Goal: Task Accomplishment & Management: Manage account settings

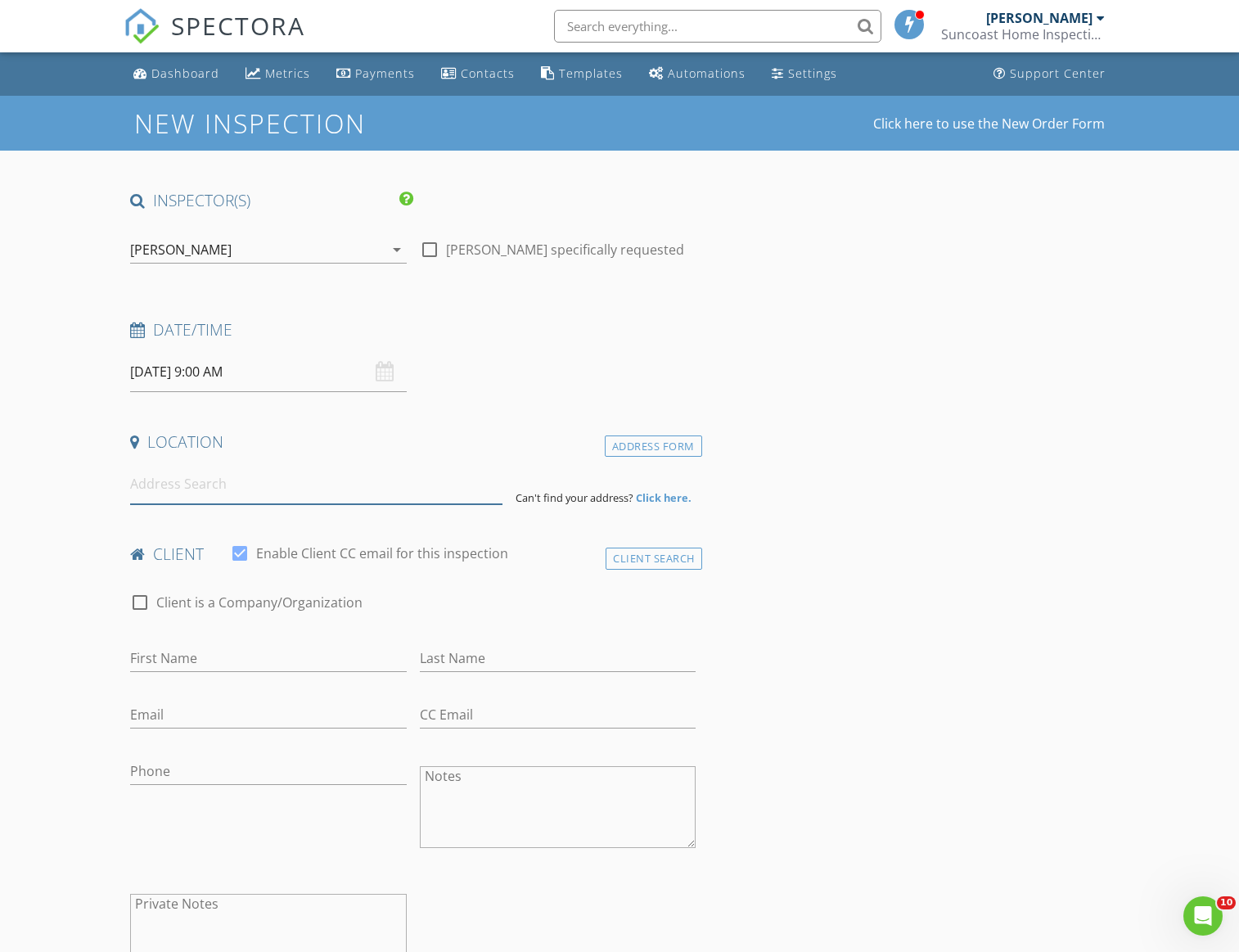
paste input "11199 53rd Ave N,"
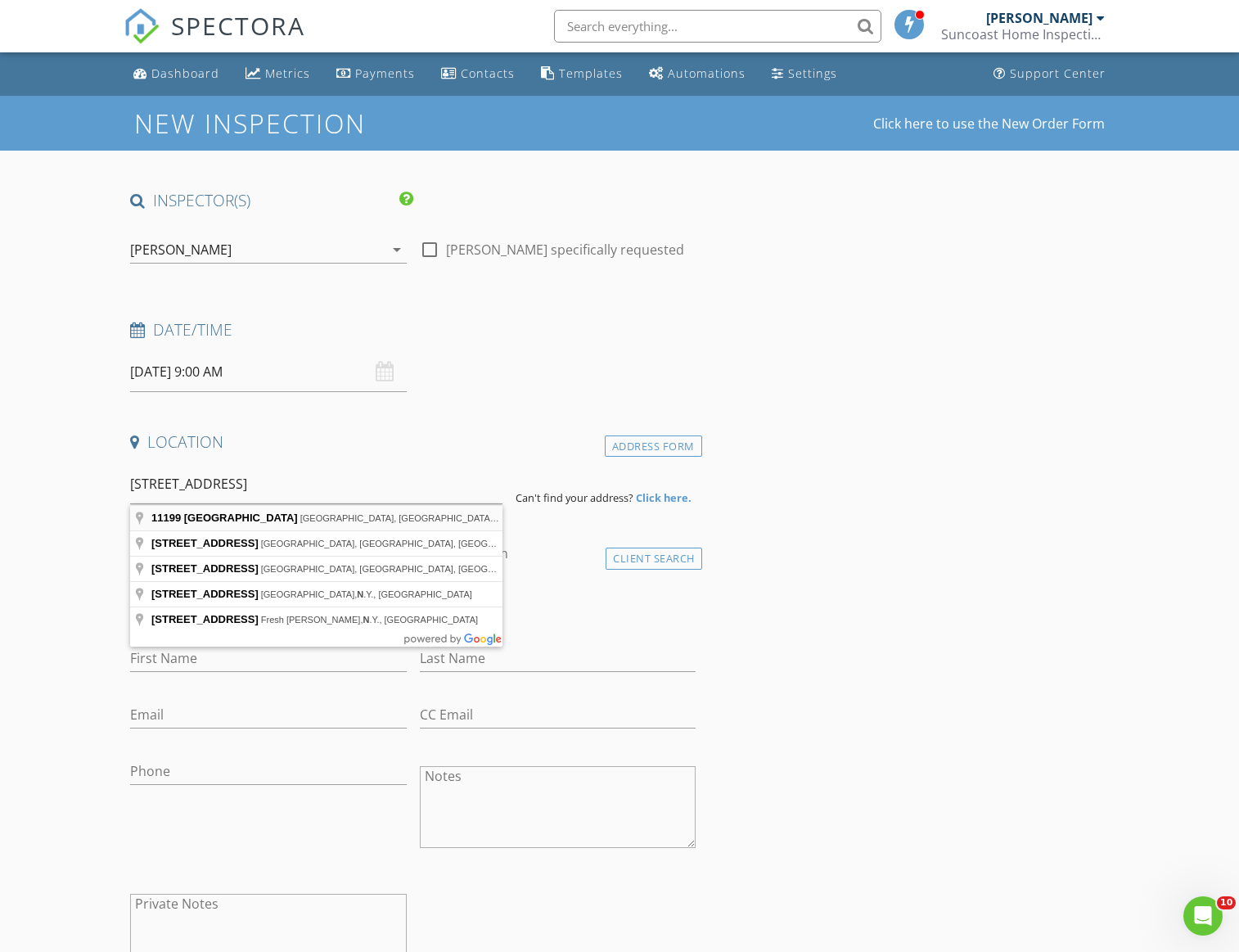
type input "11199 53rd Ave N, St. Petersburg, FL, USA"
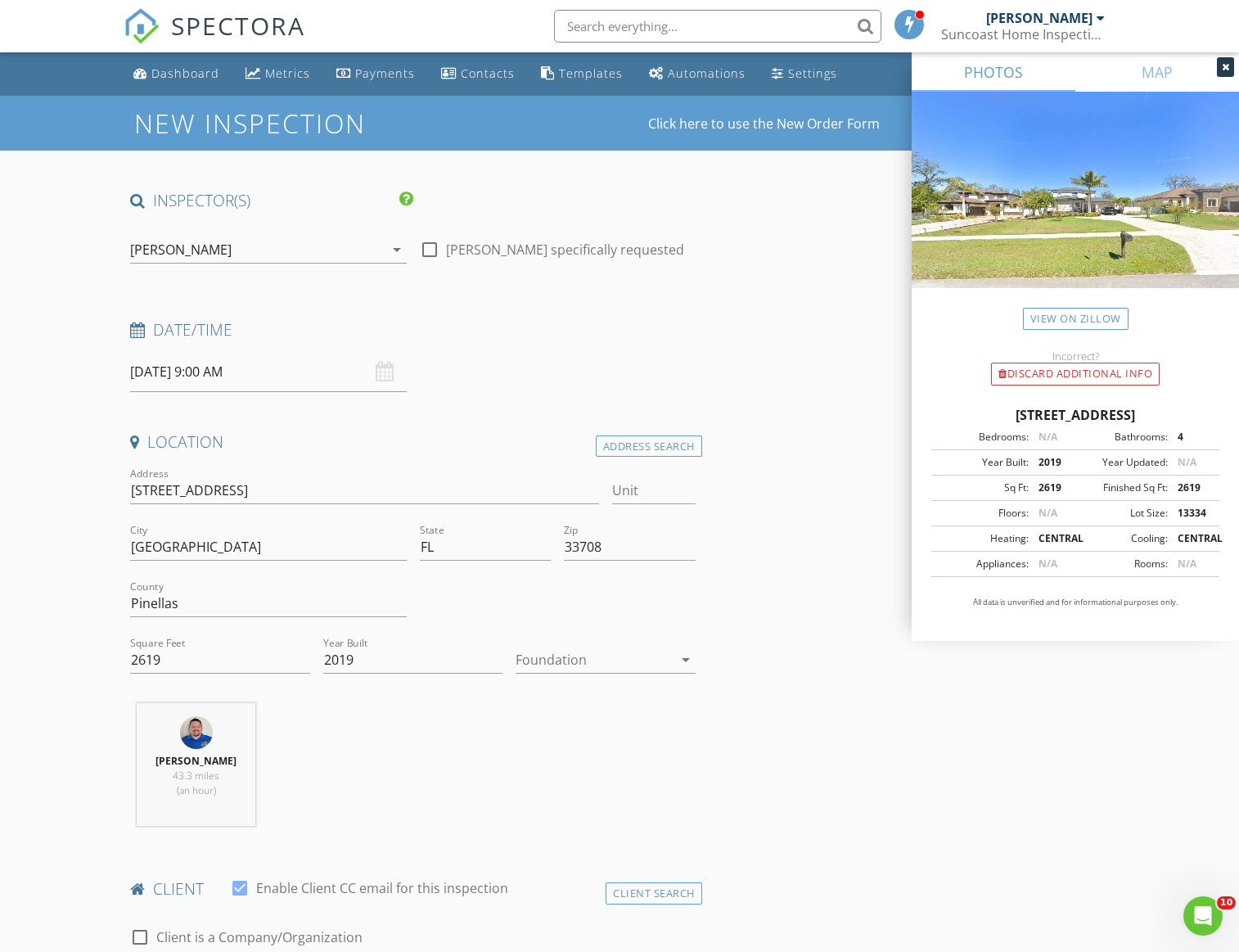
scroll to position [363, 0]
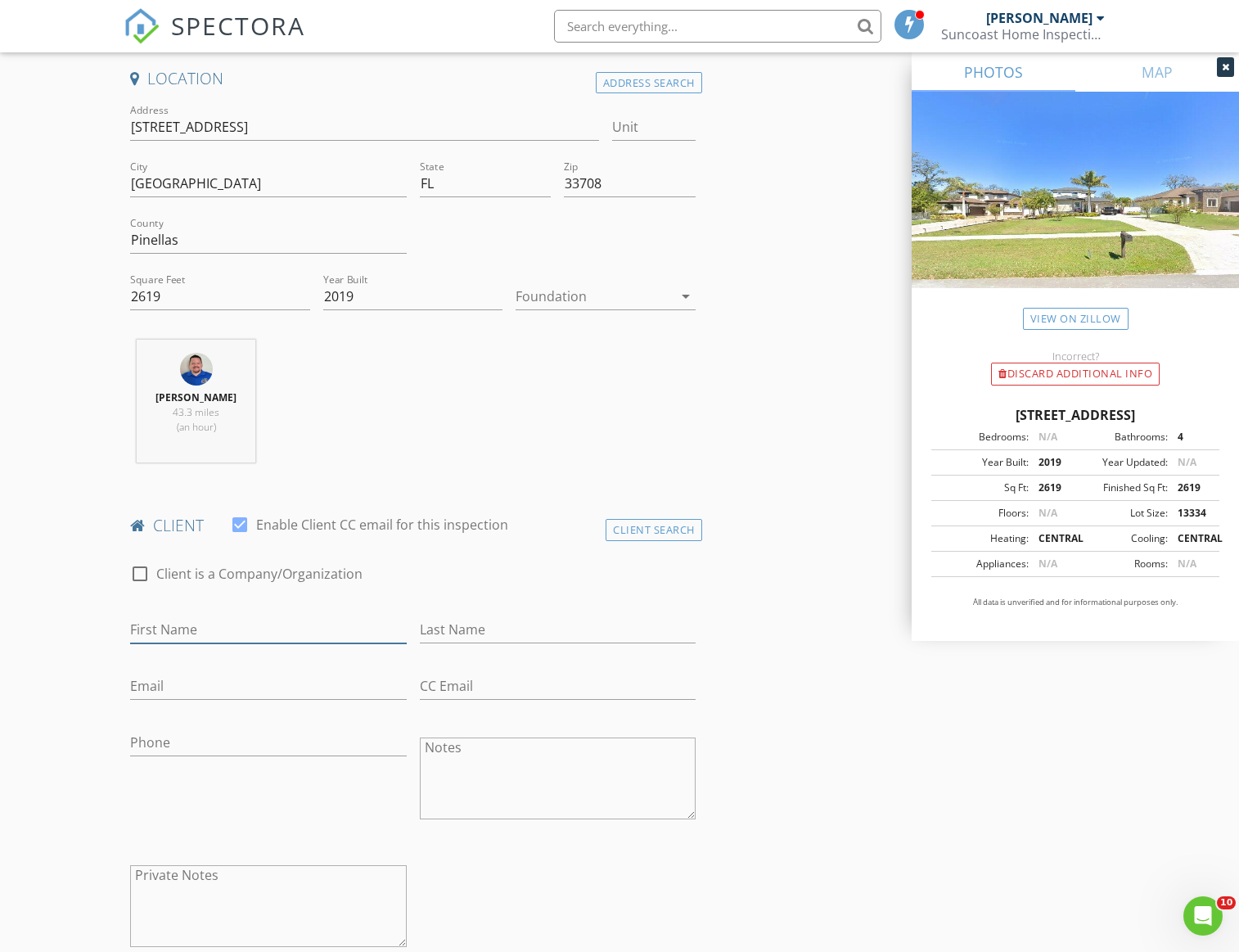
click at [210, 621] on input "First Name" at bounding box center [267, 630] width 276 height 27
type input "Carolyn"
click at [476, 624] on input "Last Name" at bounding box center [557, 630] width 276 height 27
type input "Hanna"
click at [259, 692] on input "Email" at bounding box center [267, 687] width 276 height 27
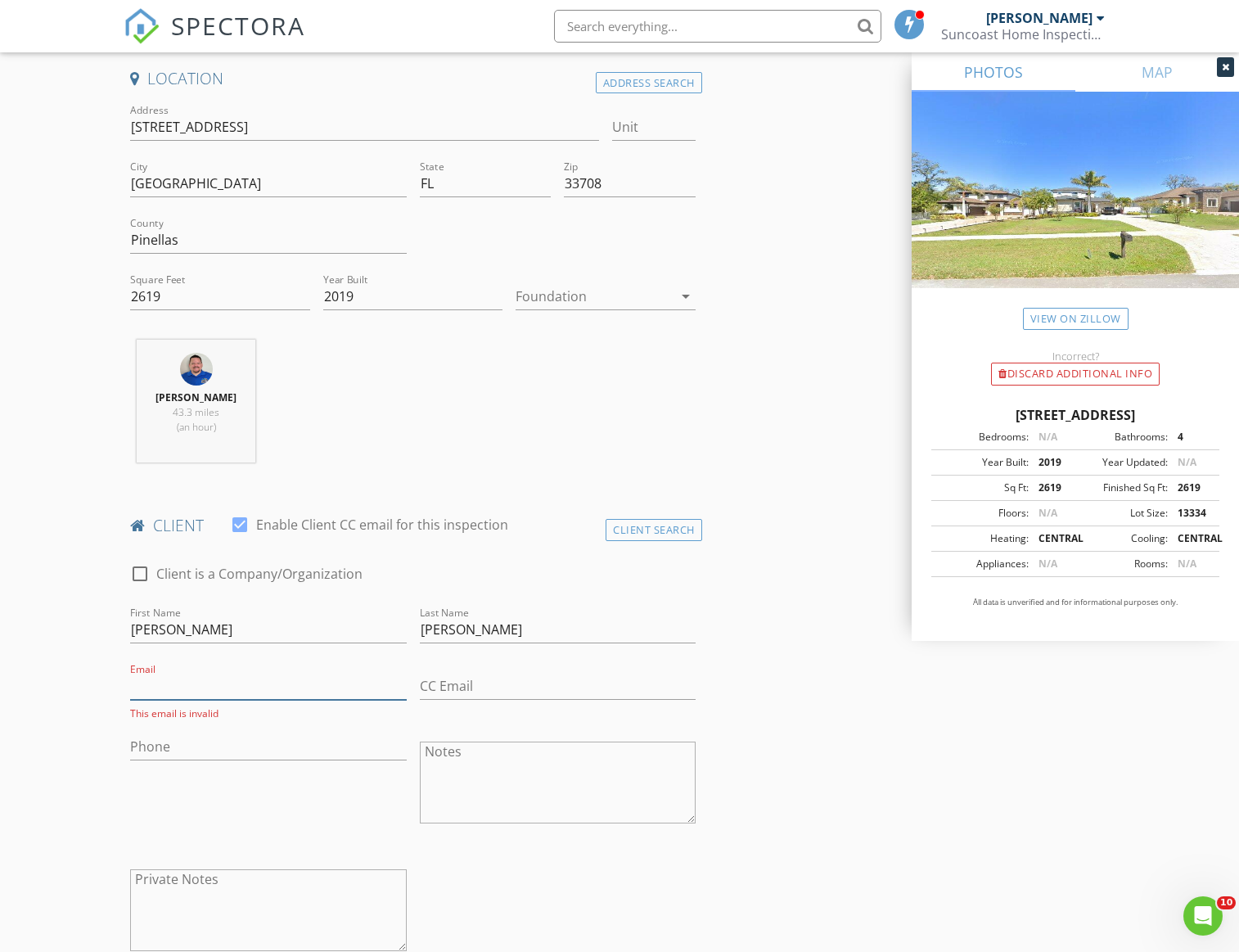
paste input "channa0591@gmail.com"
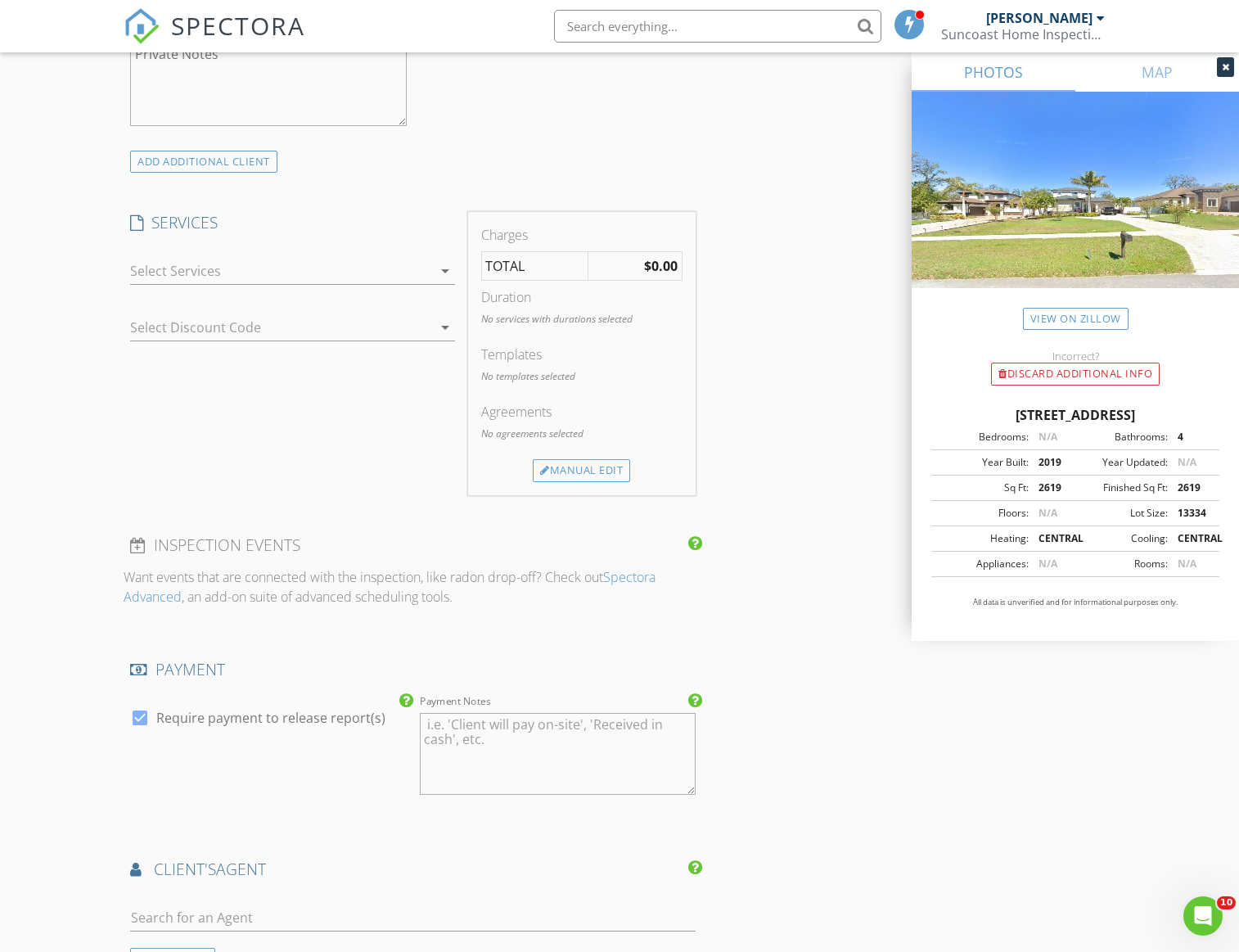
scroll to position [992, 0]
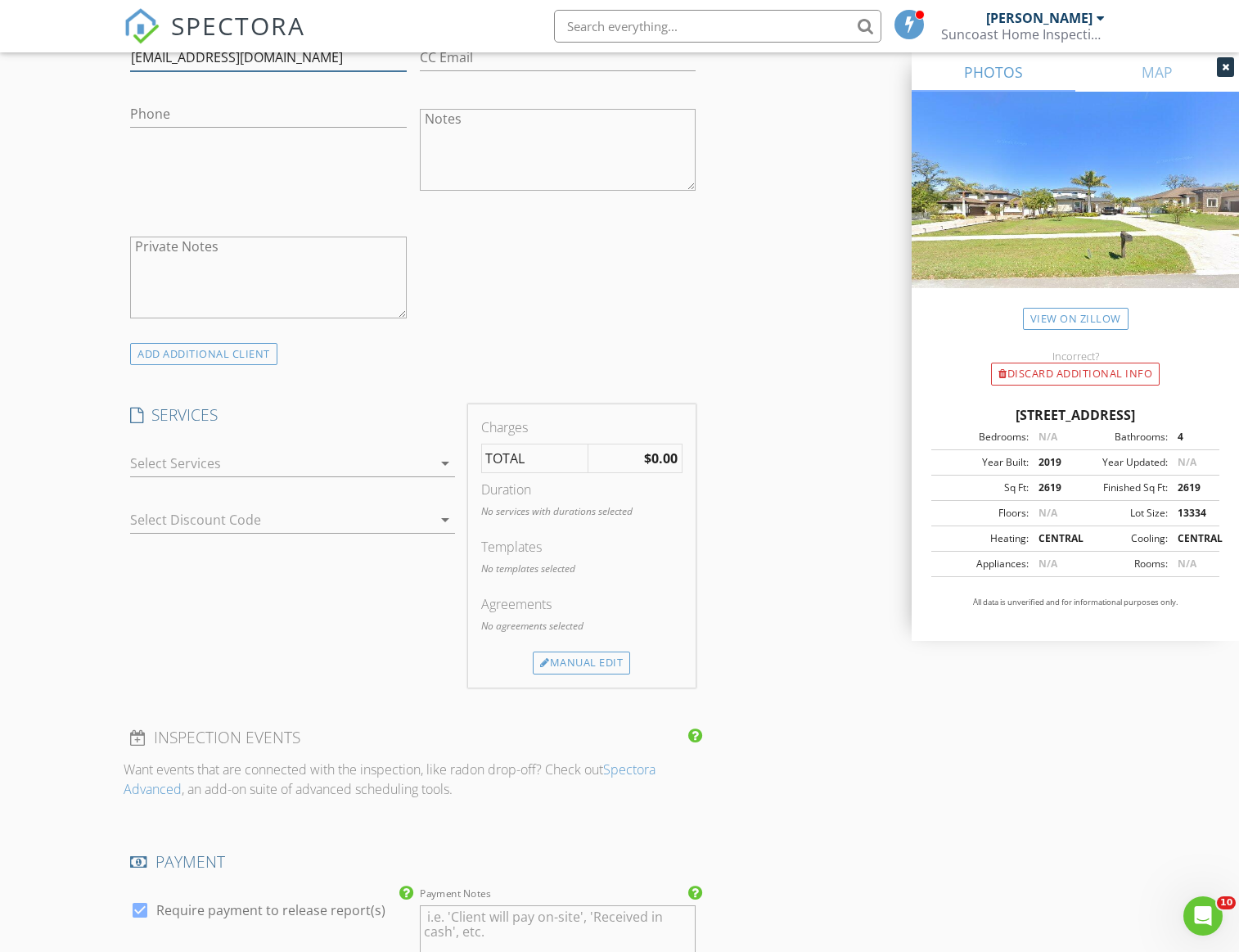
type input "channa0591@gmail.com"
click at [158, 467] on div at bounding box center [281, 464] width 301 height 27
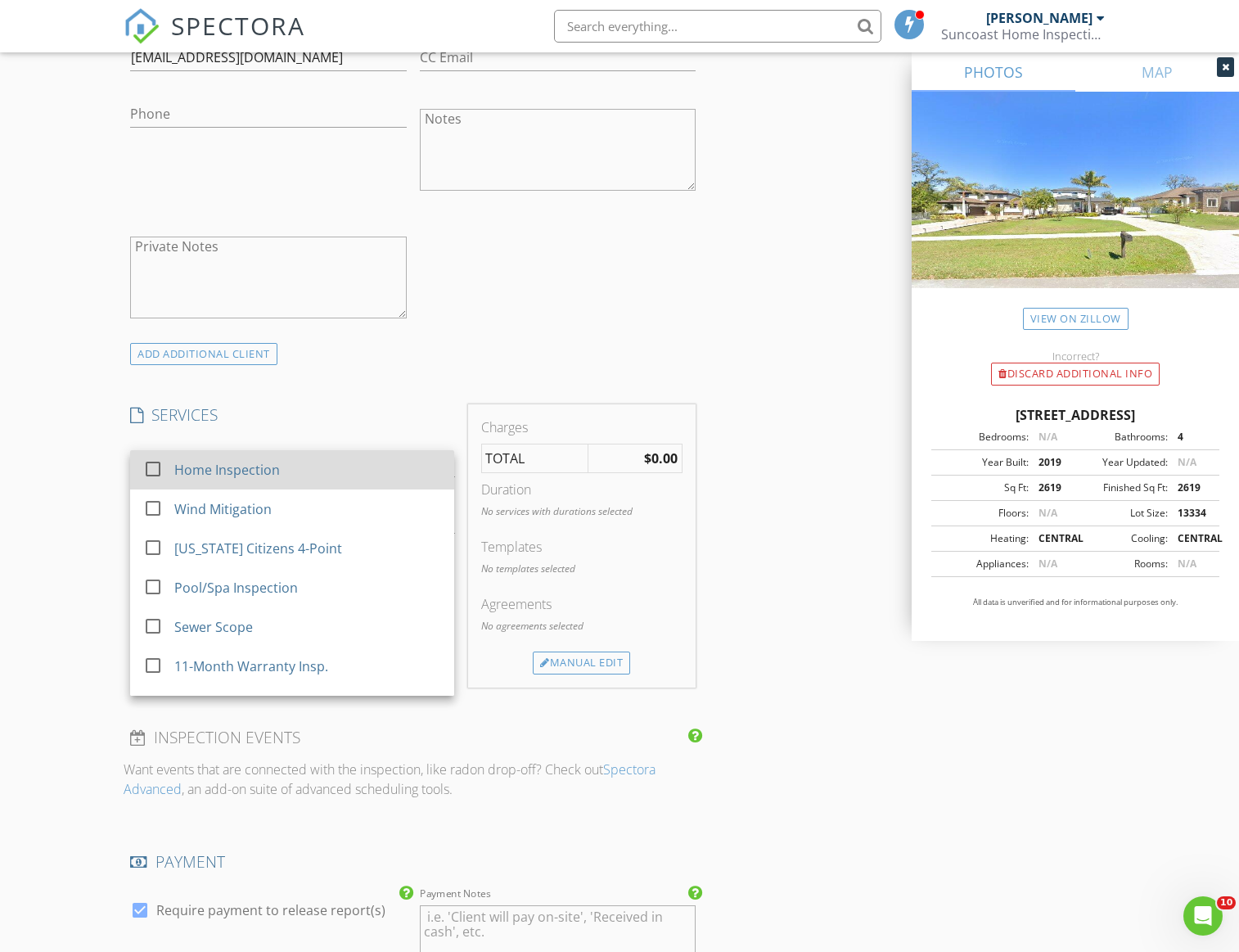
click at [153, 471] on div at bounding box center [153, 468] width 27 height 27
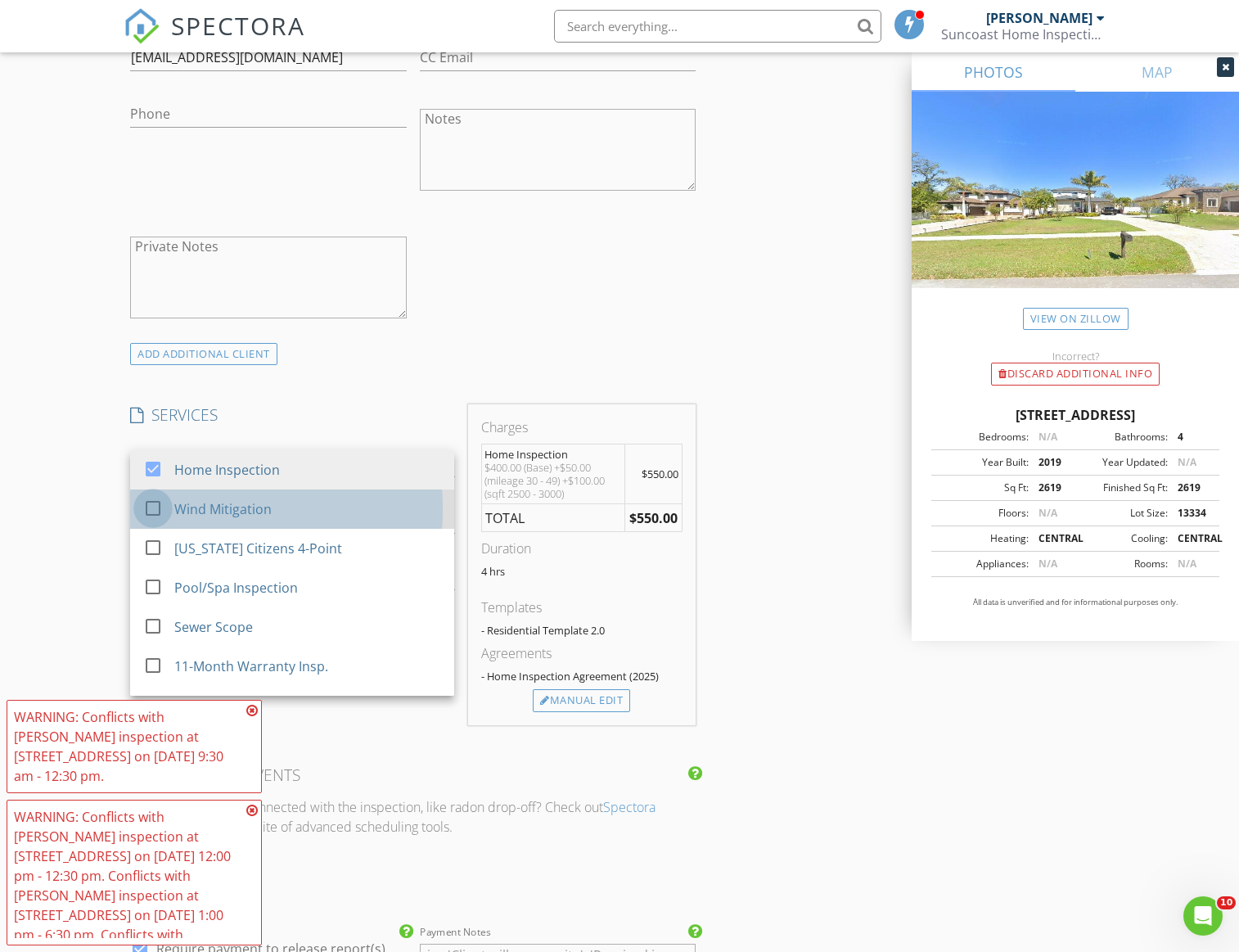
click at [150, 507] on div at bounding box center [153, 508] width 27 height 27
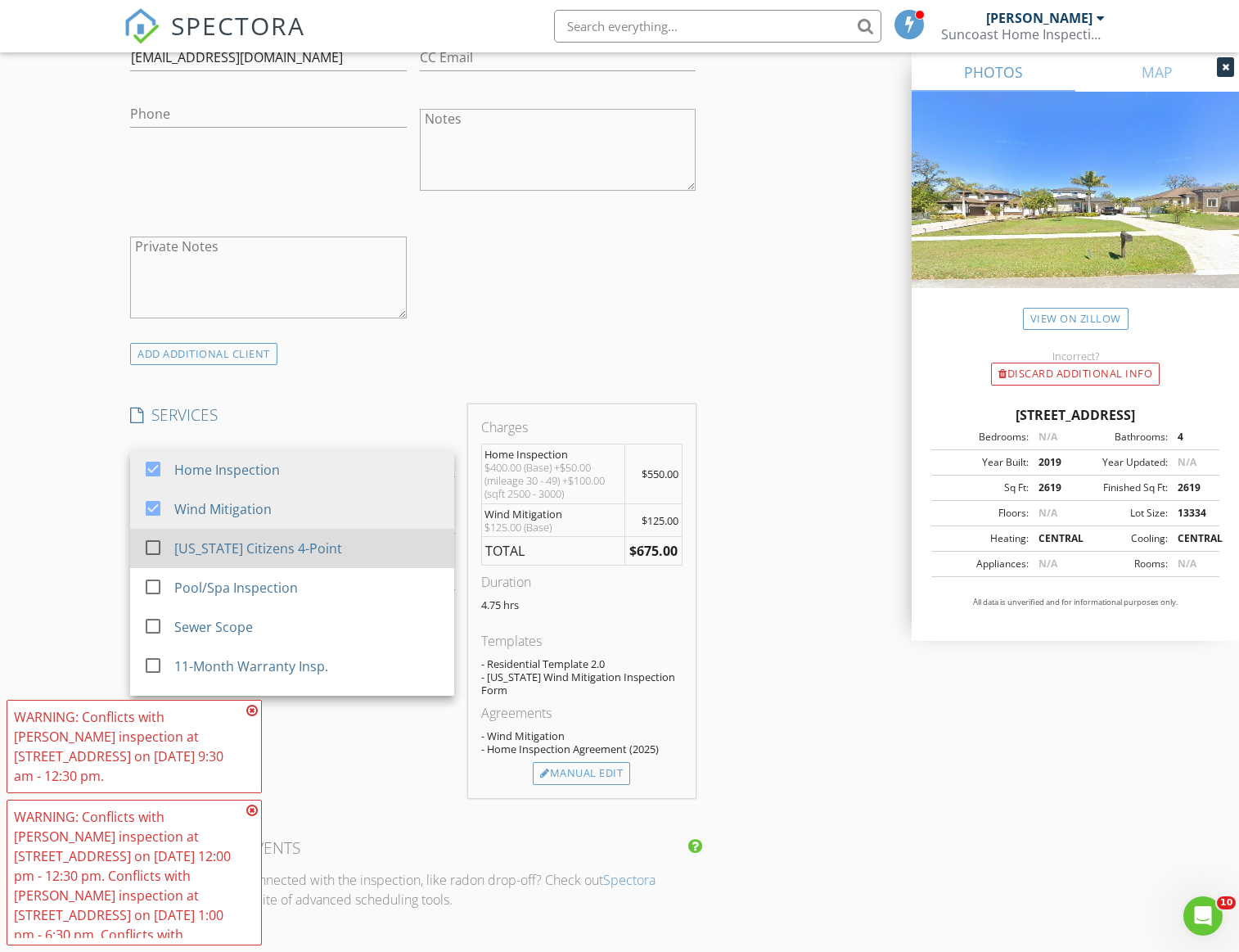
click at [155, 547] on div at bounding box center [153, 547] width 27 height 27
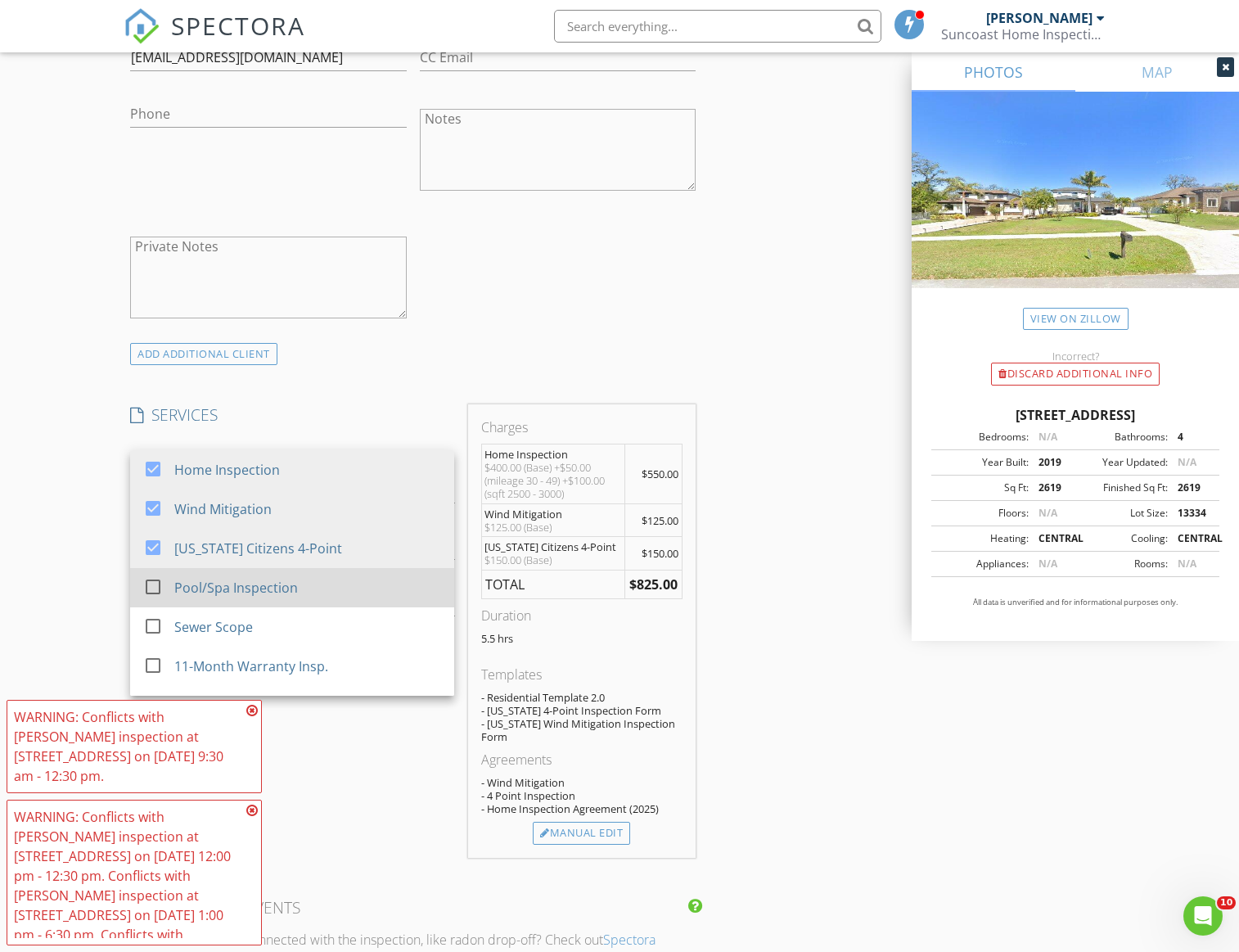
click at [152, 594] on div at bounding box center [153, 586] width 27 height 27
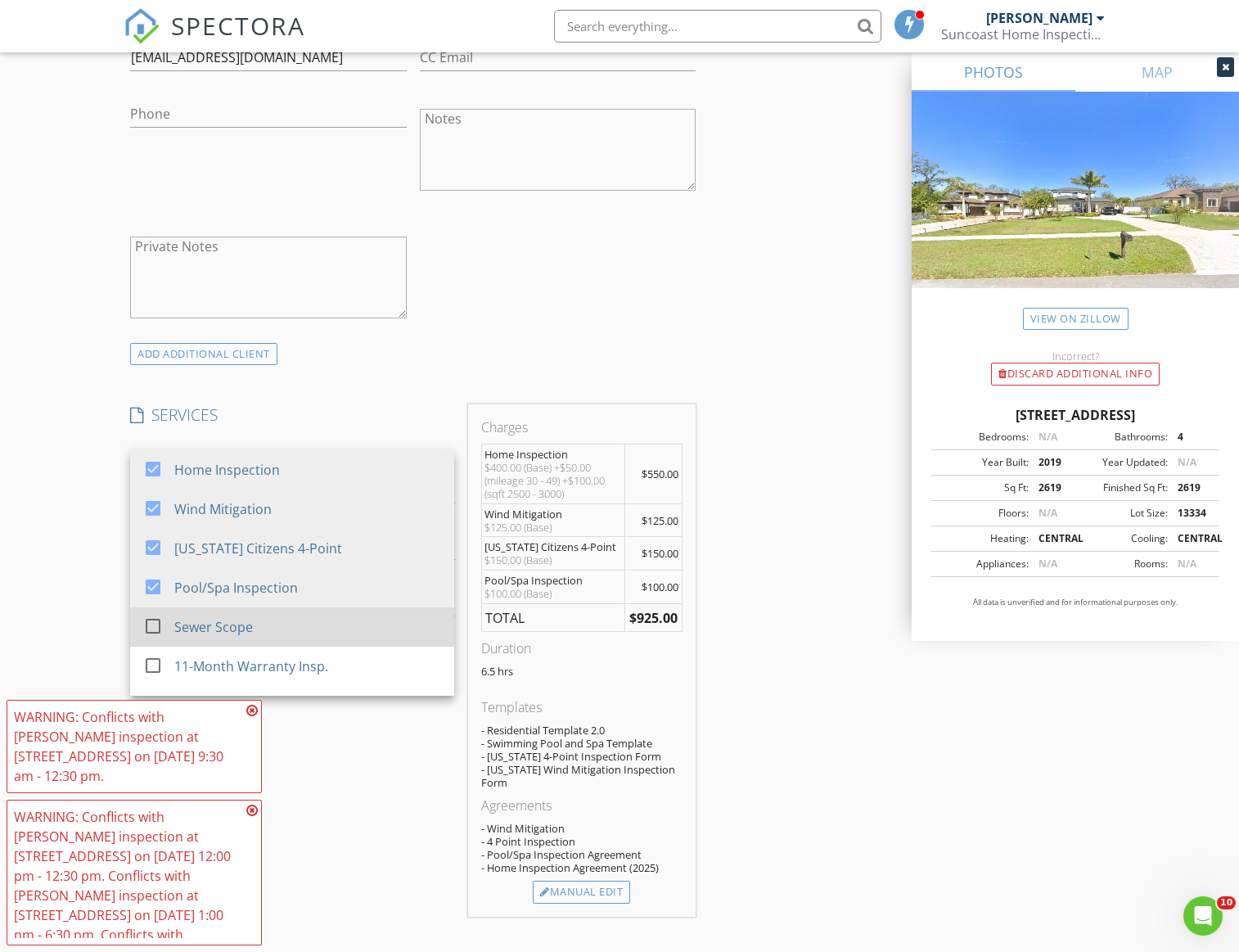
click at [149, 633] on div at bounding box center [153, 626] width 27 height 27
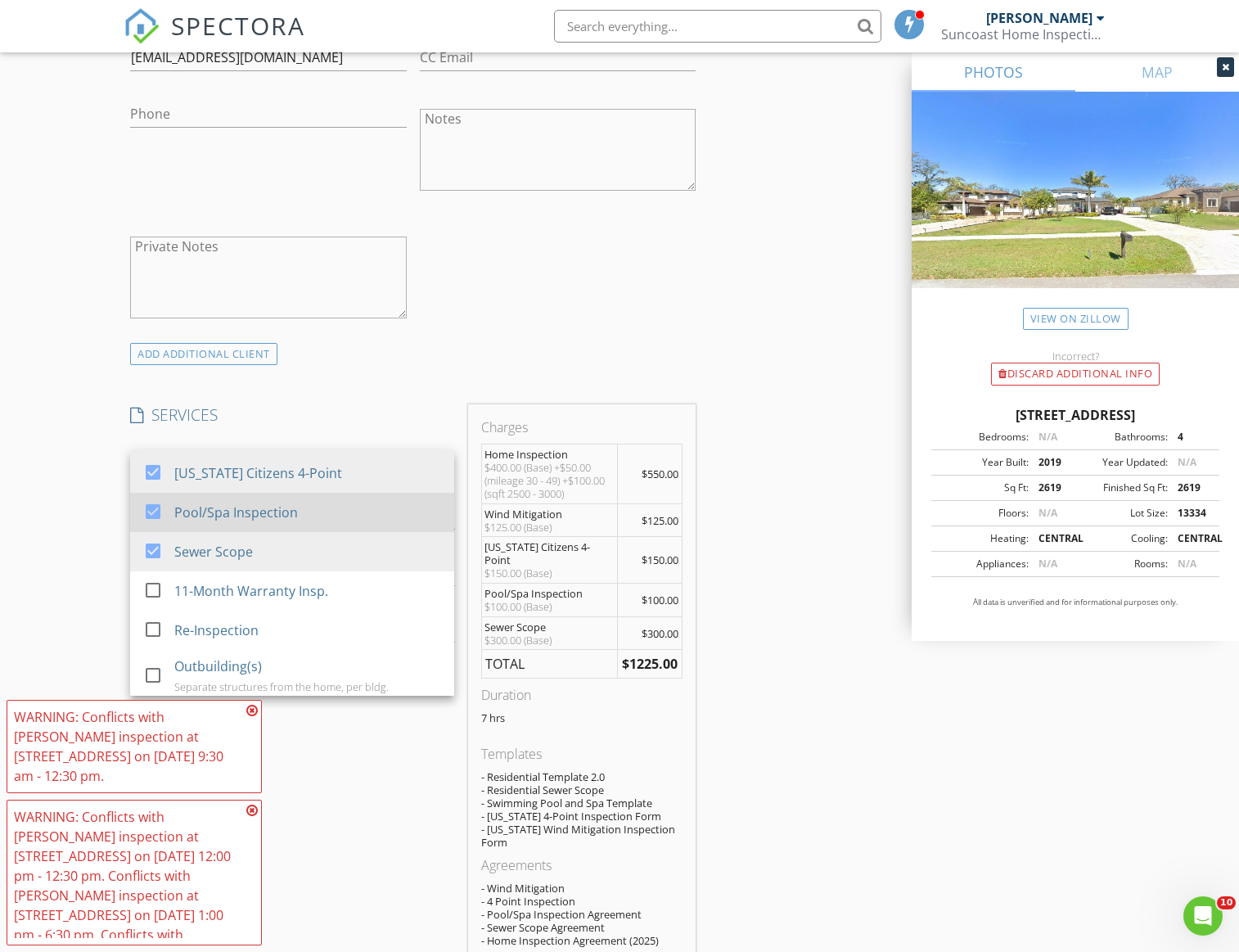
scroll to position [159, 0]
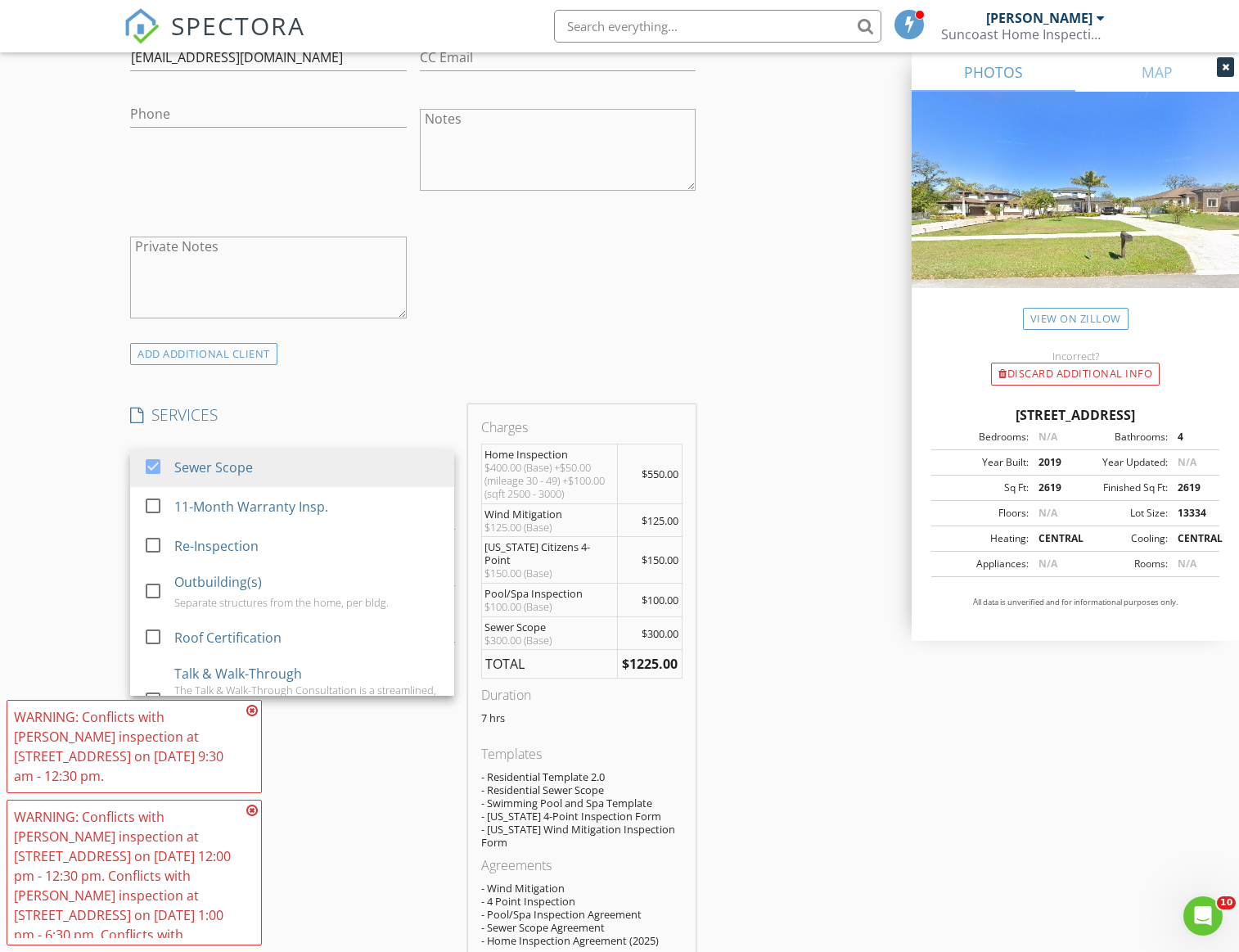
click at [92, 594] on div "New Inspection Click here to use the New Order Form INSPECTOR(S) check_box Jose…" at bounding box center [619, 756] width 1239 height 3304
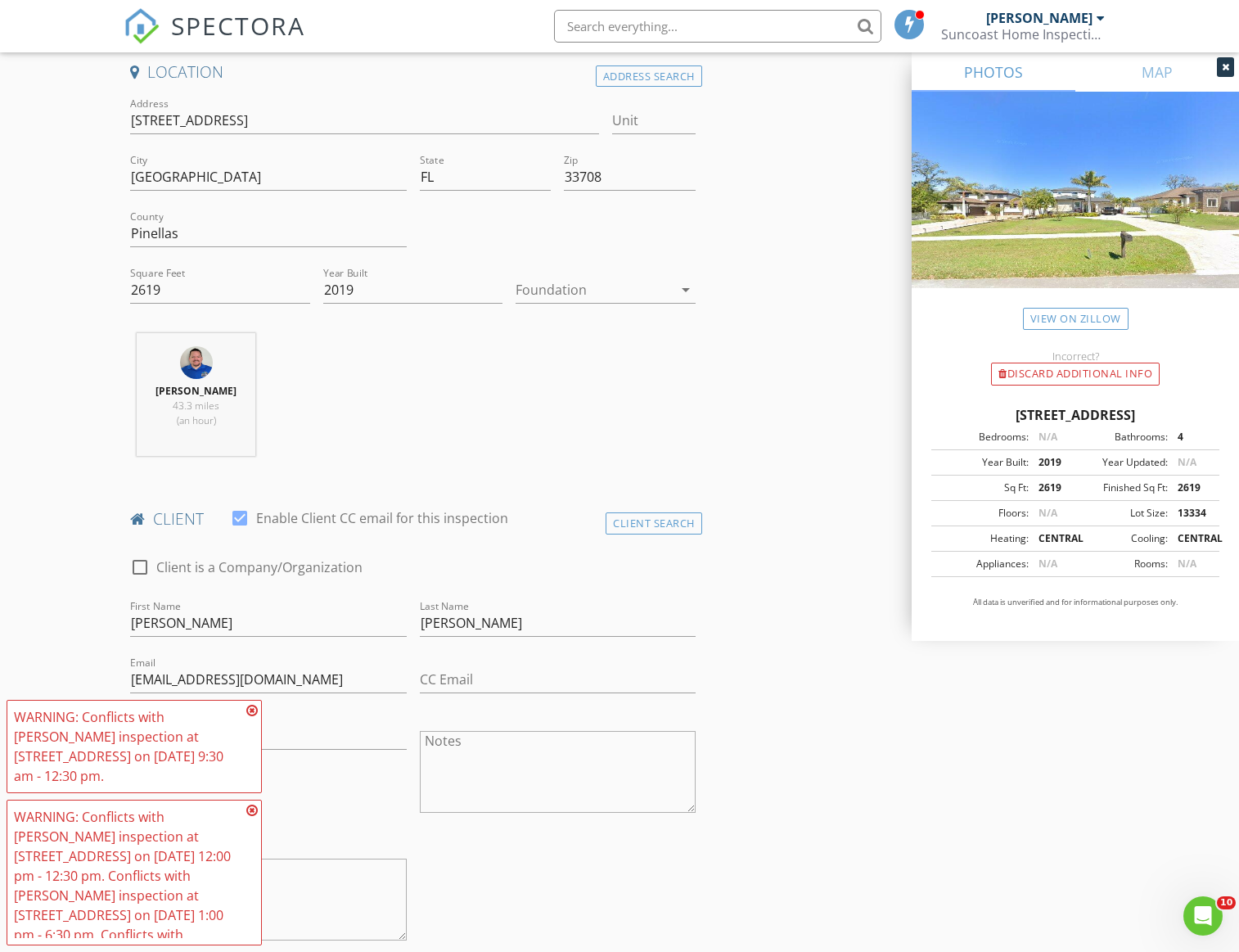
scroll to position [0, 0]
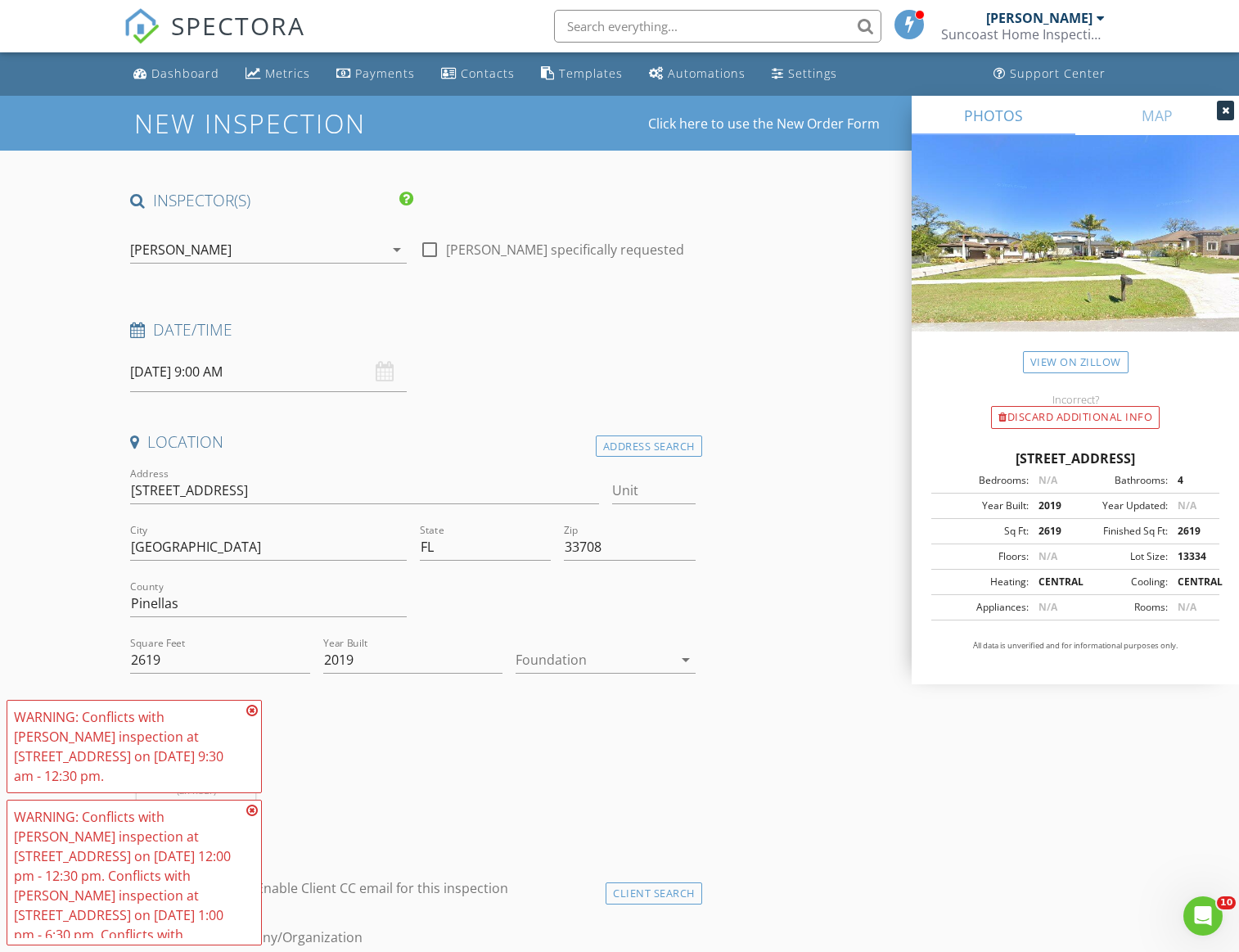
click at [165, 365] on input "08/28/2025 9:00 AM" at bounding box center [267, 372] width 276 height 40
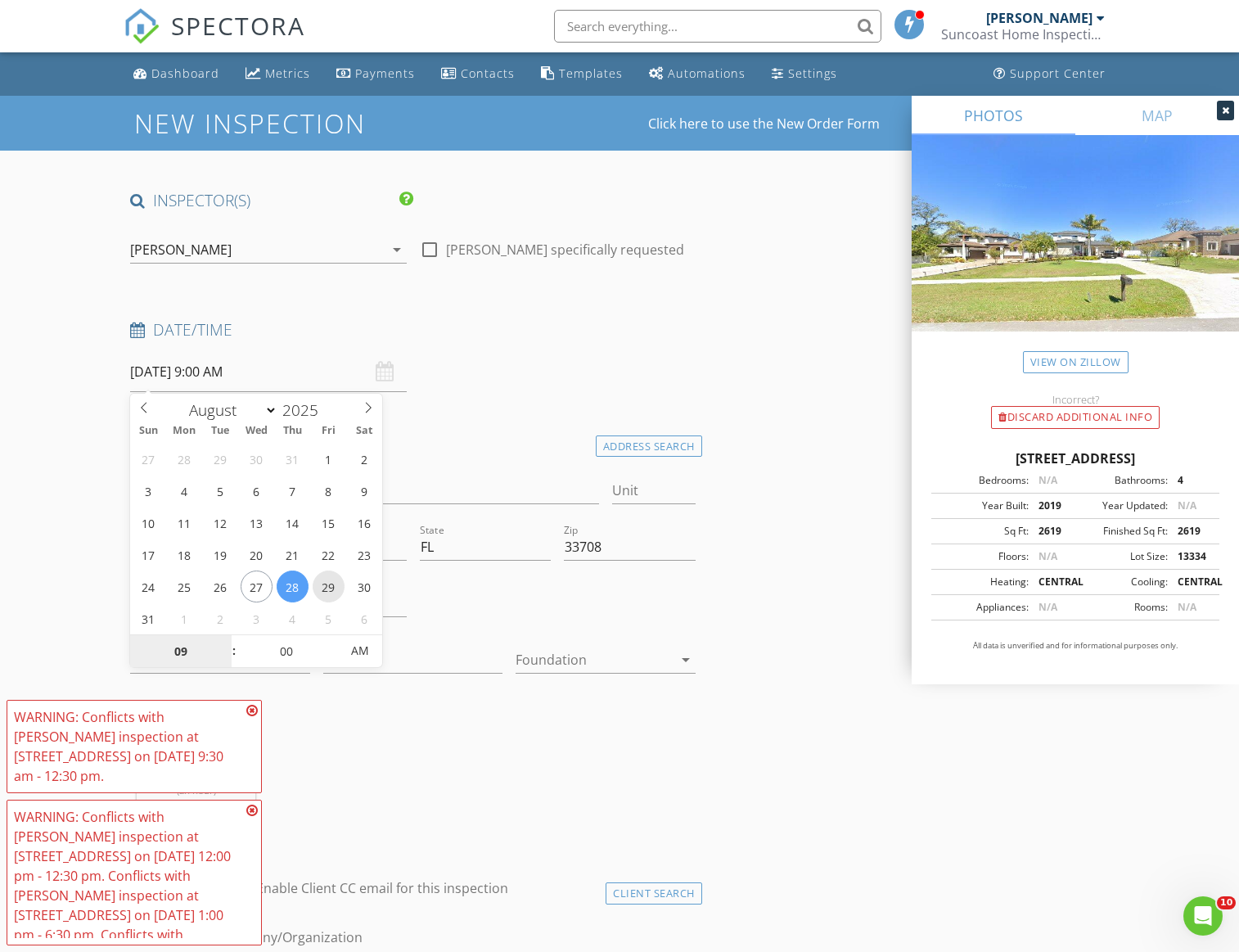
type input "08/29/2025 9:00 AM"
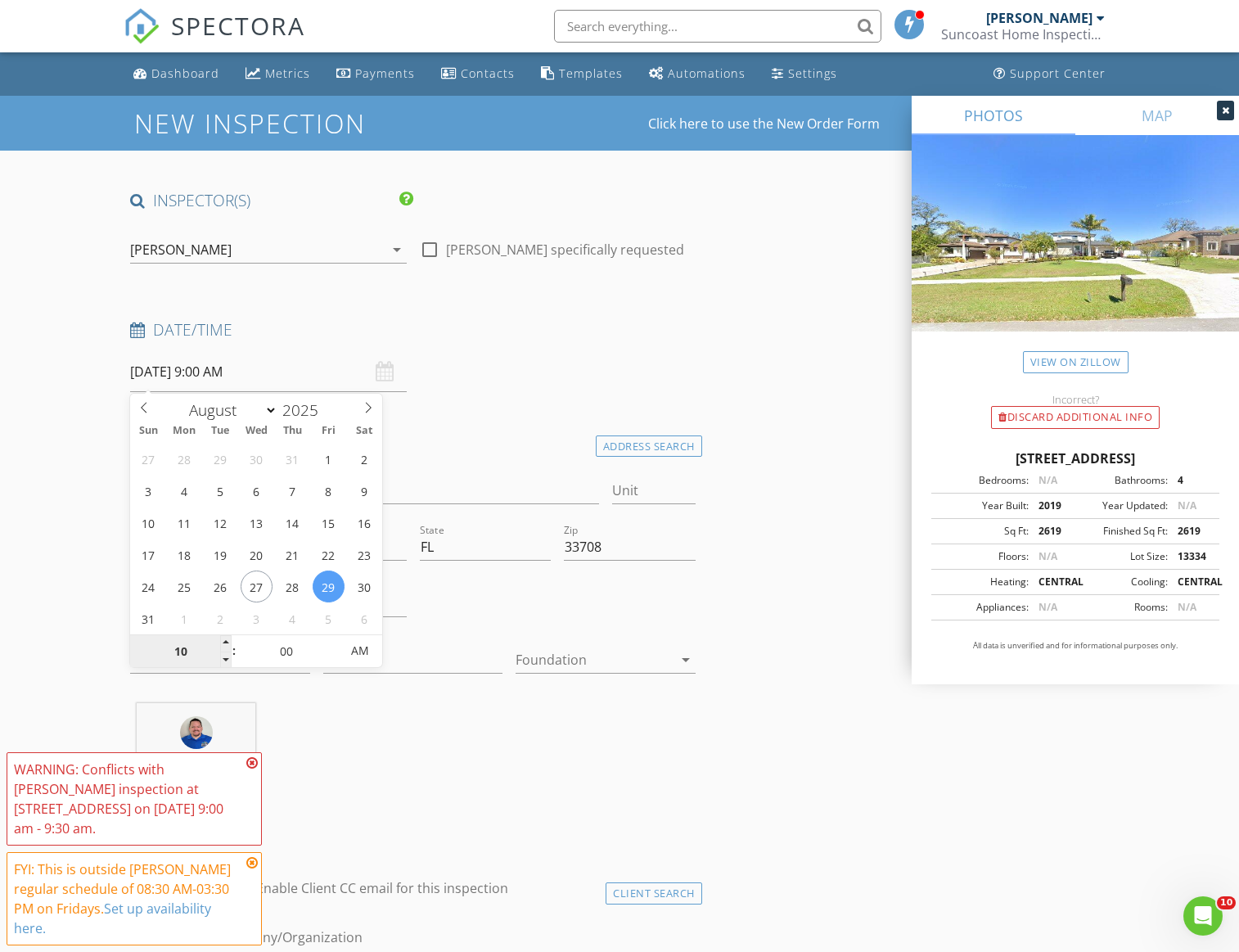
click at [184, 650] on input "10" at bounding box center [180, 651] width 100 height 33
click at [194, 650] on input "10" at bounding box center [180, 651] width 100 height 33
type input "11"
click at [586, 662] on div at bounding box center [594, 660] width 157 height 27
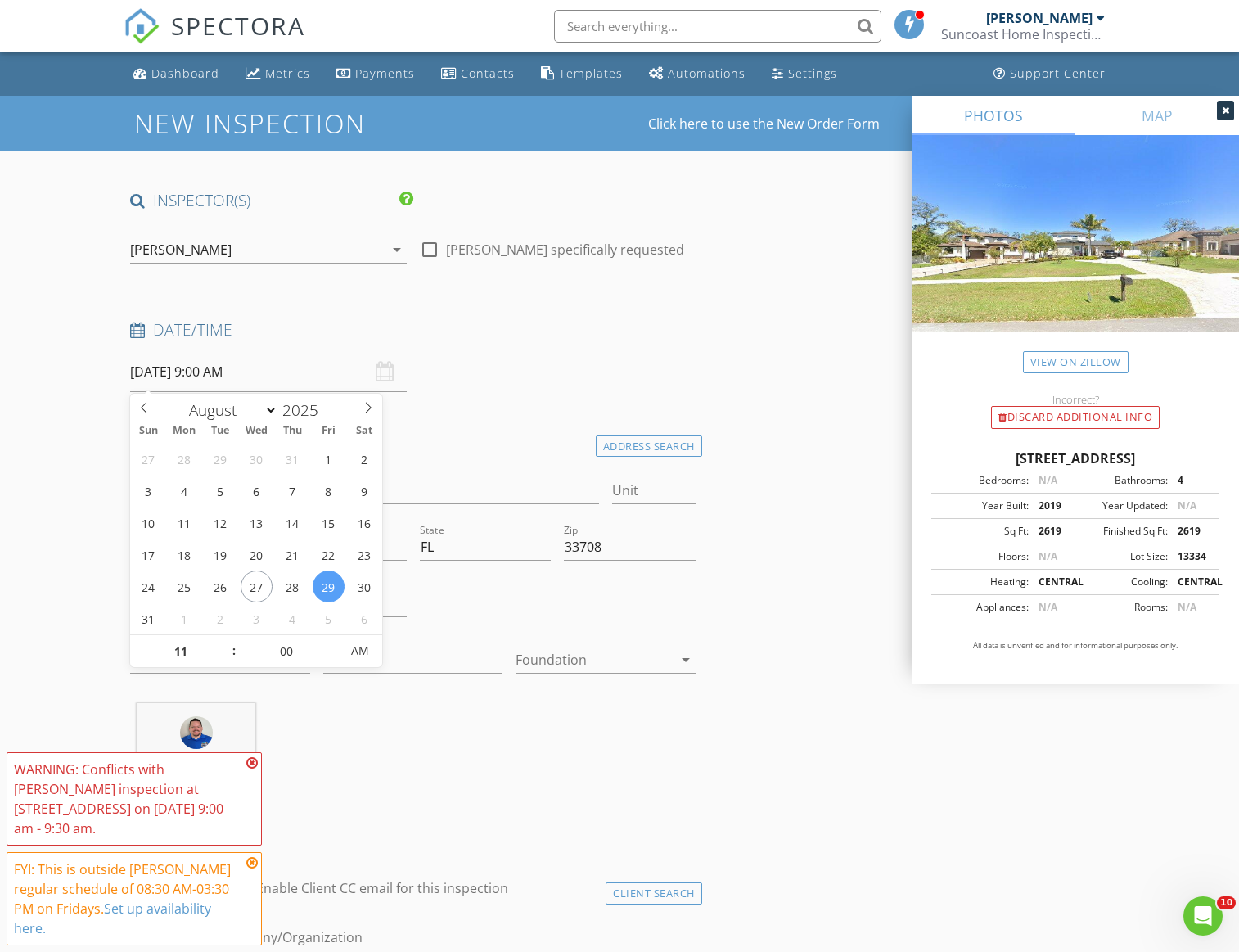
type input "08/29/2025 11:00 AM"
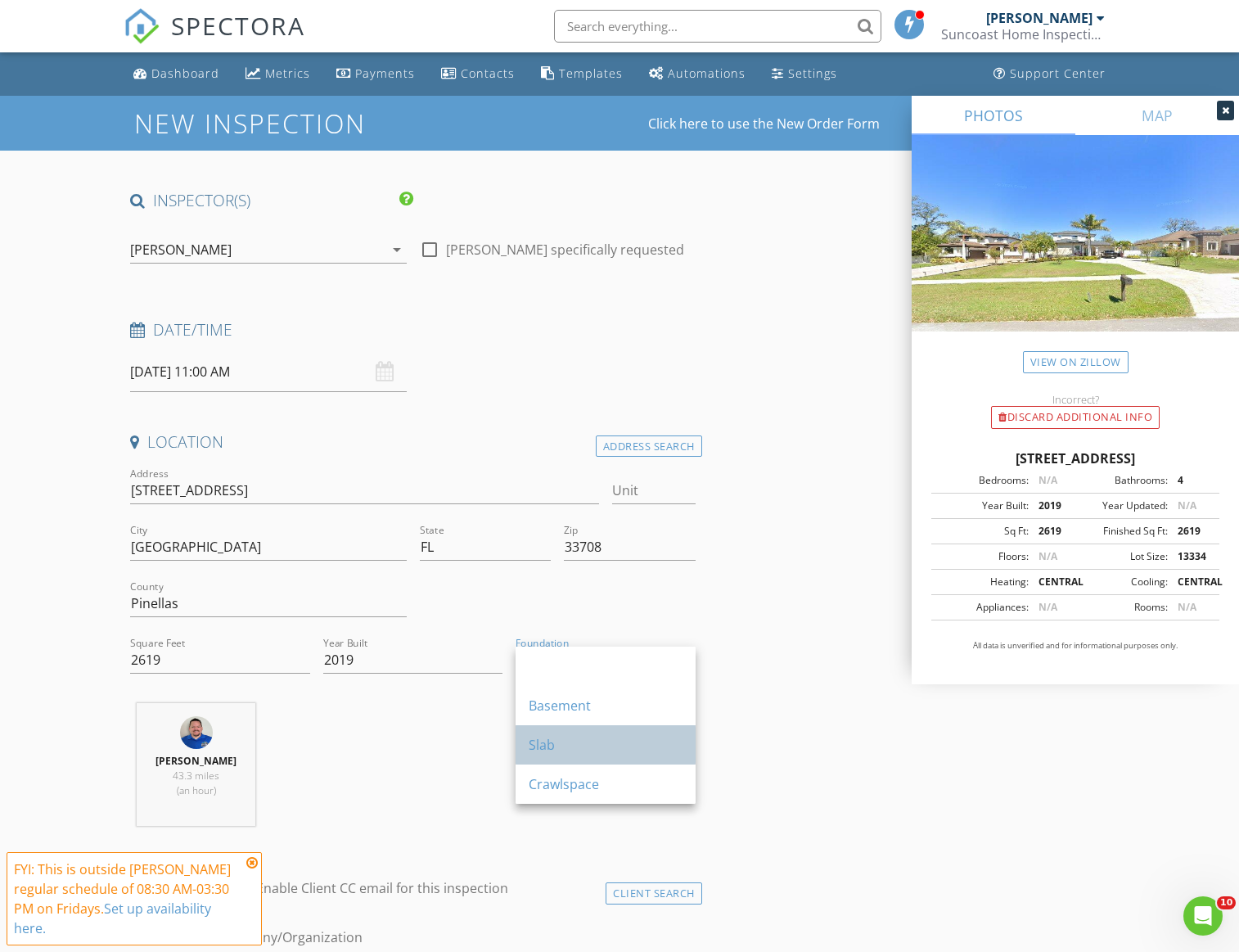
click at [539, 738] on div "Slab" at bounding box center [606, 744] width 154 height 20
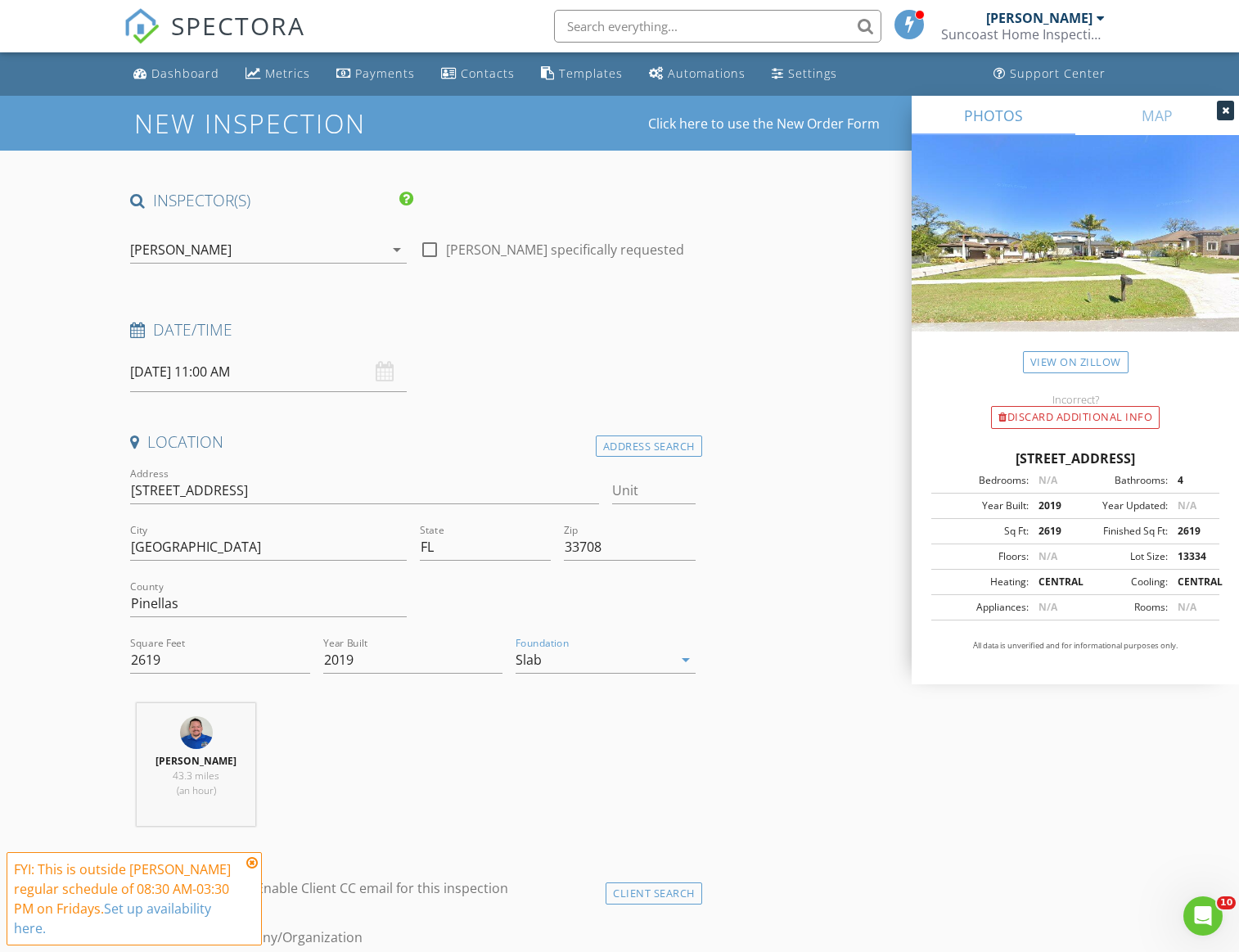
click at [438, 741] on div "Joseph Anthony 43.3 miles (an hour)" at bounding box center [412, 771] width 578 height 136
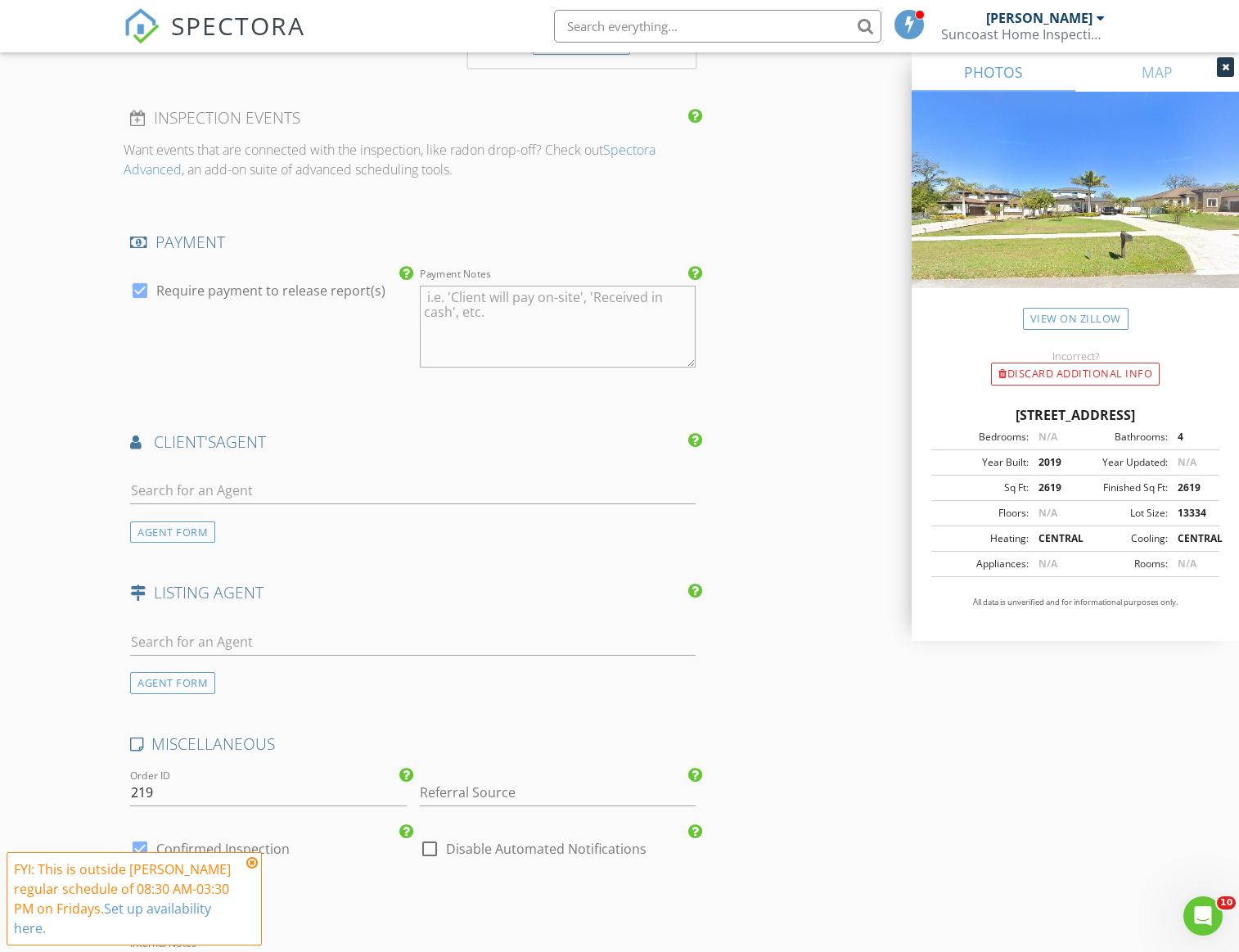
scroll to position [1925, 0]
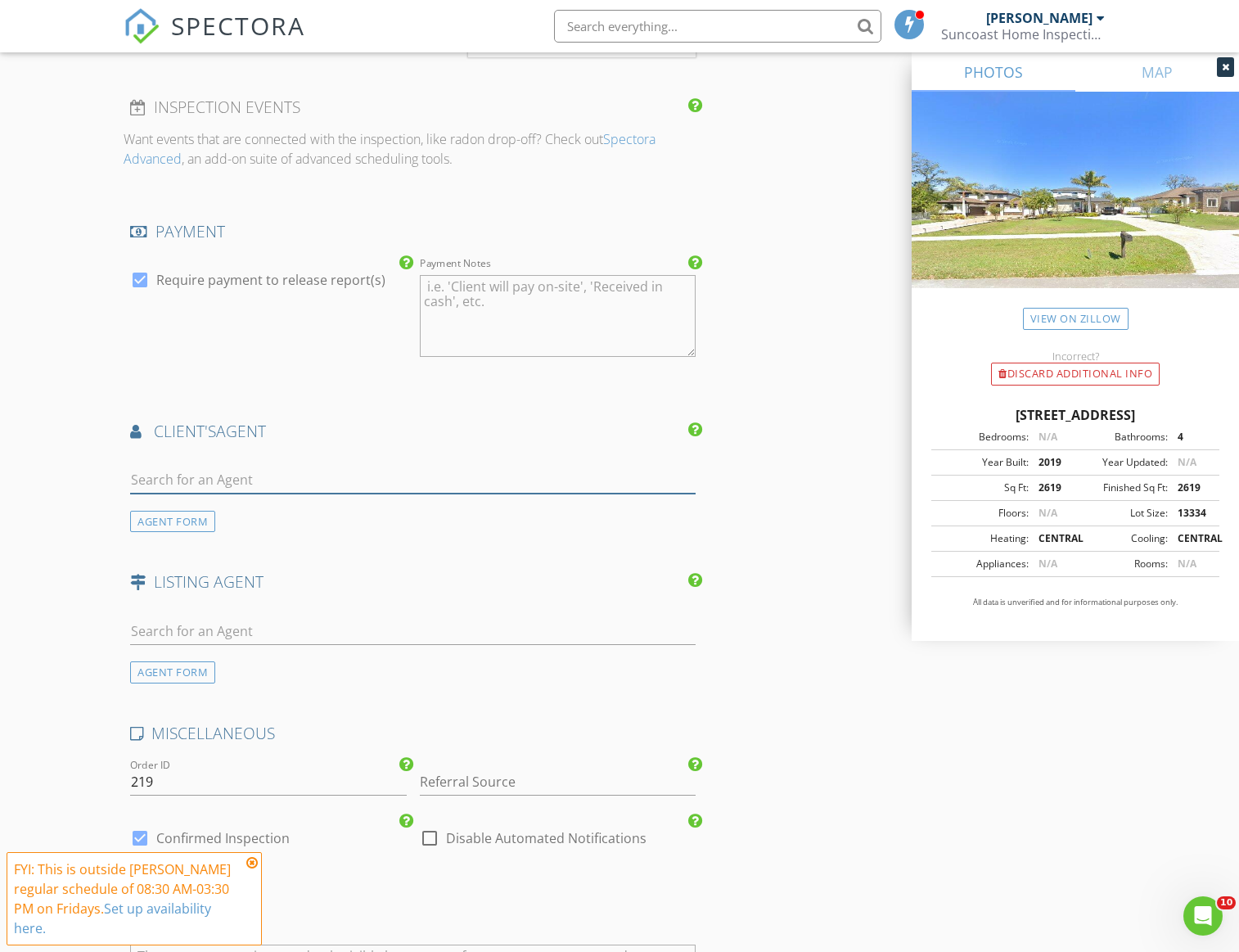
click at [175, 467] on input "text" at bounding box center [412, 480] width 566 height 27
type input "Josh"
click at [175, 501] on div "Josh Green Impact Realty" at bounding box center [208, 517] width 141 height 33
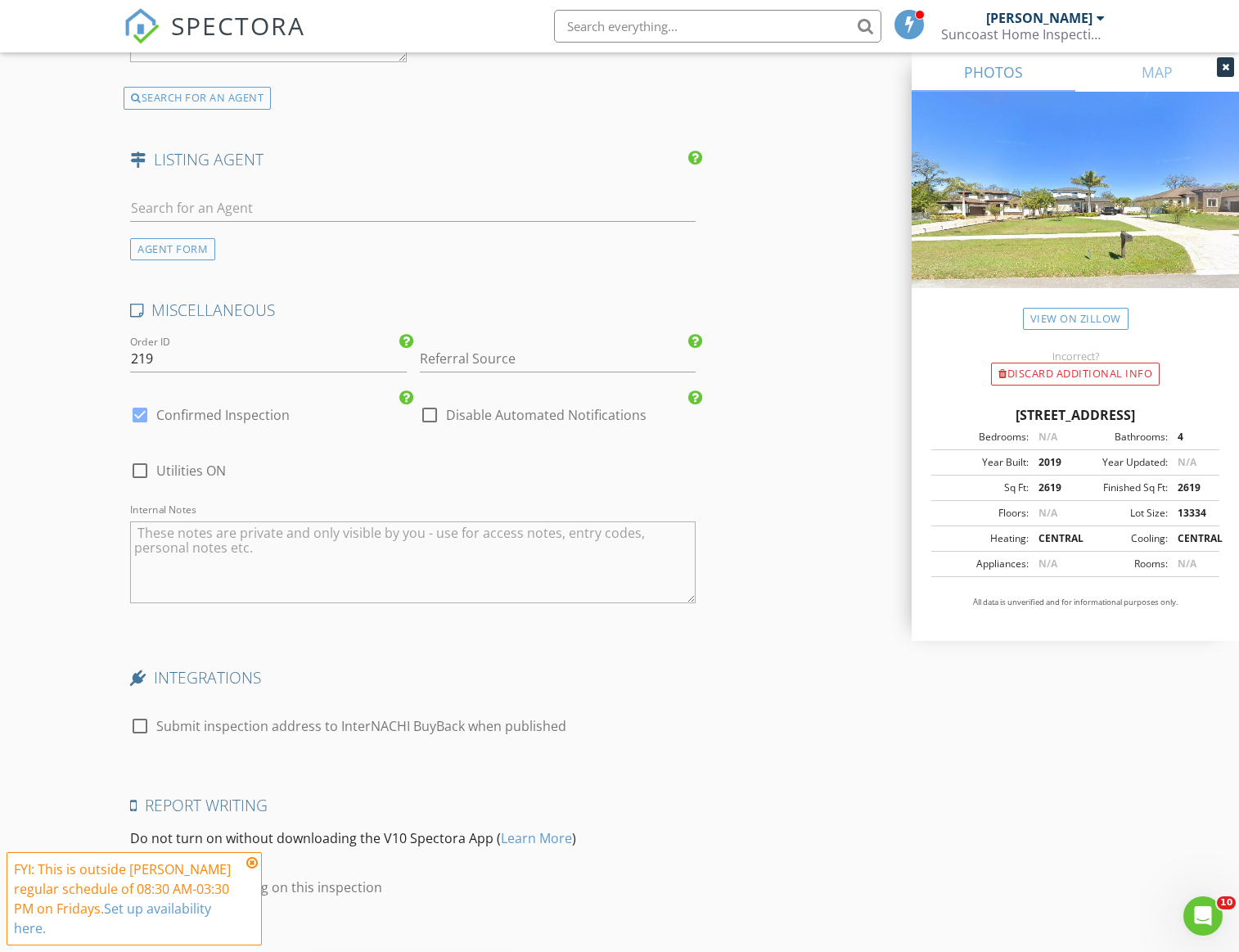
scroll to position [2907, 0]
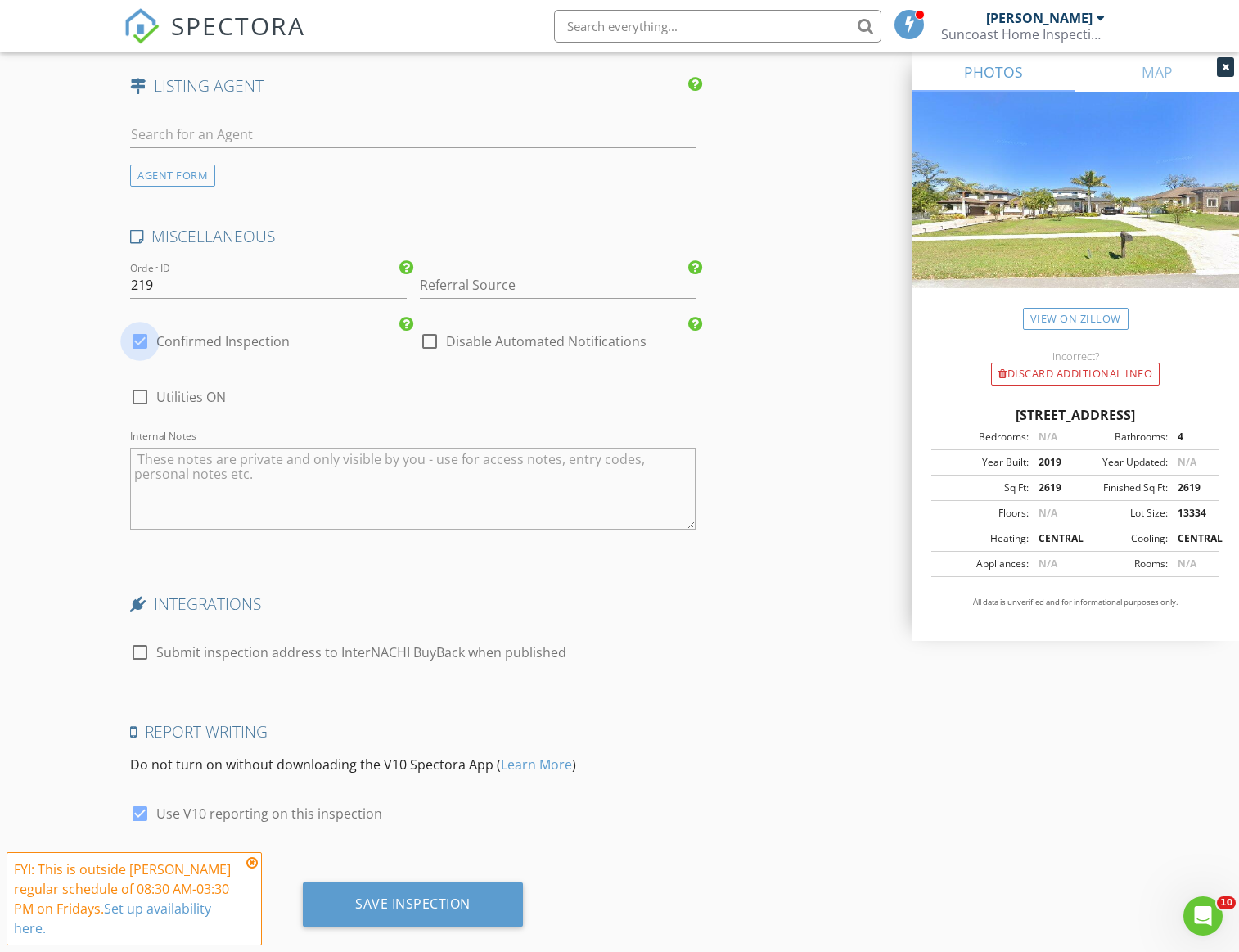
click at [141, 327] on div at bounding box center [139, 340] width 27 height 27
checkbox input "false"
checkbox input "true"
click at [398, 896] on div "Save Inspection" at bounding box center [413, 904] width 116 height 16
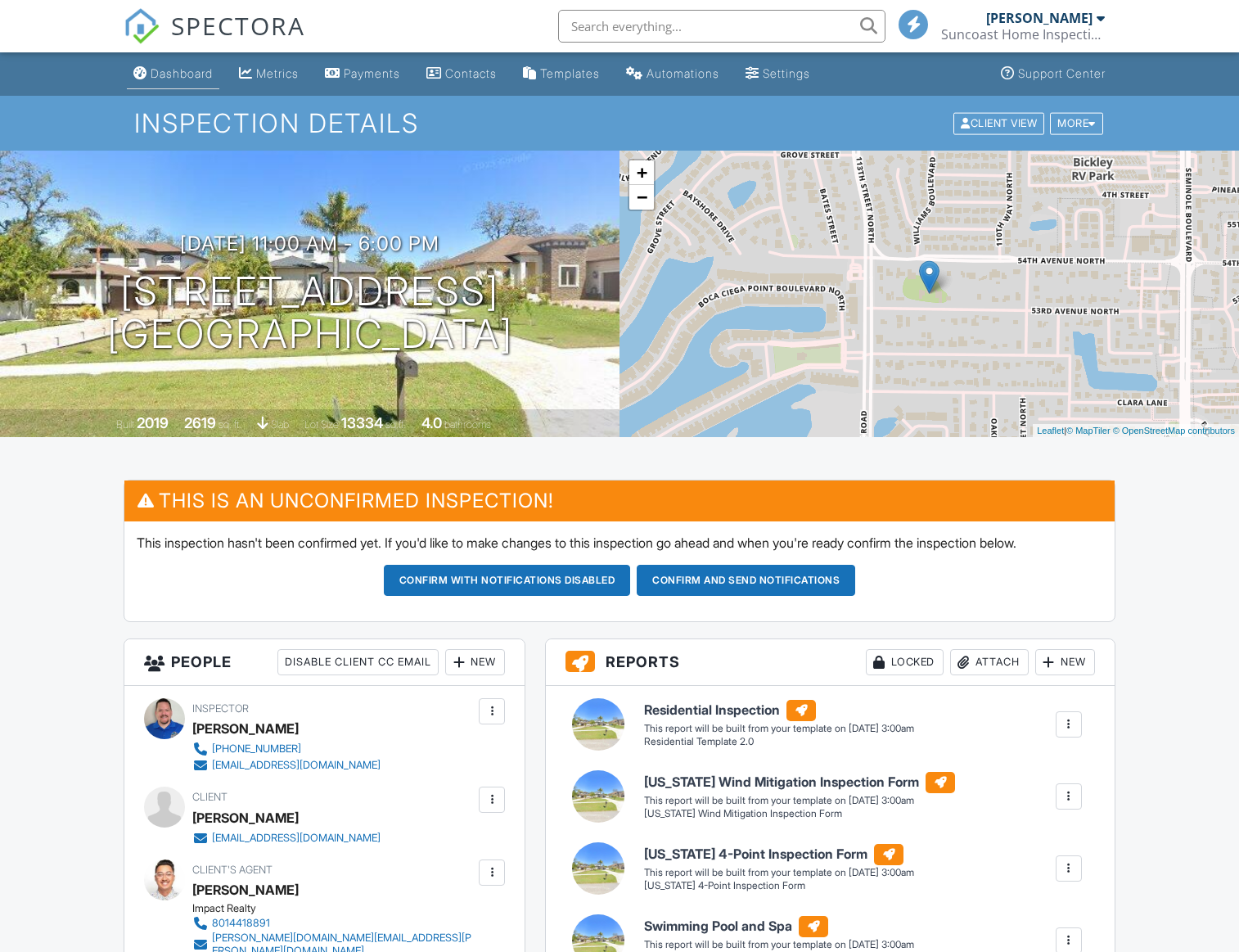
click at [182, 75] on div "Dashboard" at bounding box center [182, 73] width 63 height 14
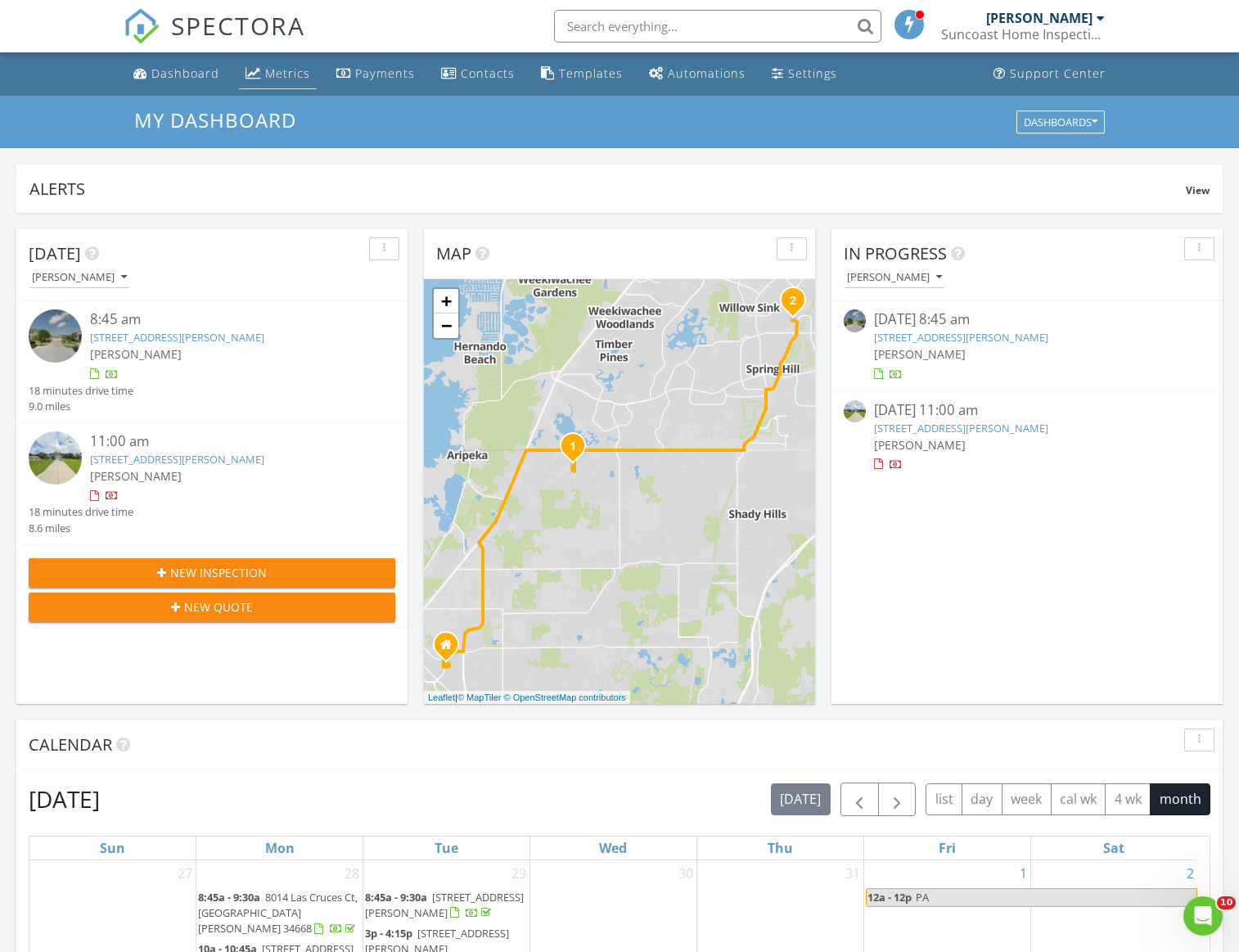
click at [287, 71] on div "Metrics" at bounding box center [287, 73] width 45 height 15
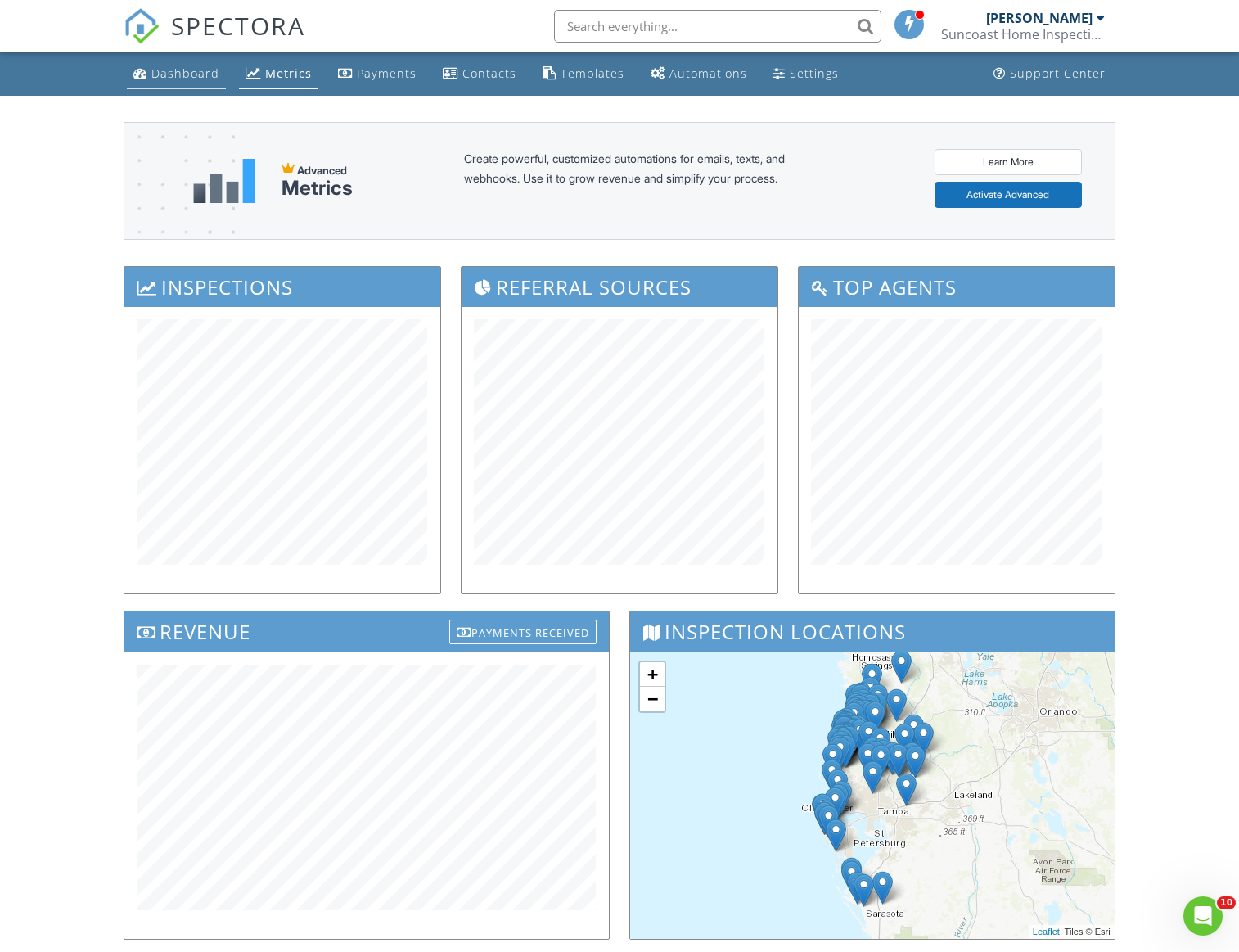
click at [174, 75] on div "Dashboard" at bounding box center [186, 73] width 68 height 15
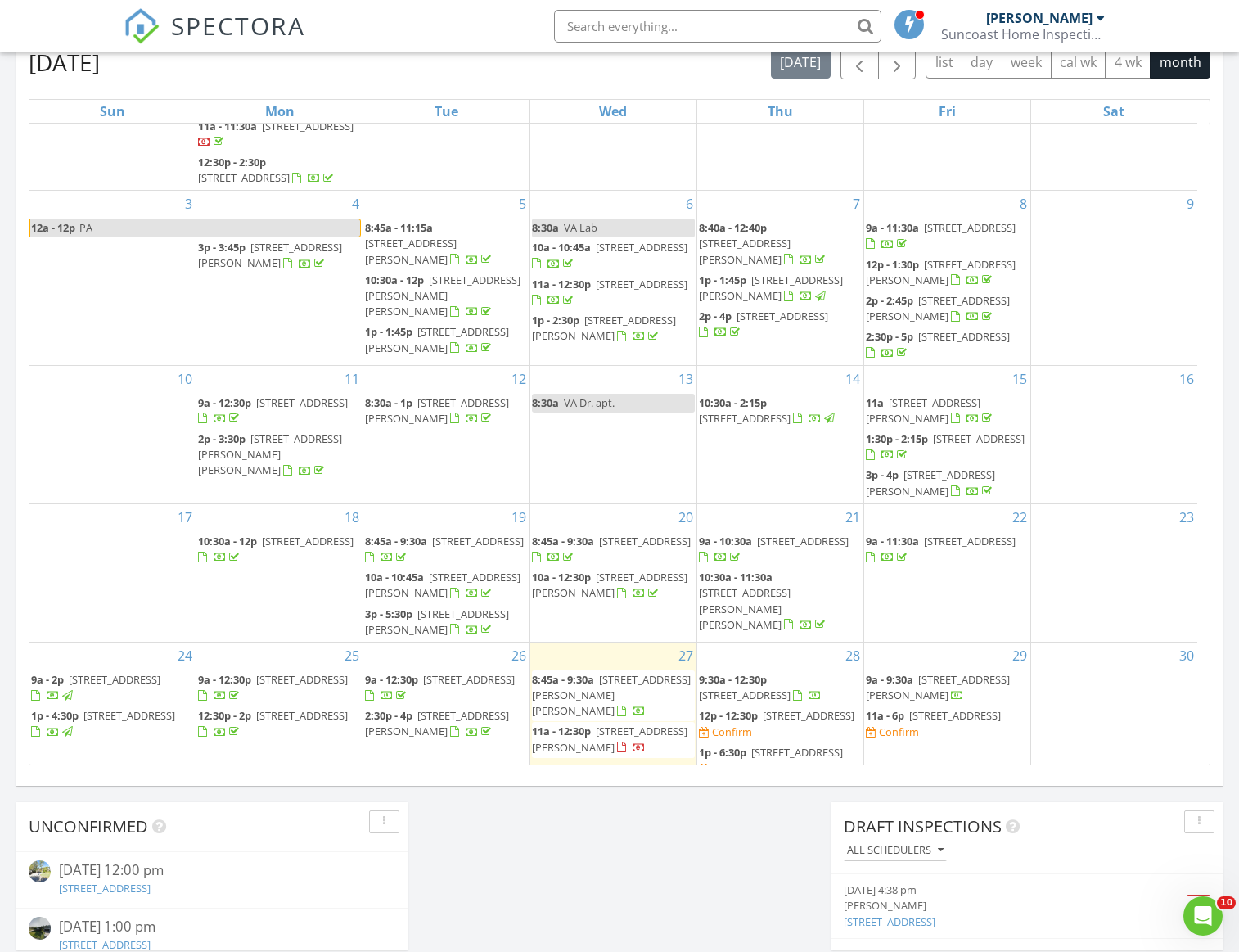
scroll to position [207, 0]
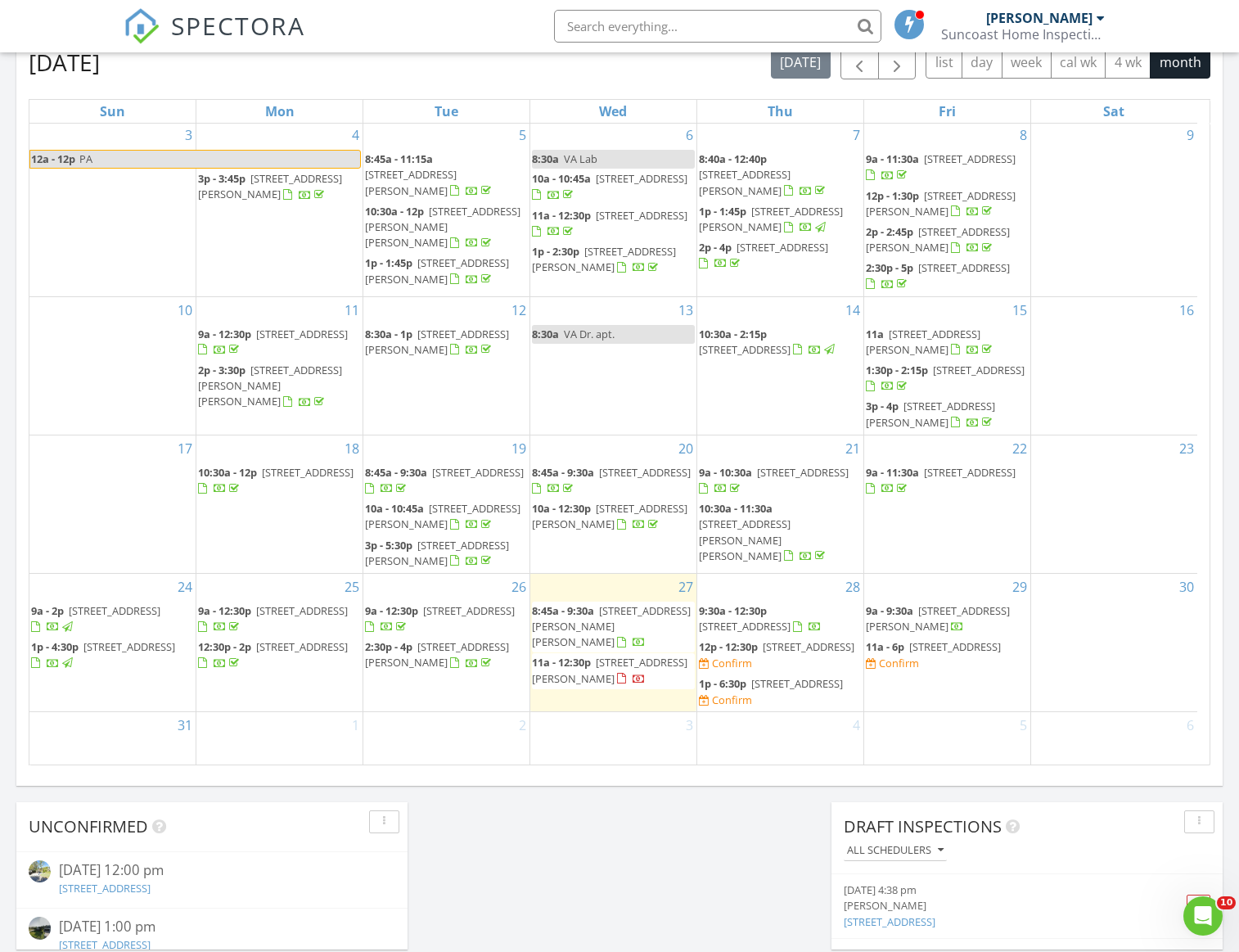
click at [592, 603] on span "18607 Water Lily Ln, Hudson 34667" at bounding box center [611, 626] width 159 height 46
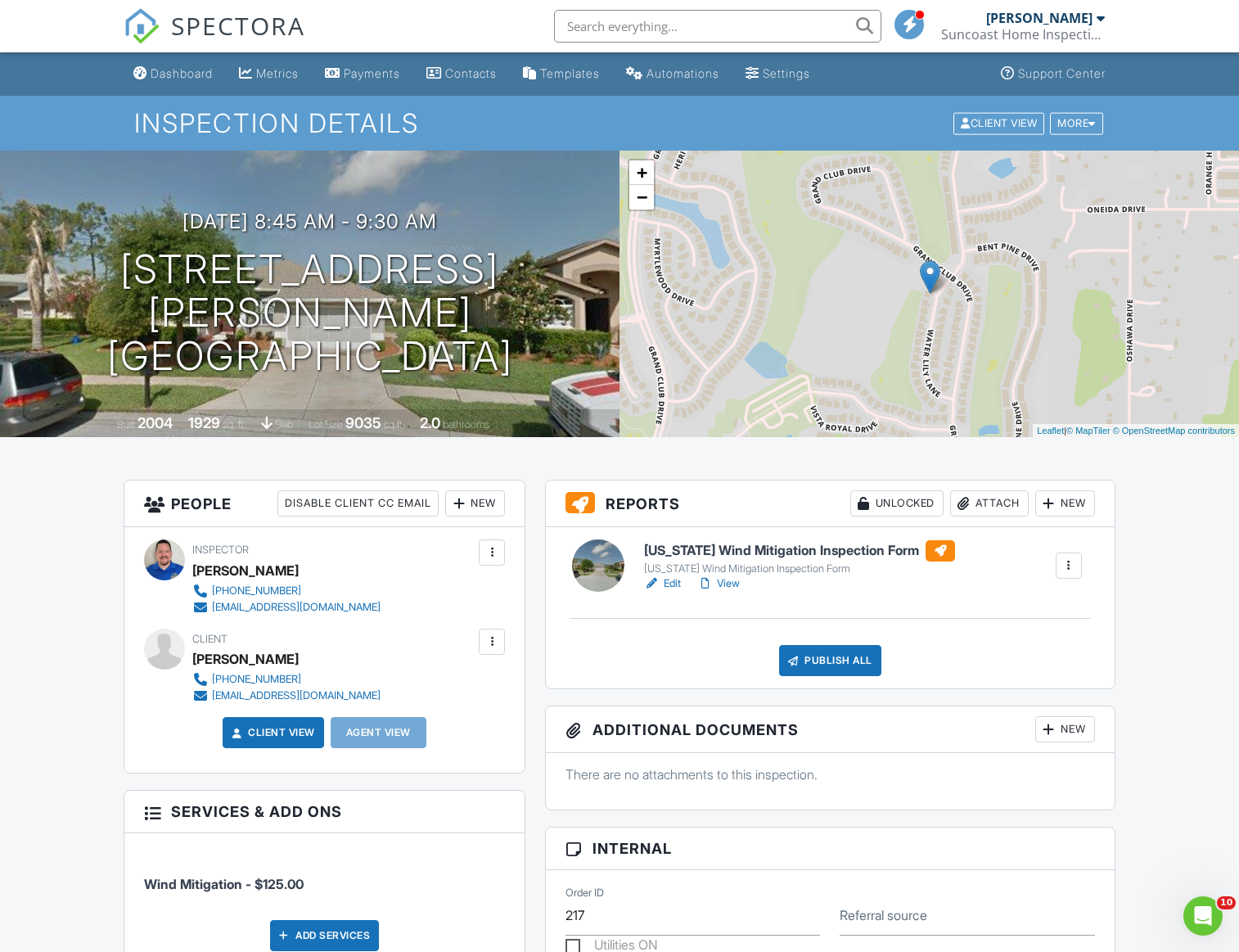
click at [229, 659] on div "Benny Sanchez" at bounding box center [246, 659] width 106 height 25
copy div "Benny Sanchez"
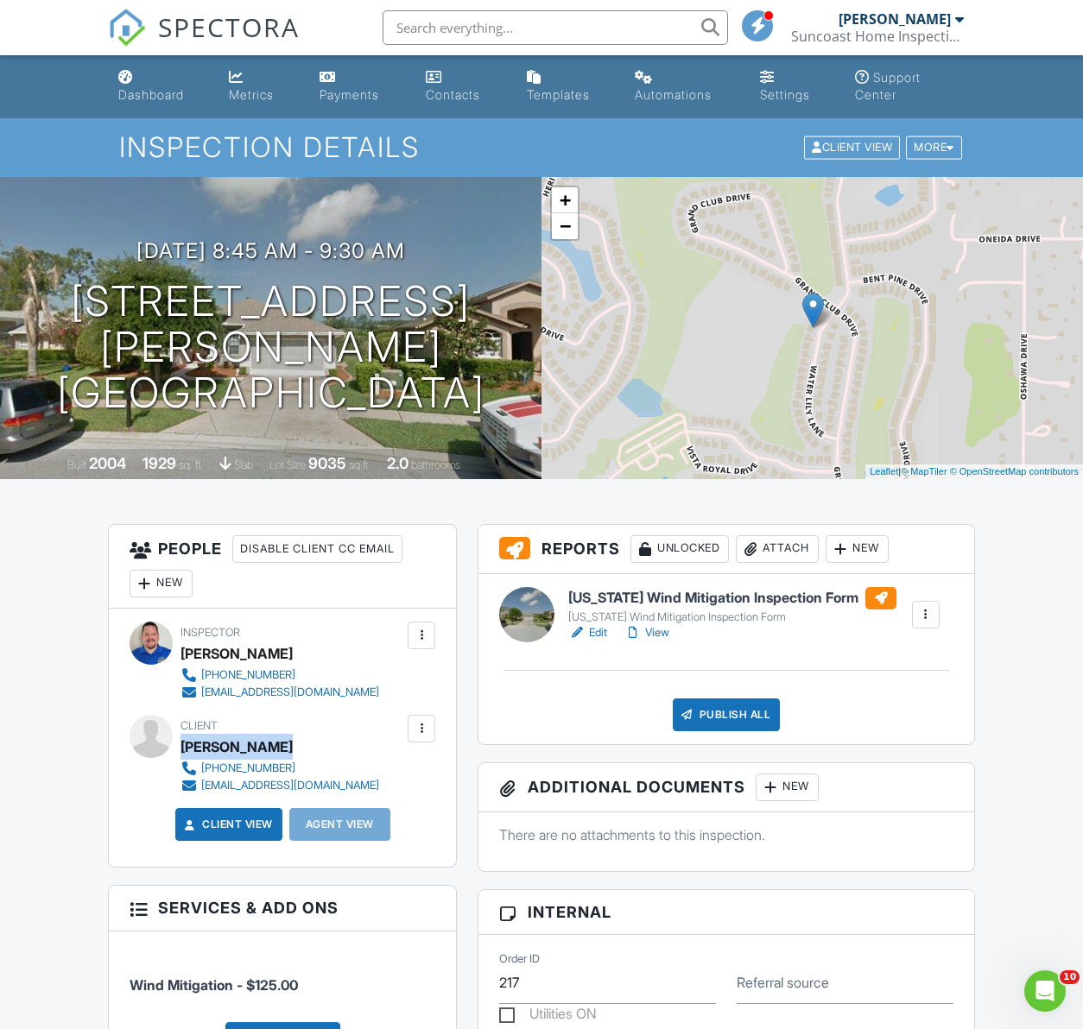
click at [598, 630] on link "Edit" at bounding box center [587, 632] width 39 height 17
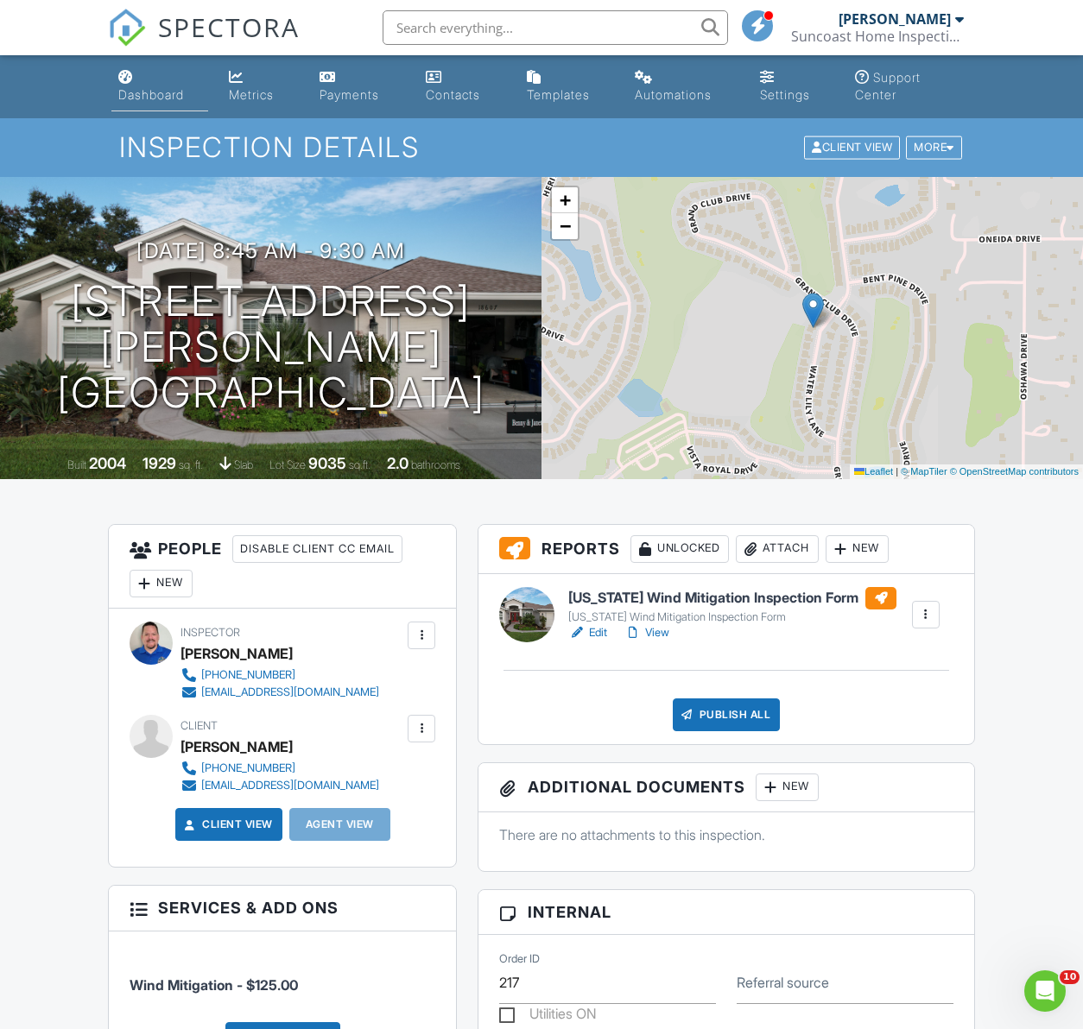
click at [129, 93] on div "Dashboard" at bounding box center [151, 94] width 66 height 15
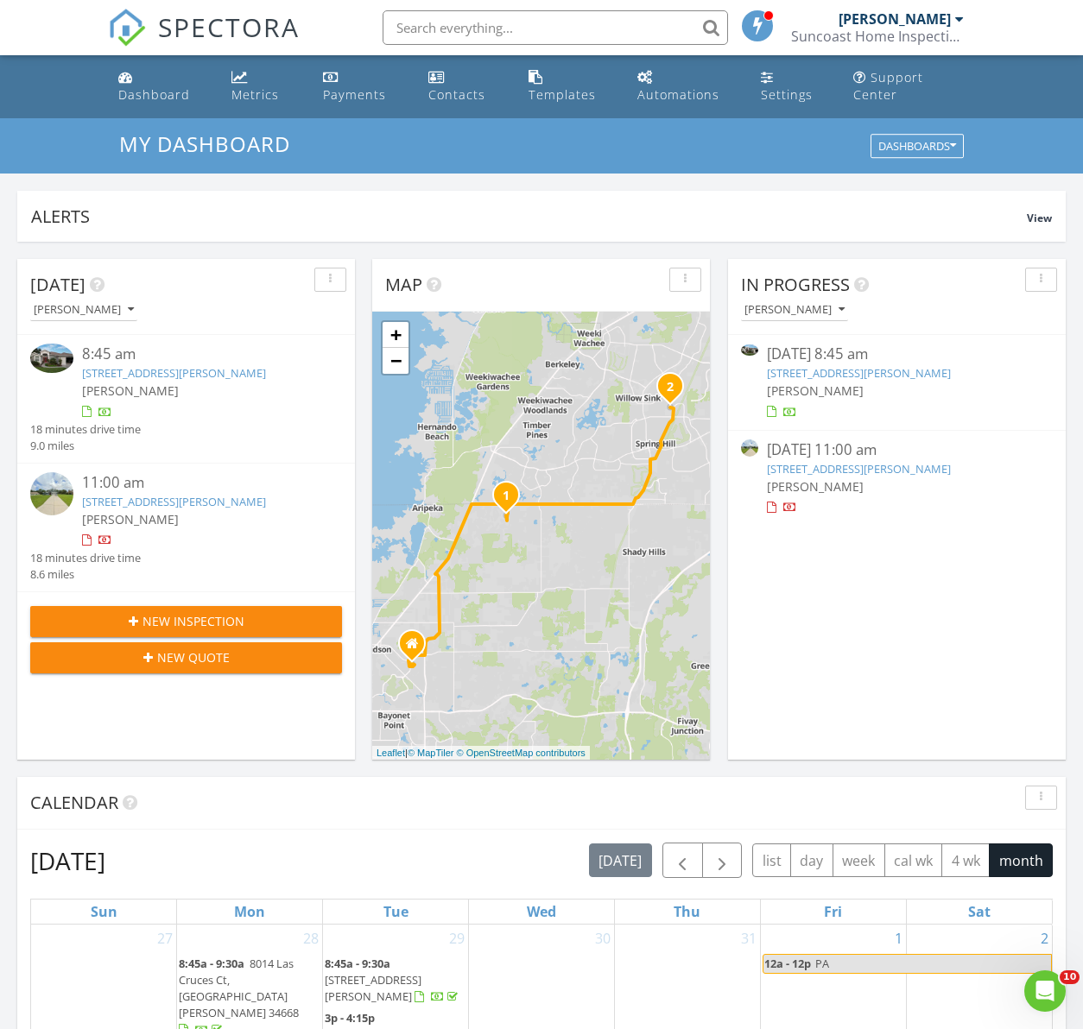
click at [907, 468] on link "12037 Conway St, Spring Hill, FL 34609" at bounding box center [859, 469] width 184 height 16
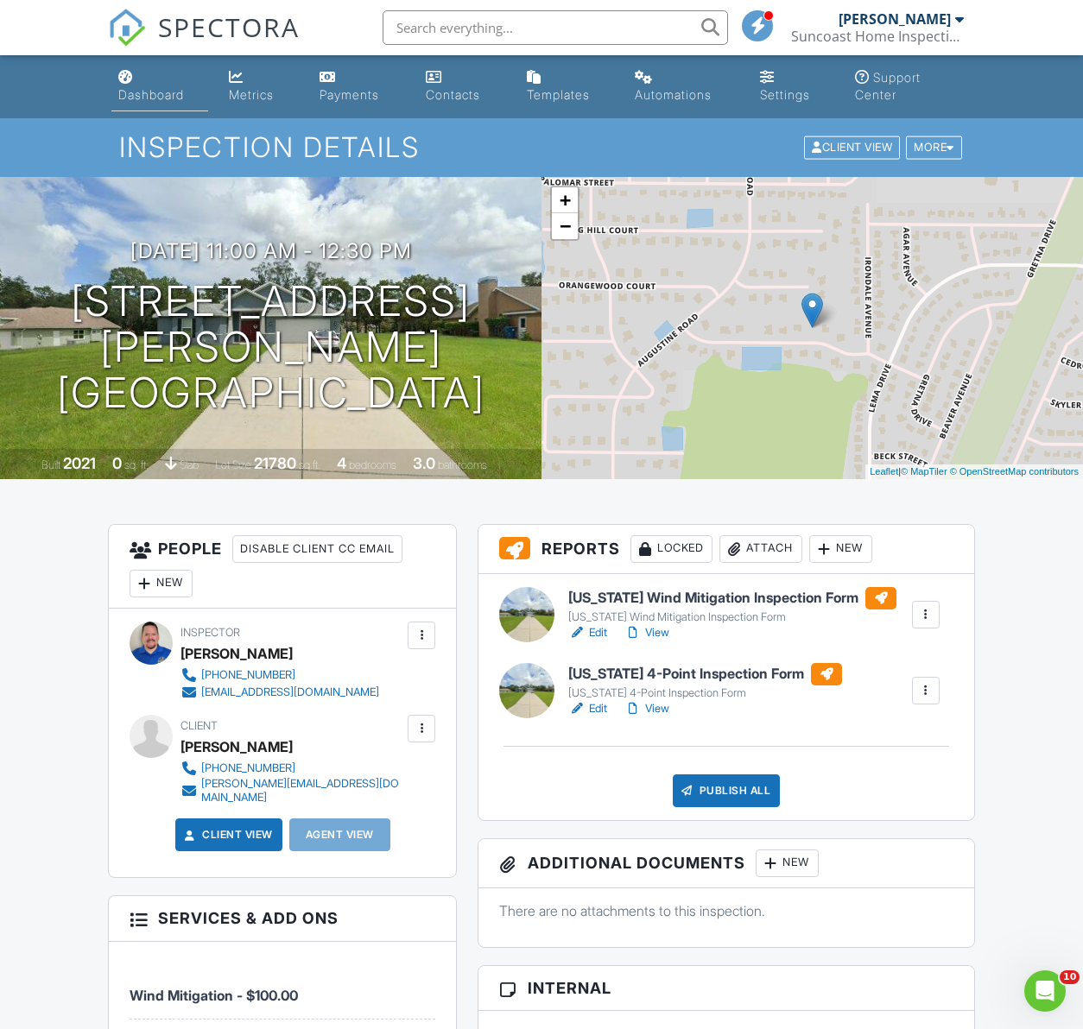
click at [142, 92] on div "Dashboard" at bounding box center [151, 94] width 66 height 15
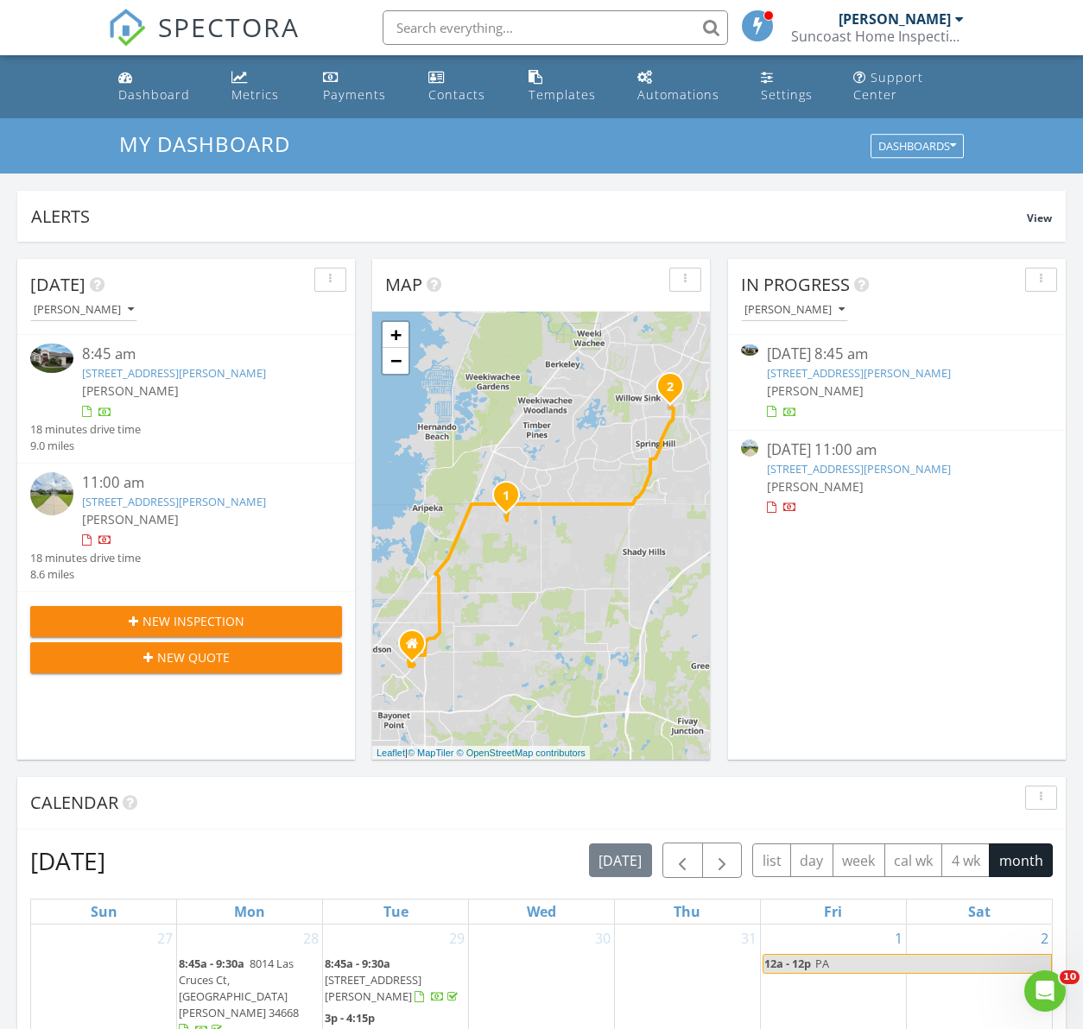
click at [812, 373] on link "[STREET_ADDRESS][PERSON_NAME]" at bounding box center [859, 373] width 184 height 16
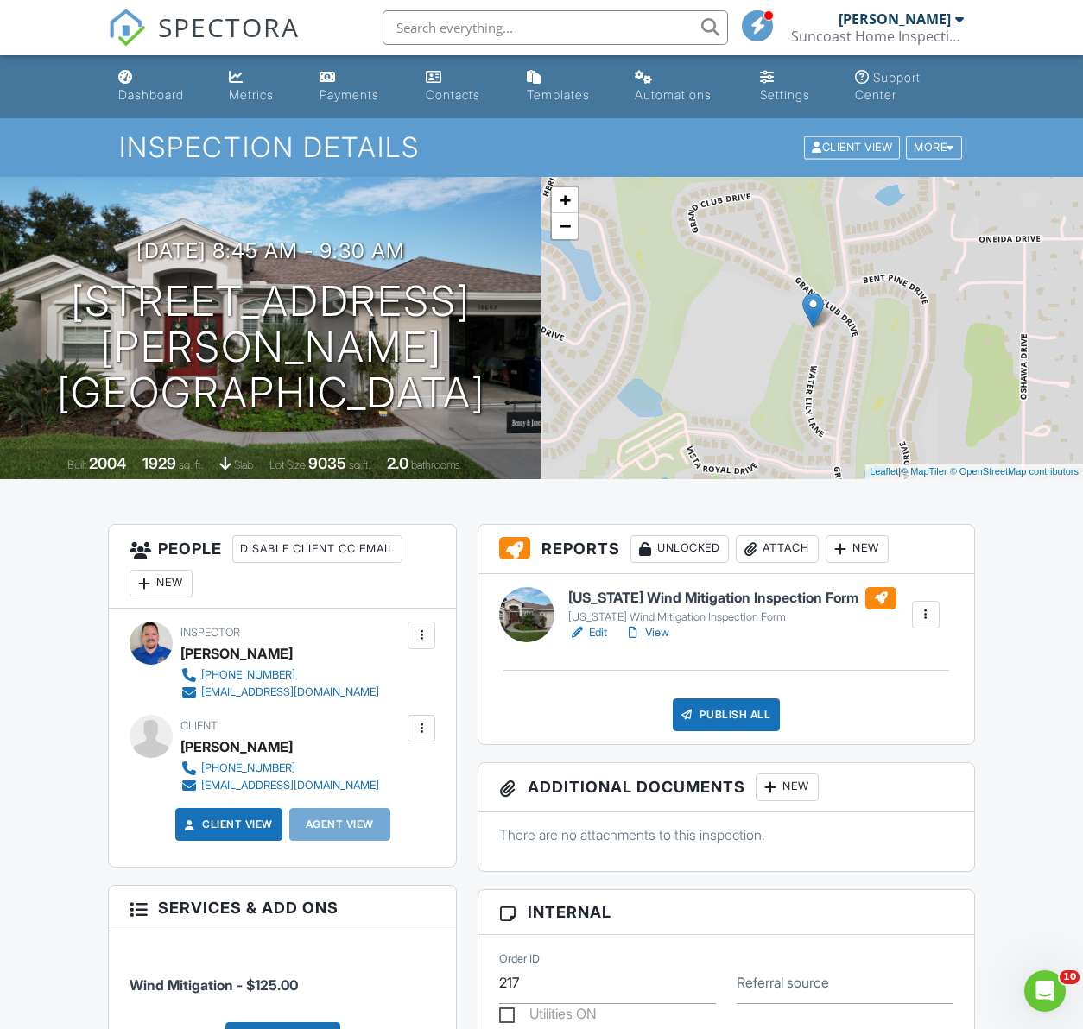
click at [605, 633] on link "Edit" at bounding box center [587, 632] width 39 height 17
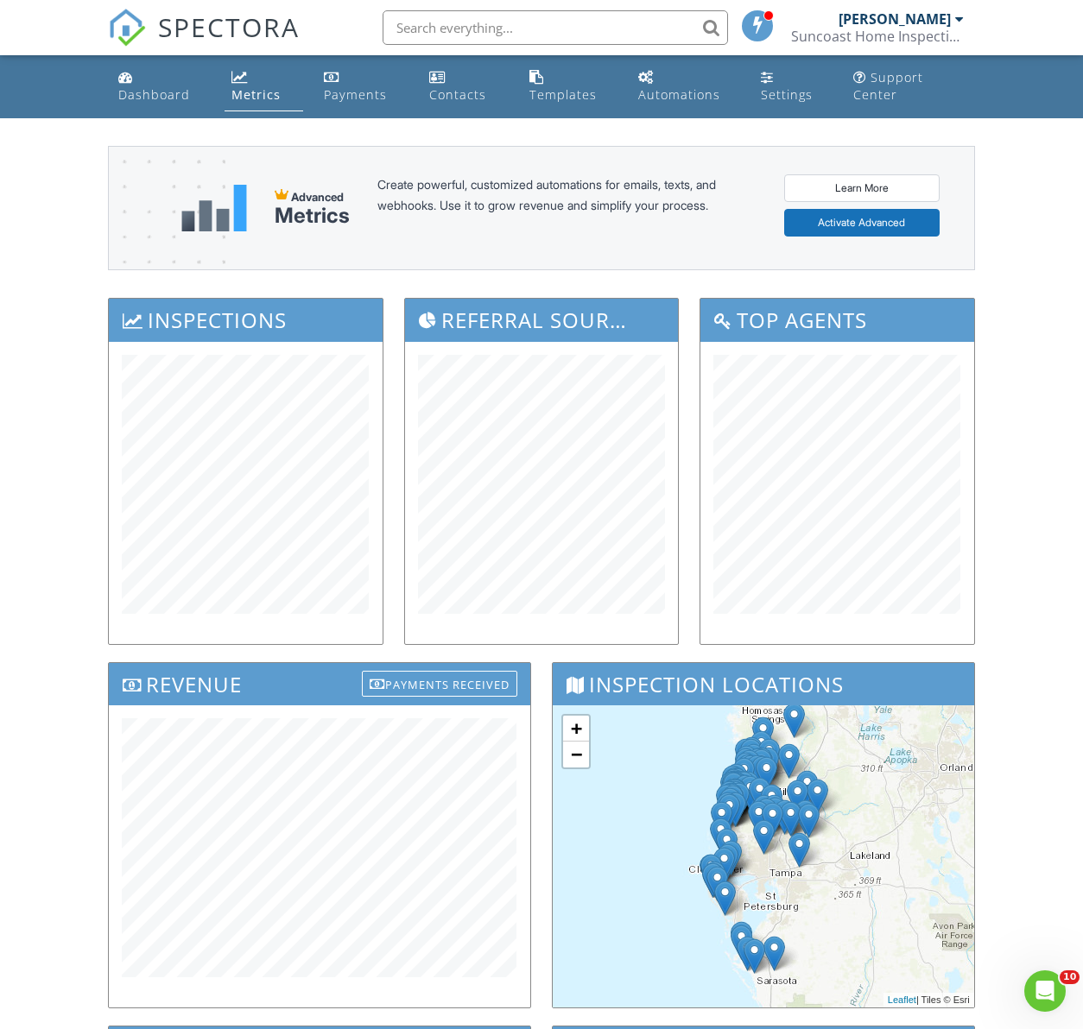
click at [364, 94] on div "Payments" at bounding box center [355, 94] width 63 height 16
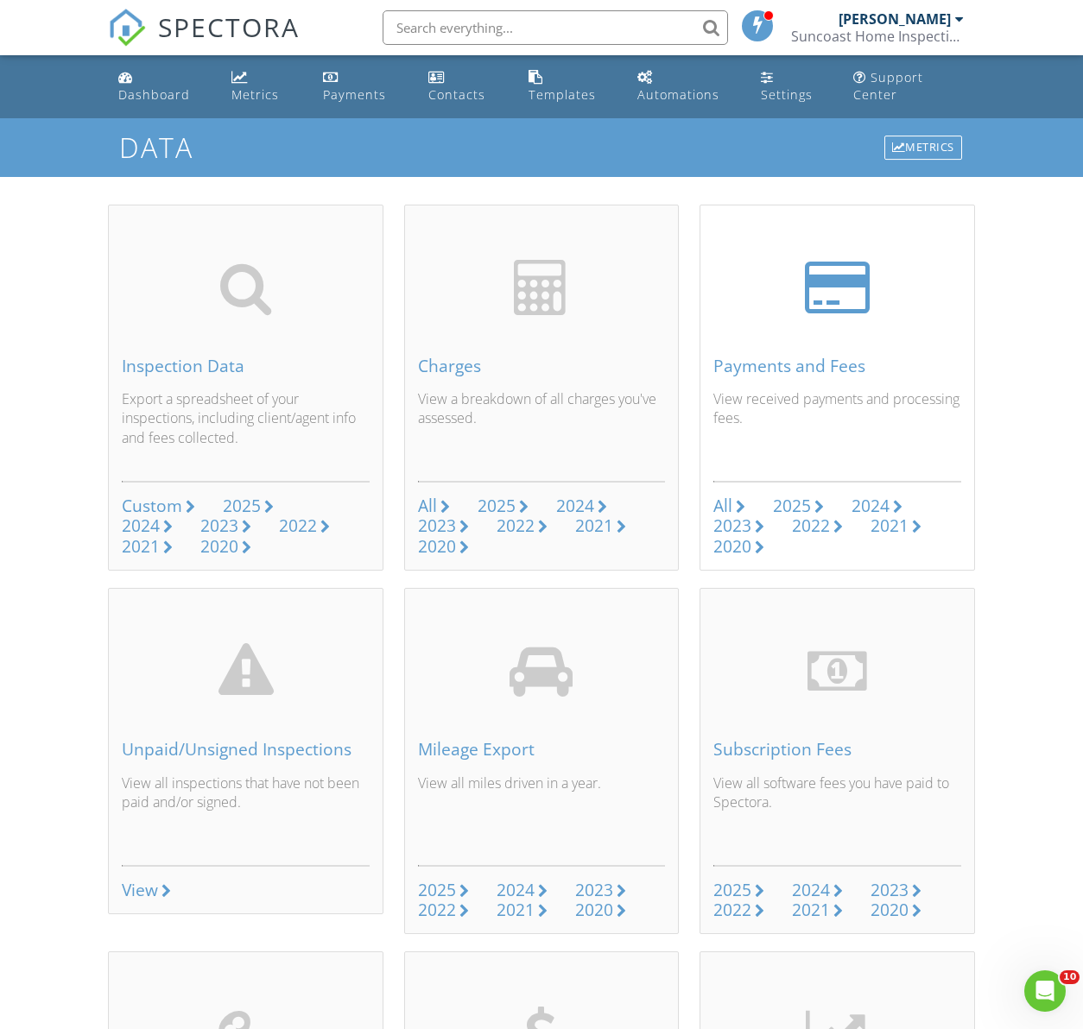
click at [783, 503] on div "2025" at bounding box center [792, 505] width 38 height 23
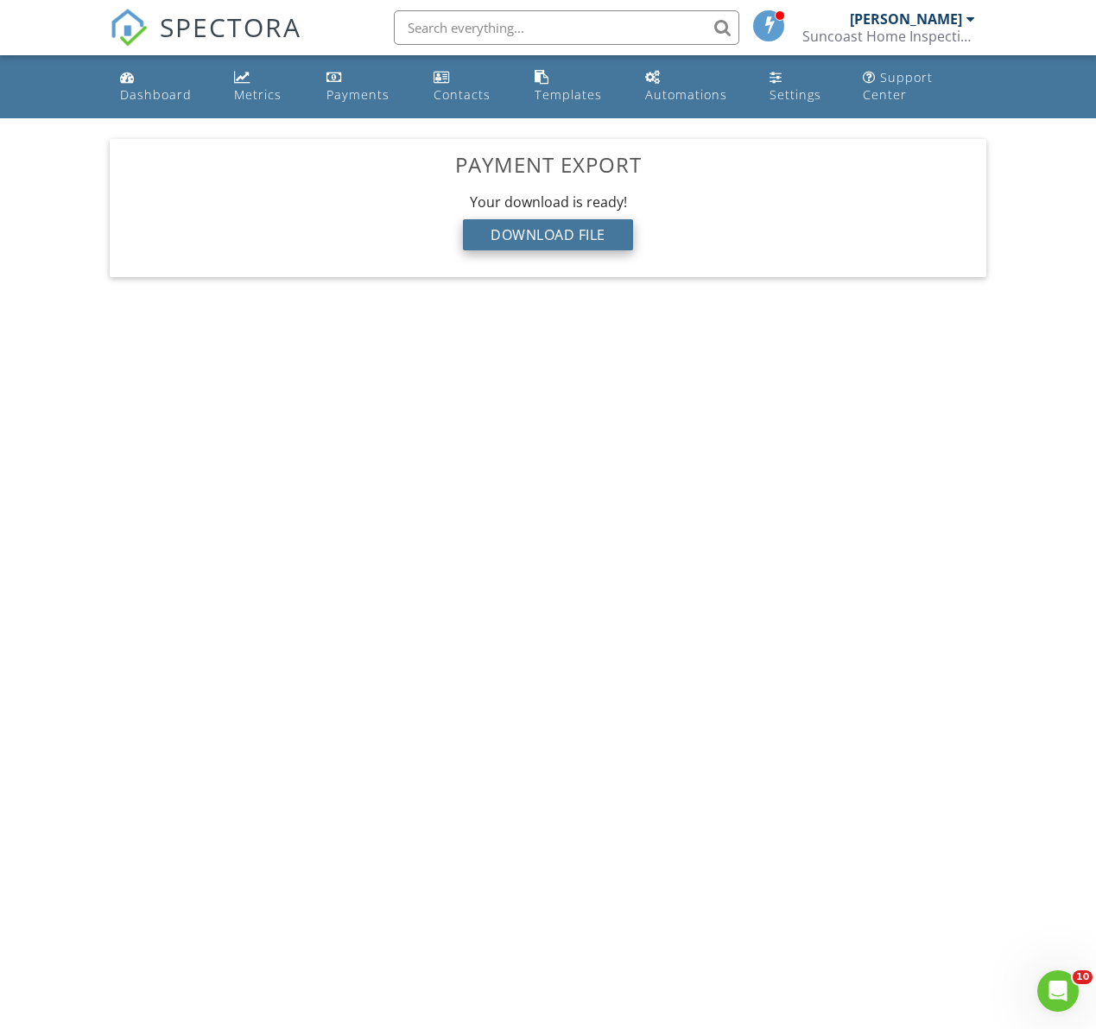
click at [541, 231] on div "Download File" at bounding box center [548, 234] width 170 height 31
click at [183, 87] on div "Dashboard" at bounding box center [156, 94] width 72 height 16
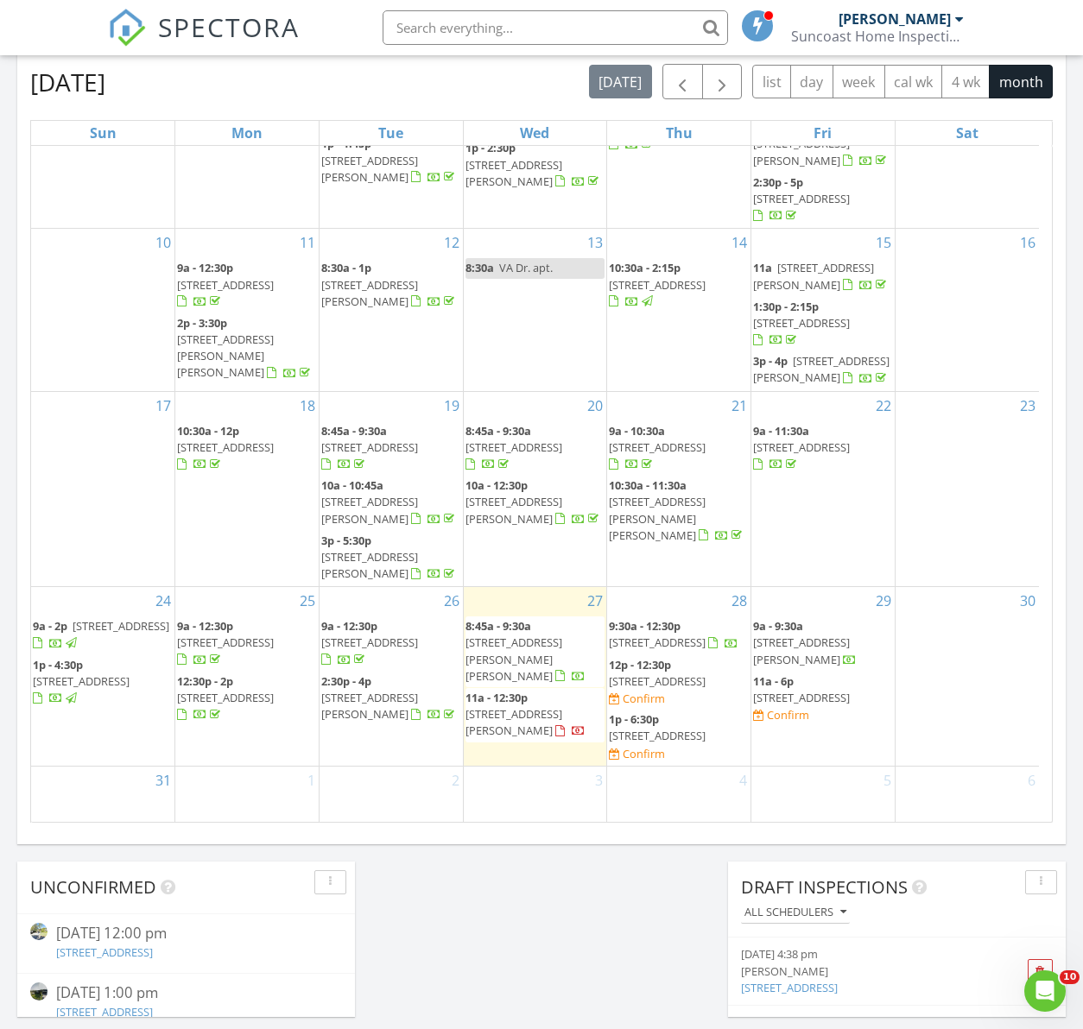
scroll to position [477, 0]
click at [647, 743] on span "6505 Meandering Way, Lakewood Ranch 34202" at bounding box center [657, 736] width 97 height 16
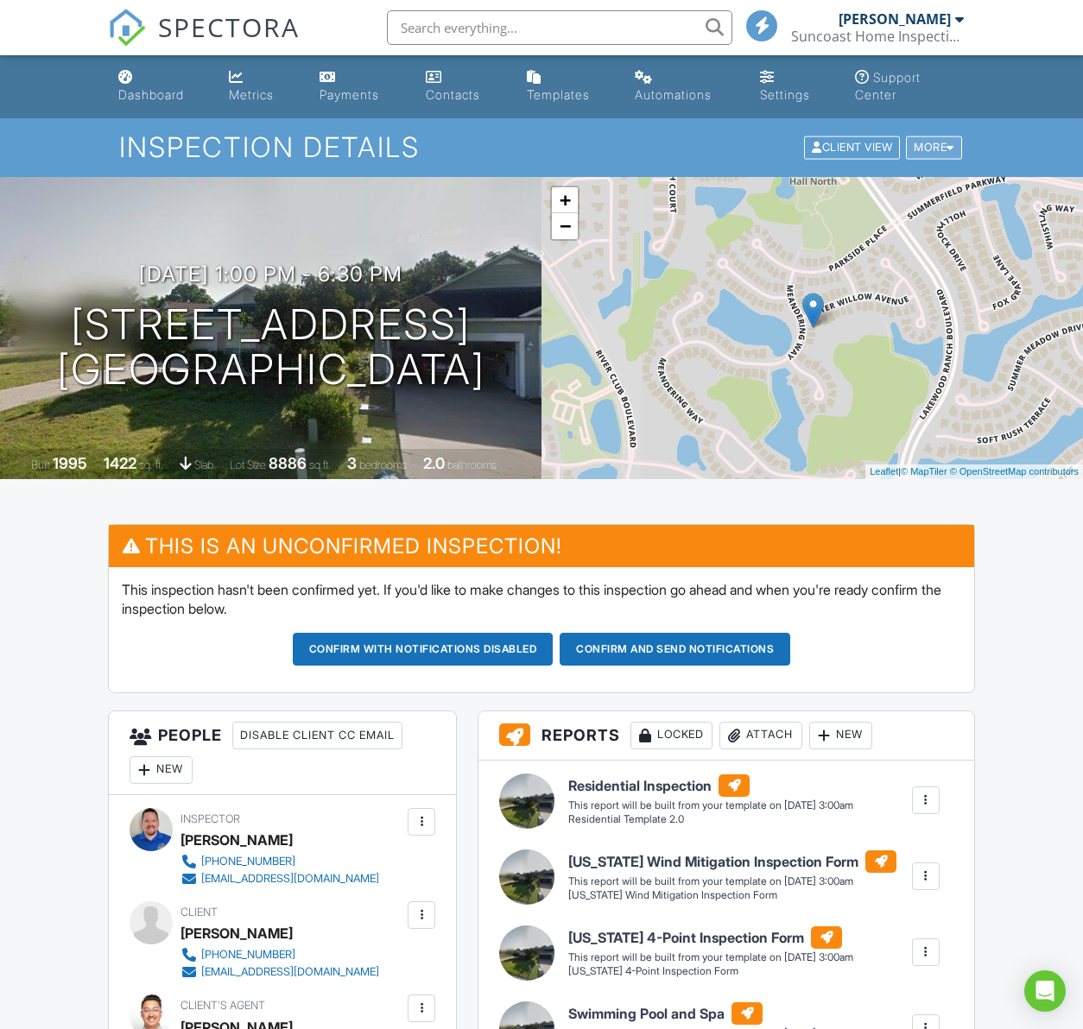
click at [908, 150] on div "More" at bounding box center [934, 147] width 56 height 23
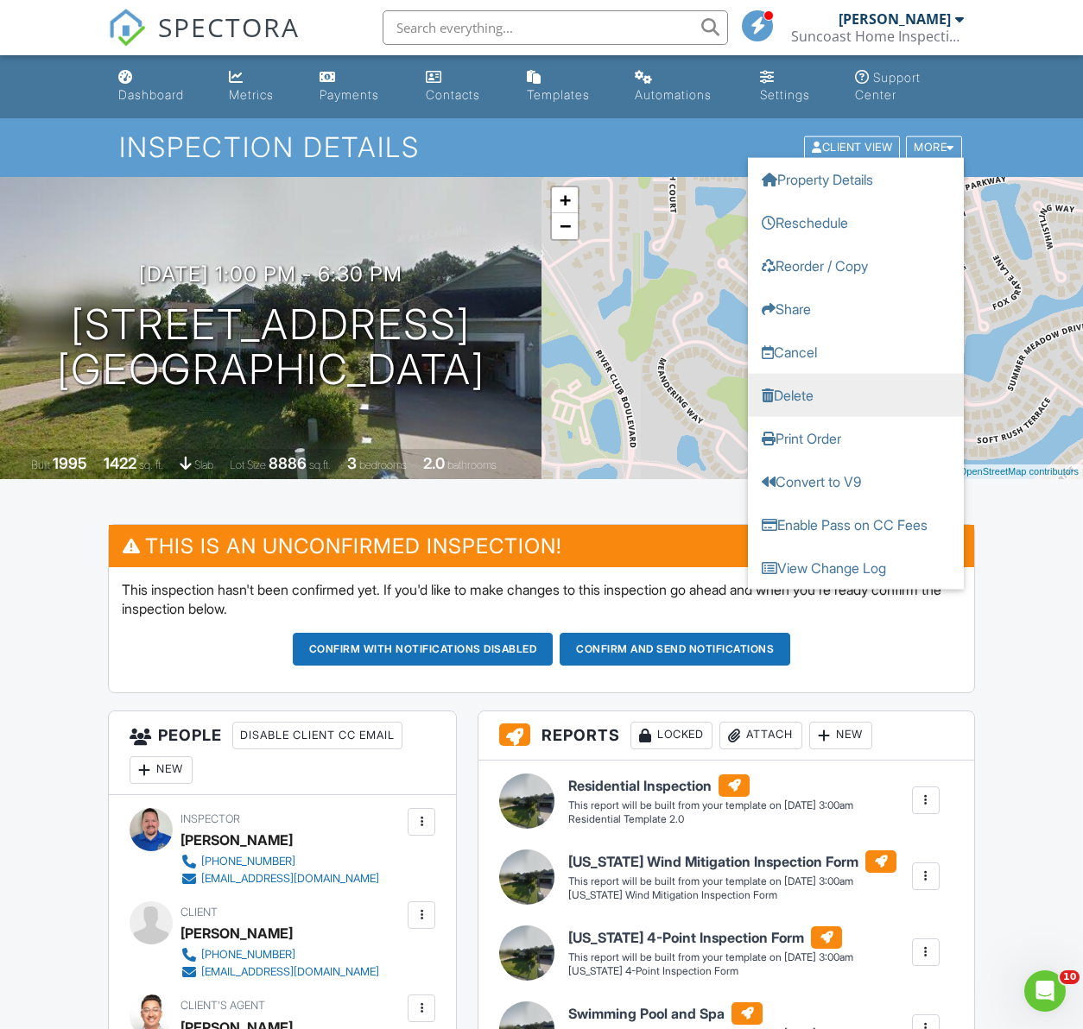
click at [796, 389] on link "Delete" at bounding box center [856, 395] width 216 height 43
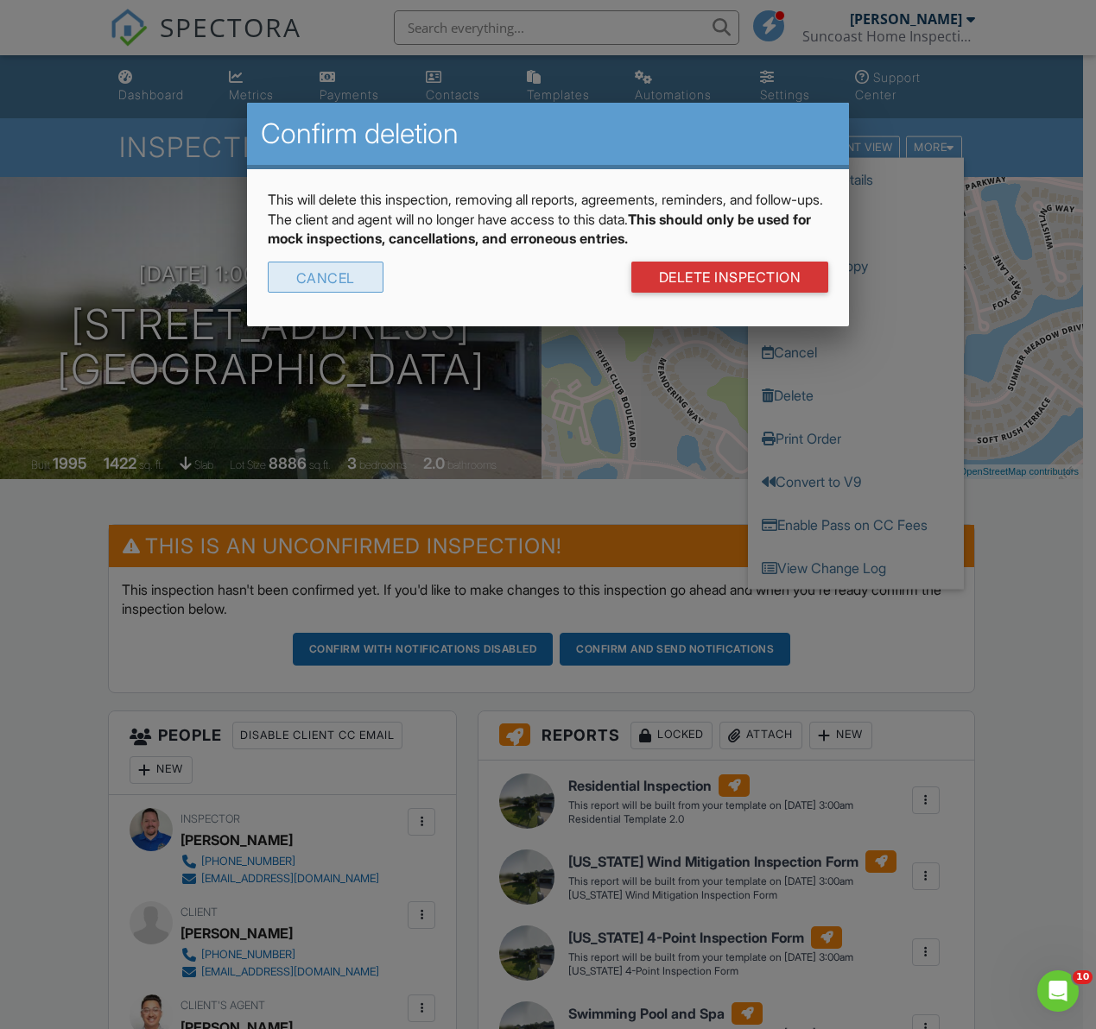
click at [325, 282] on div "Cancel" at bounding box center [326, 277] width 116 height 31
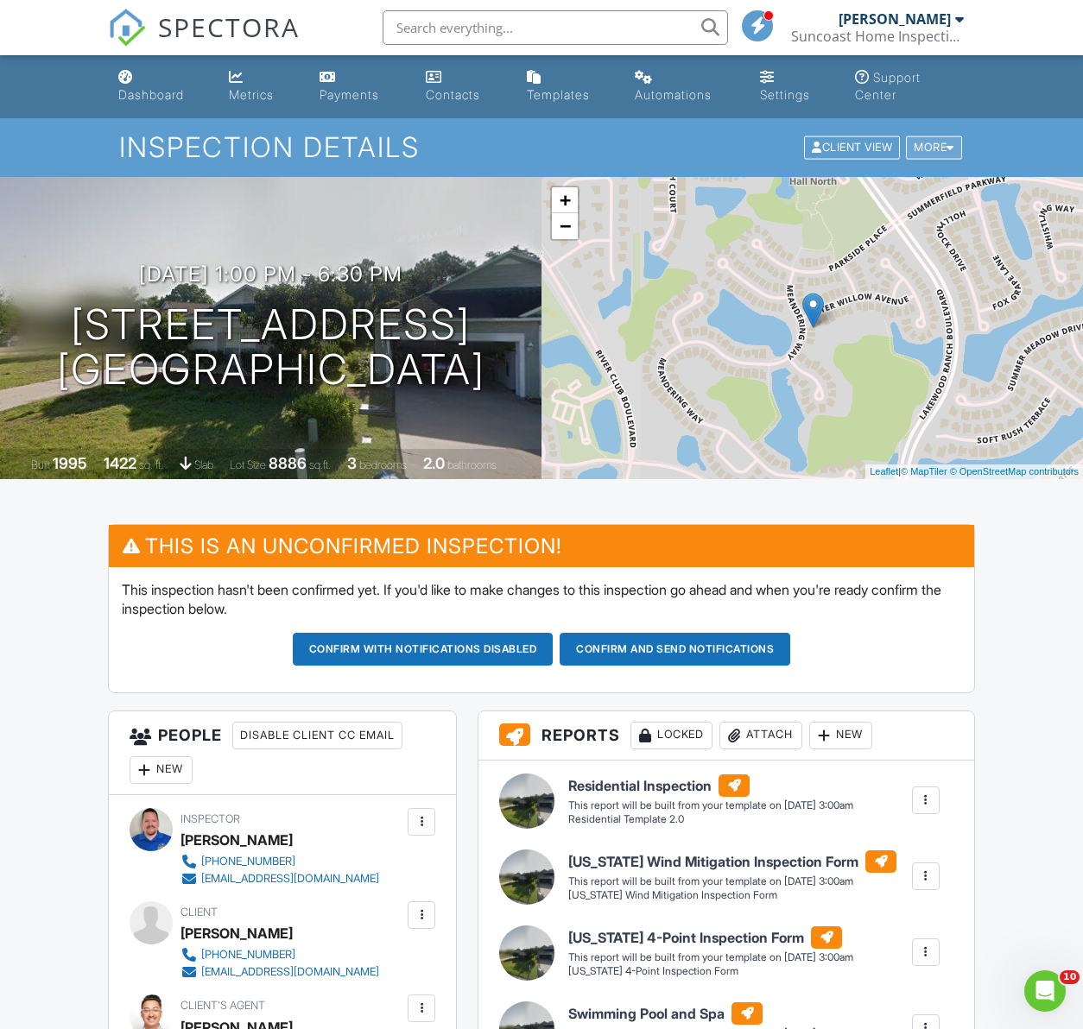
click at [921, 148] on div "More" at bounding box center [934, 147] width 56 height 23
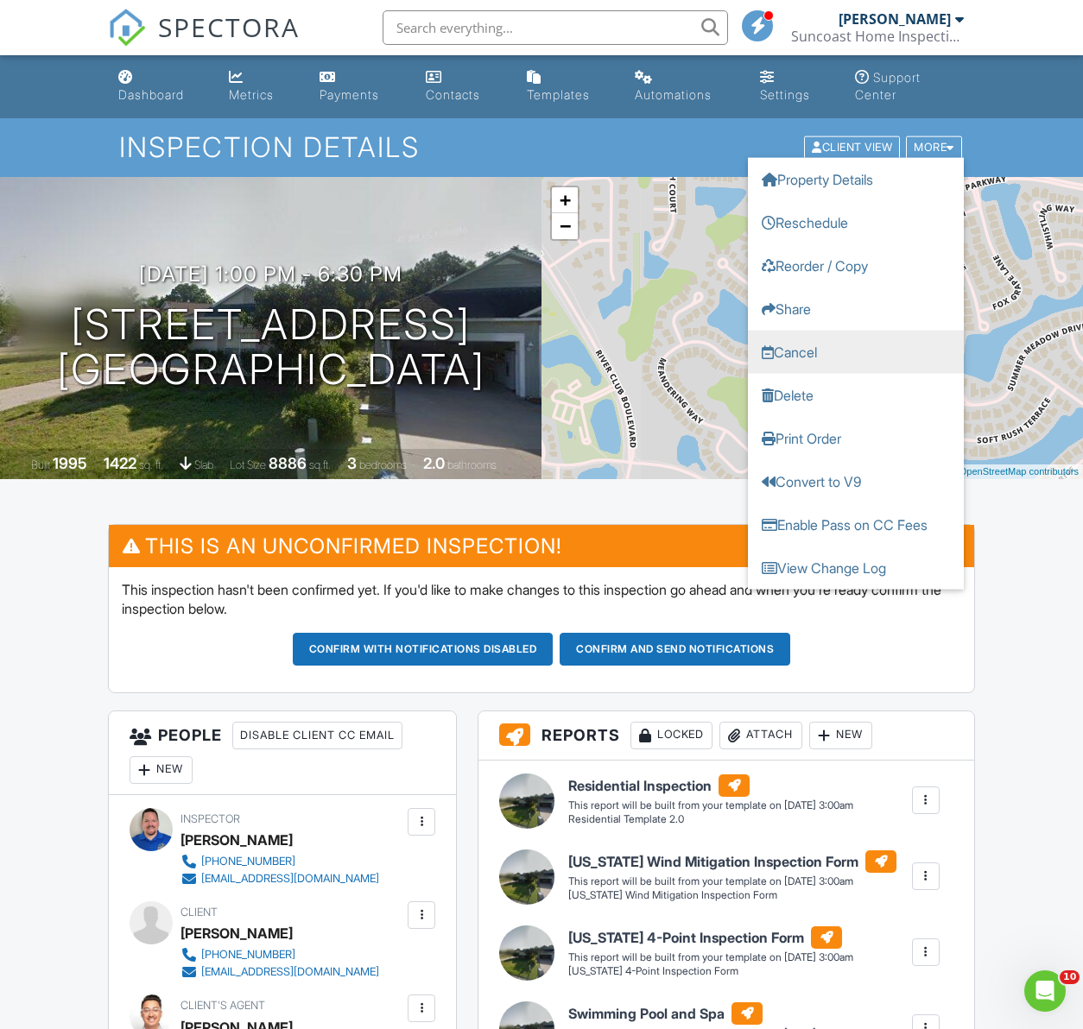
click at [800, 355] on link "Cancel" at bounding box center [856, 352] width 216 height 43
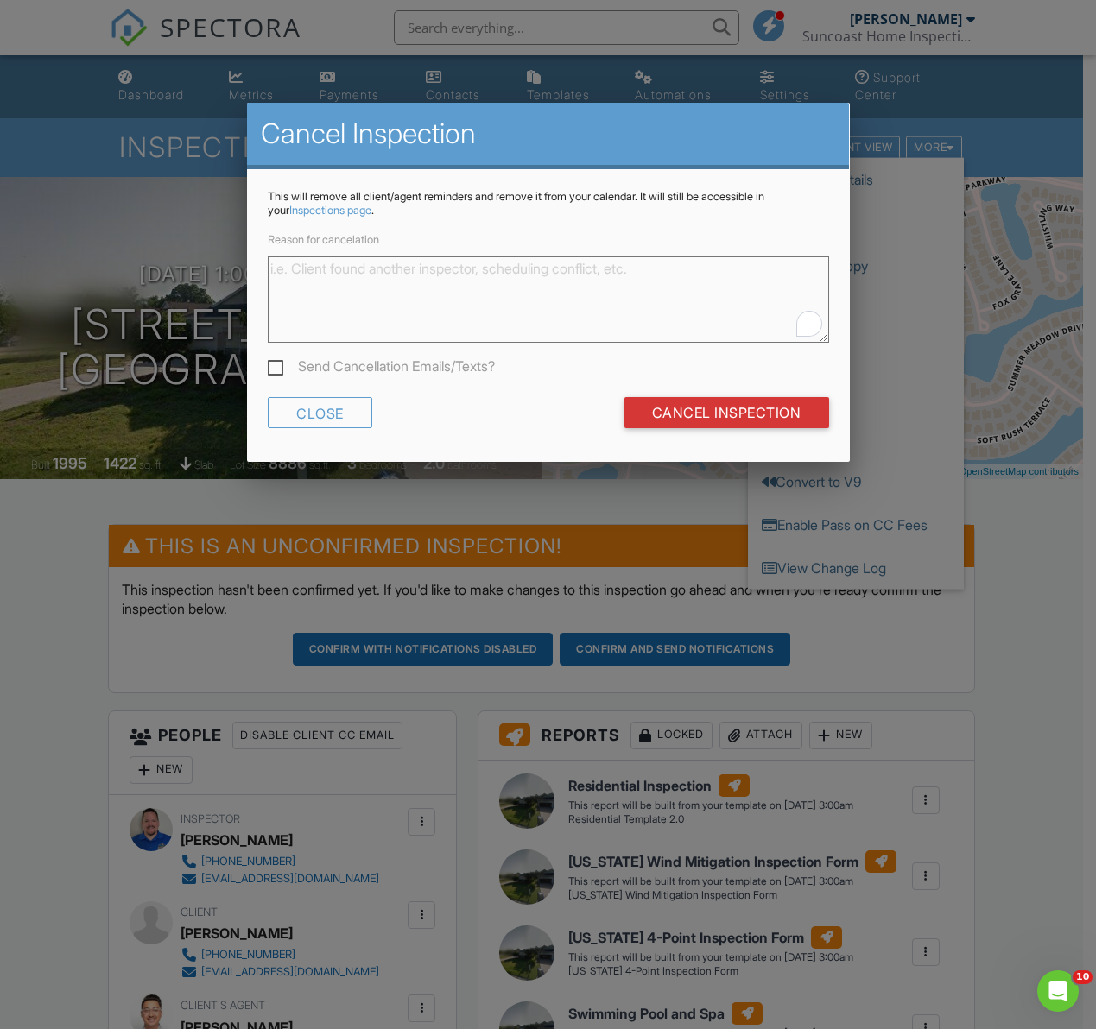
click at [311, 283] on textarea "Reason for cancelation" at bounding box center [548, 299] width 561 height 86
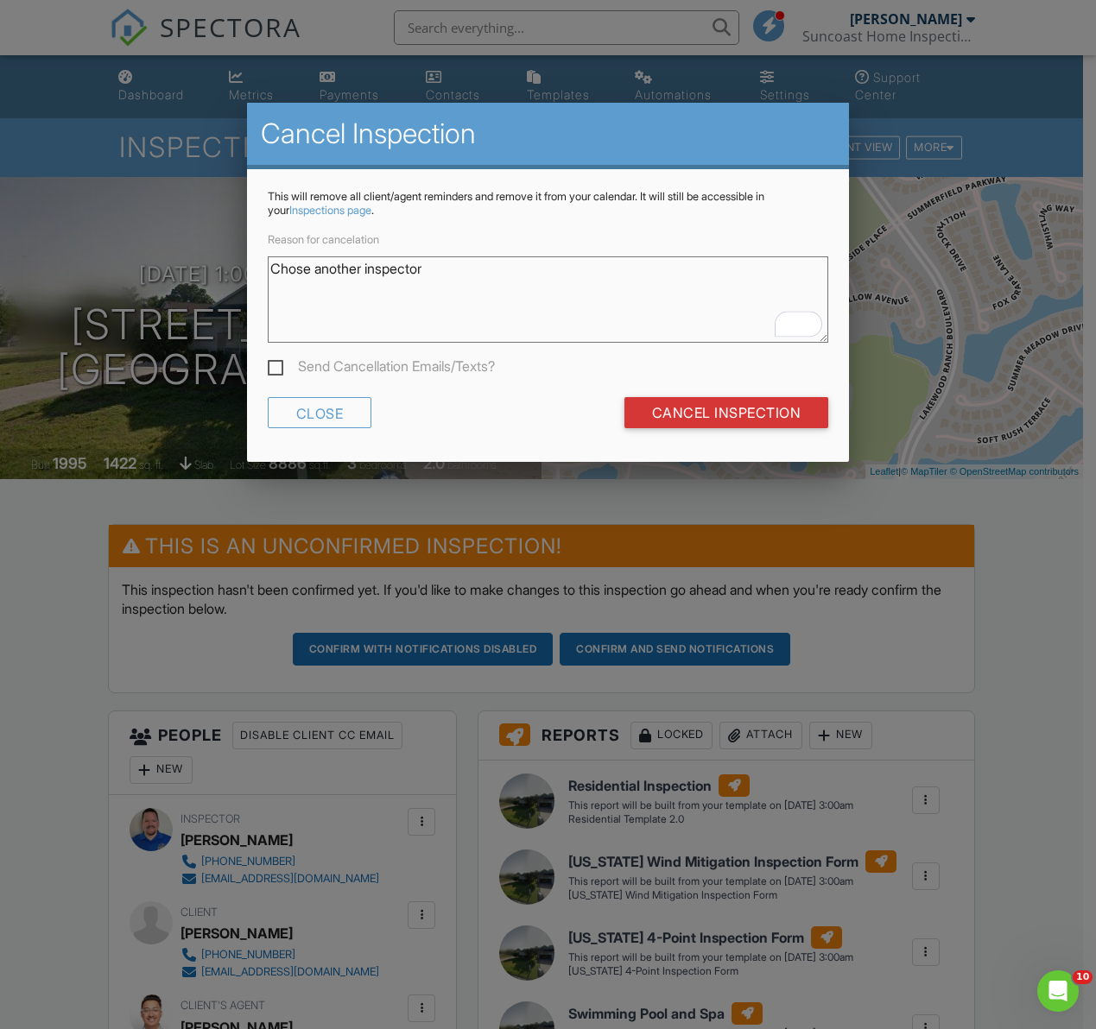
click at [290, 266] on textarea "Chose another inspector" at bounding box center [548, 299] width 561 height 86
type textarea "Chose another inspector"
click at [693, 415] on input "Cancel Inspection" at bounding box center [726, 412] width 205 height 31
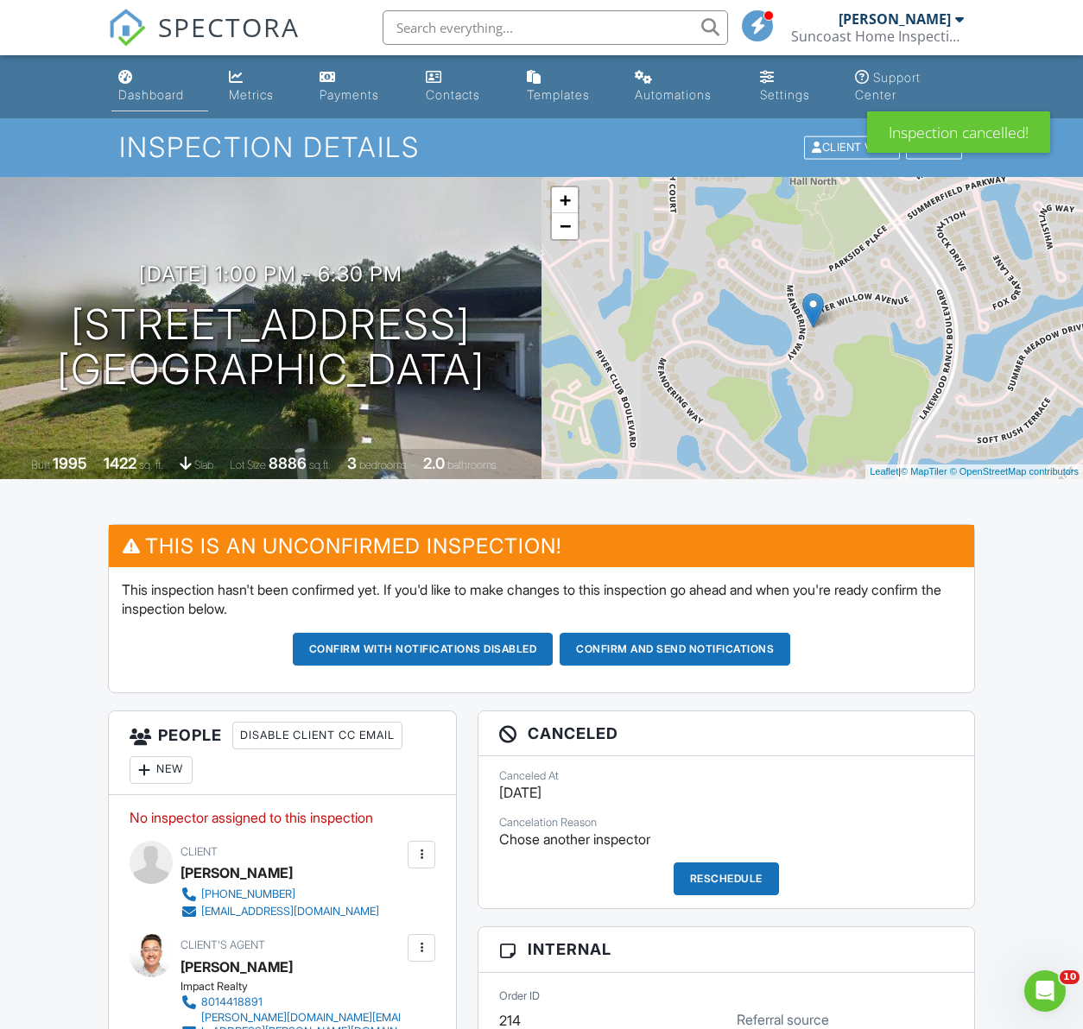
click at [156, 97] on div "Dashboard" at bounding box center [151, 94] width 66 height 15
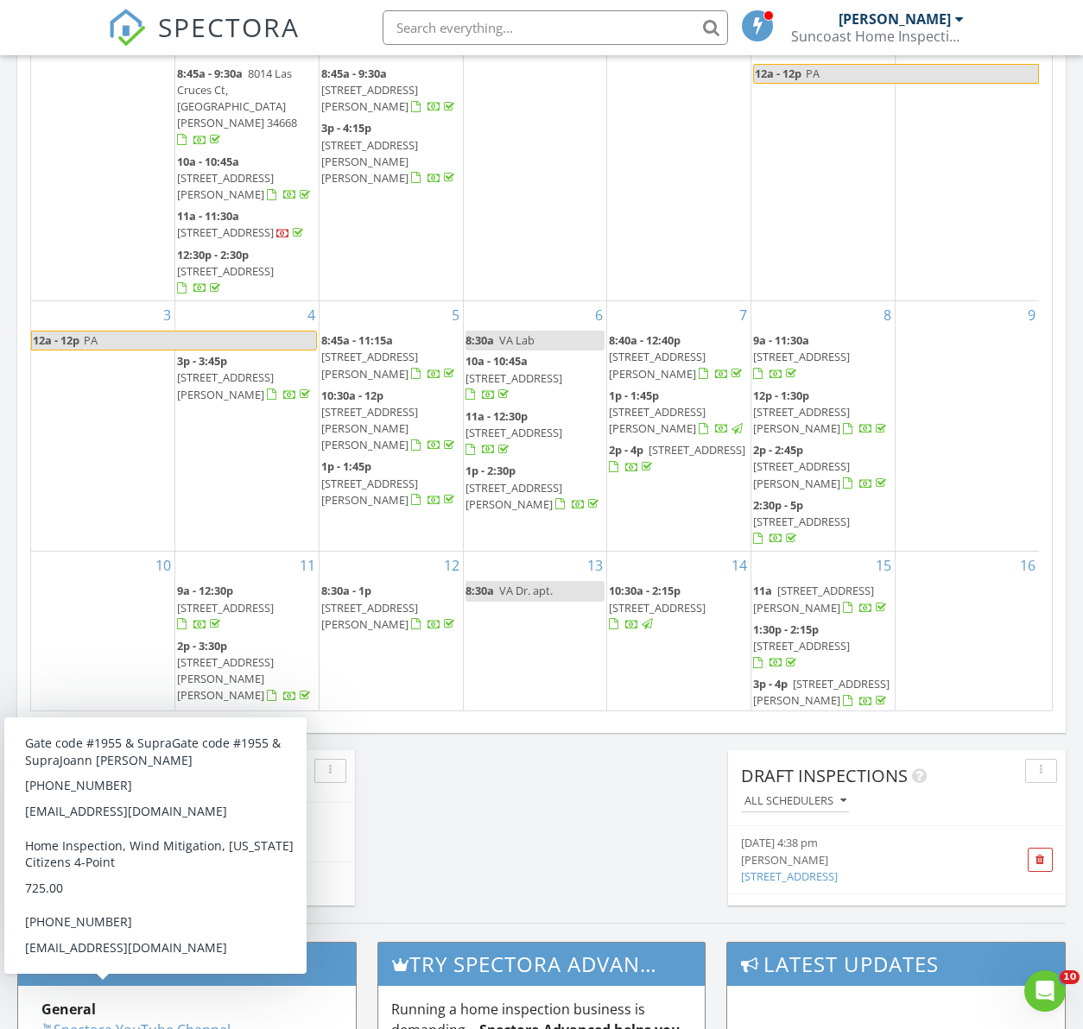
scroll to position [429, 0]
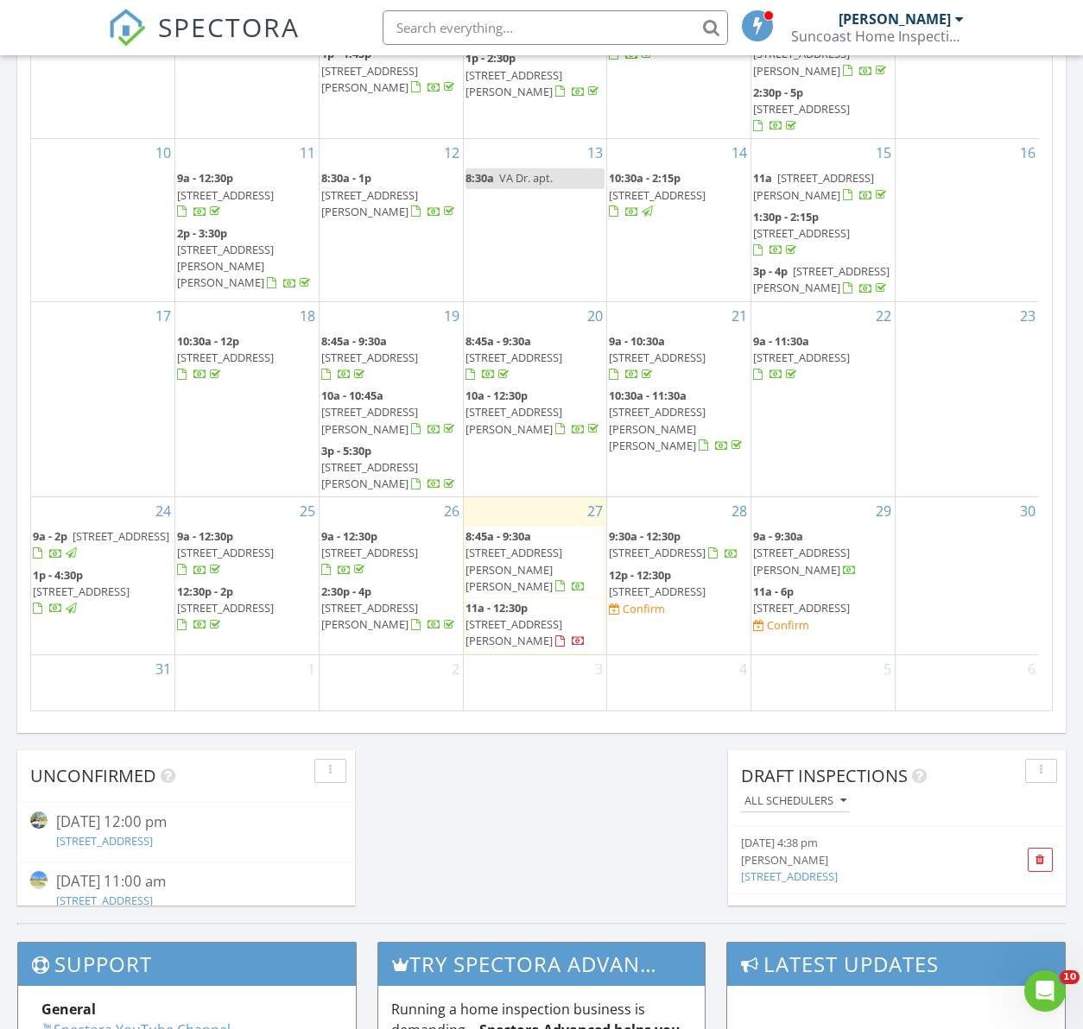
click at [534, 567] on span "18607 Water Lily Ln, Hudson 34667" at bounding box center [513, 569] width 97 height 48
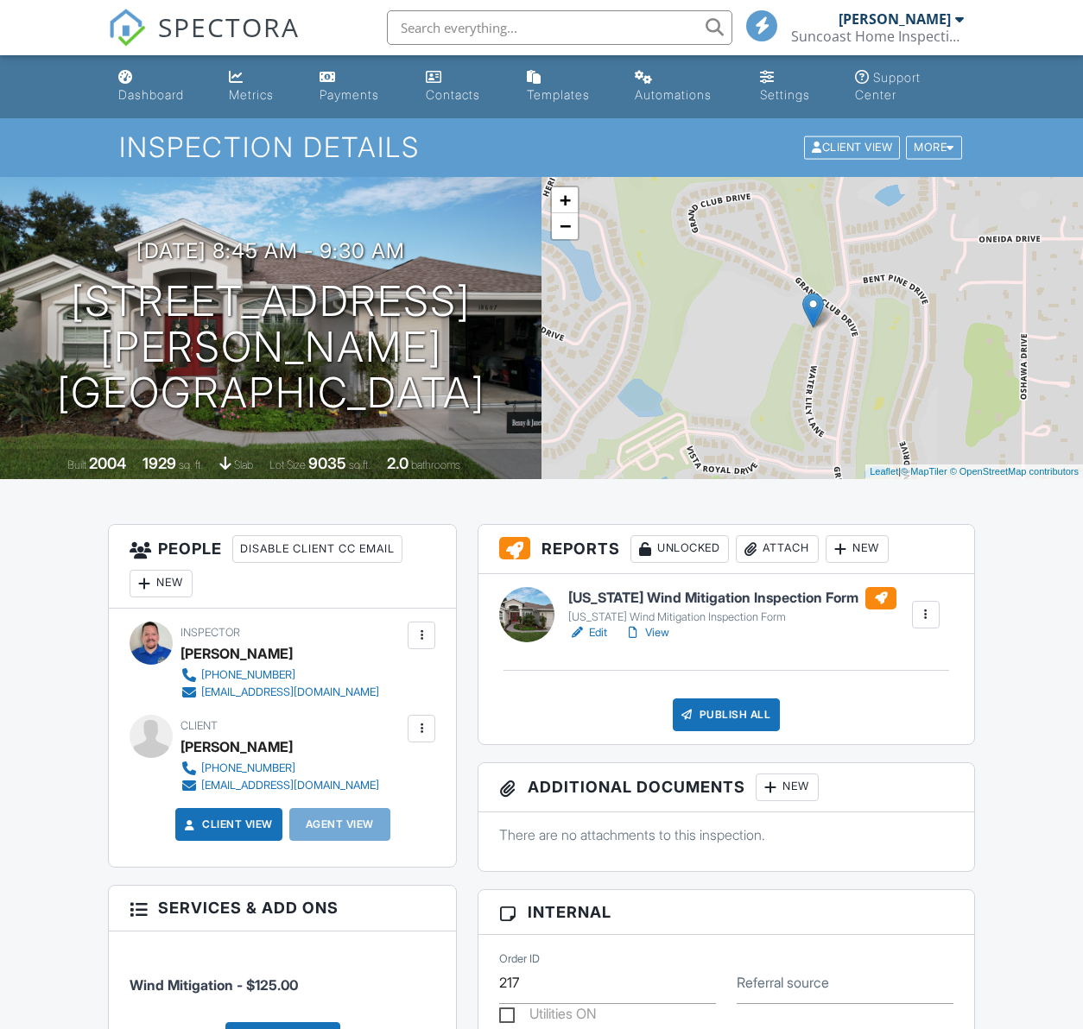
click at [594, 633] on link "Edit" at bounding box center [587, 632] width 39 height 17
click at [597, 632] on link "Edit" at bounding box center [587, 632] width 39 height 17
click at [718, 713] on div "Publish All" at bounding box center [727, 715] width 108 height 33
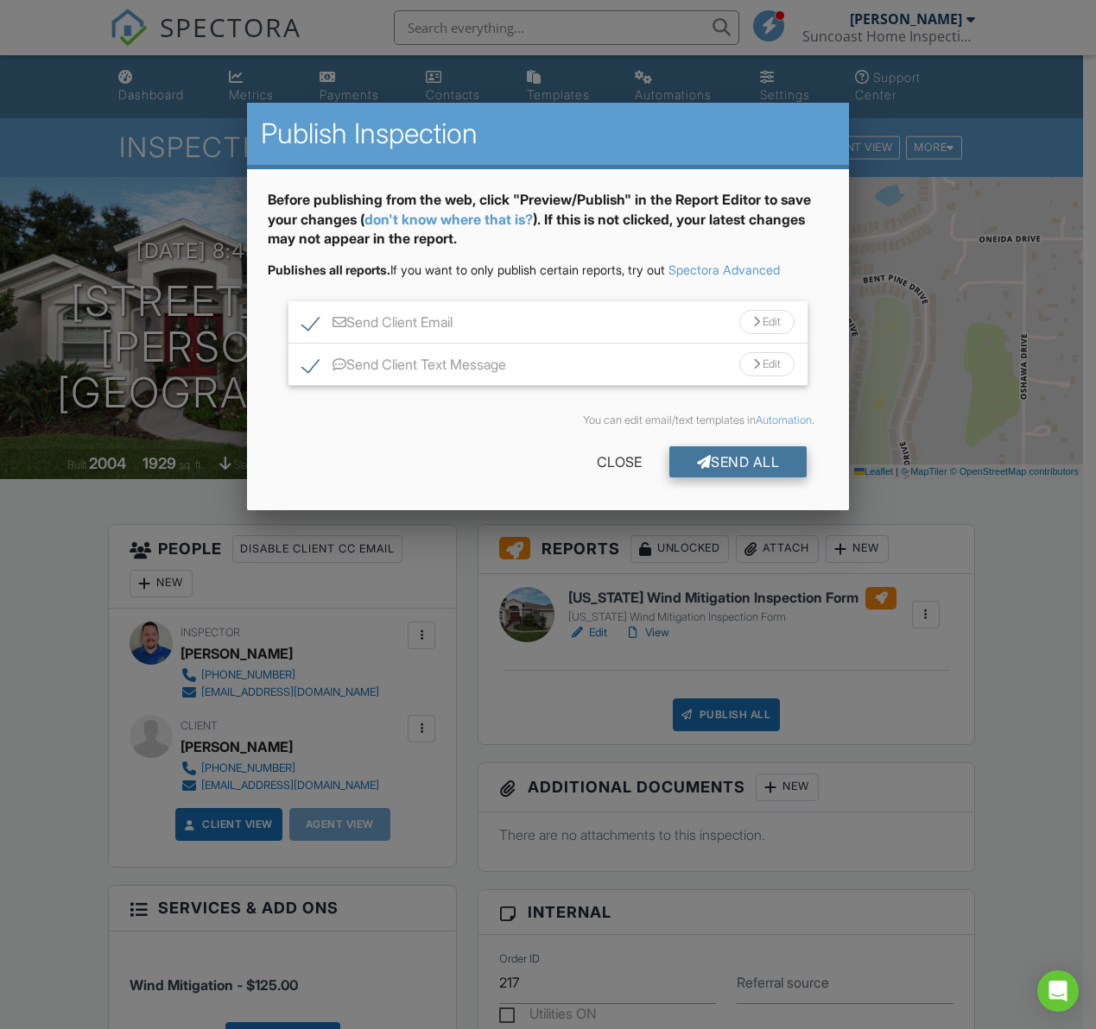
click at [722, 460] on div "Send All" at bounding box center [738, 461] width 138 height 31
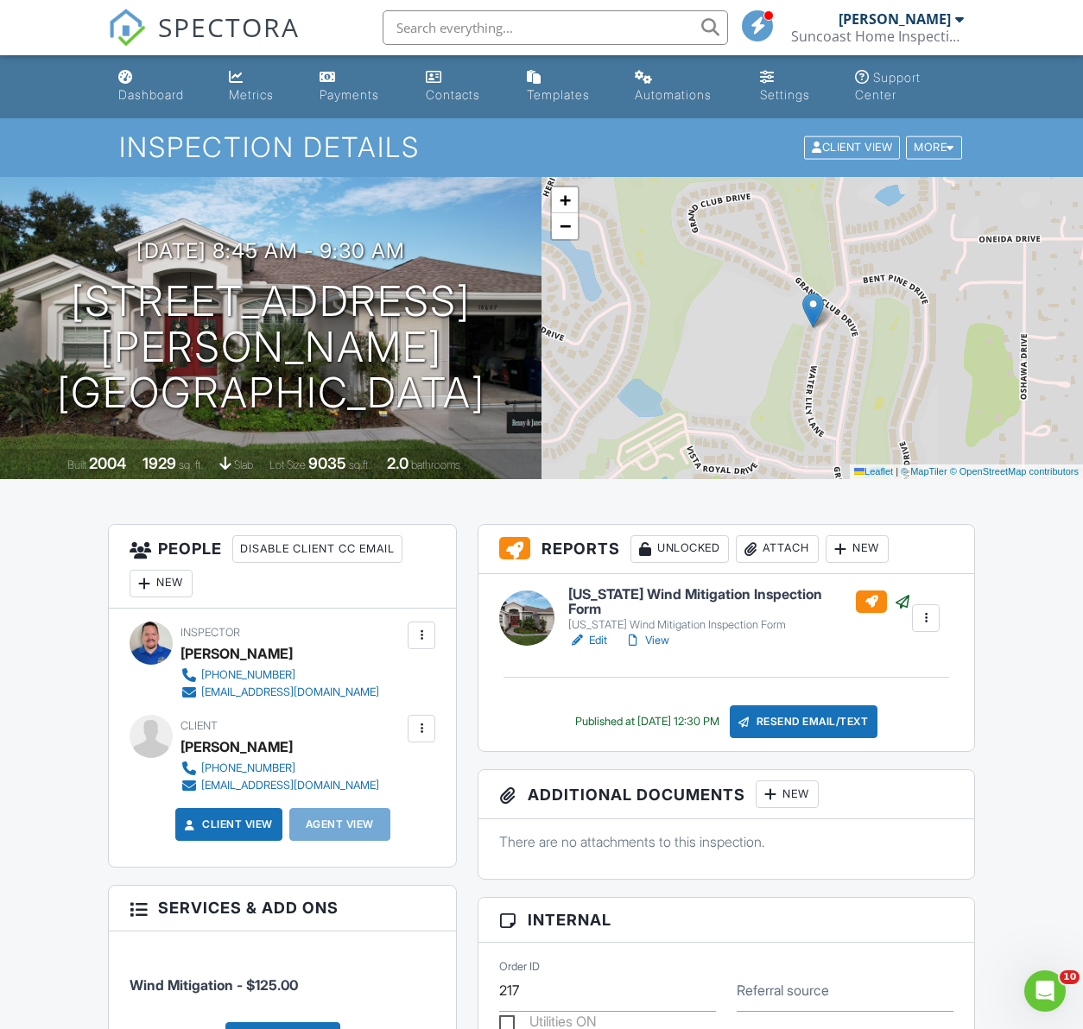
click at [658, 632] on link "View" at bounding box center [646, 640] width 45 height 17
click at [808, 714] on div "Resend Email/Text" at bounding box center [804, 721] width 149 height 33
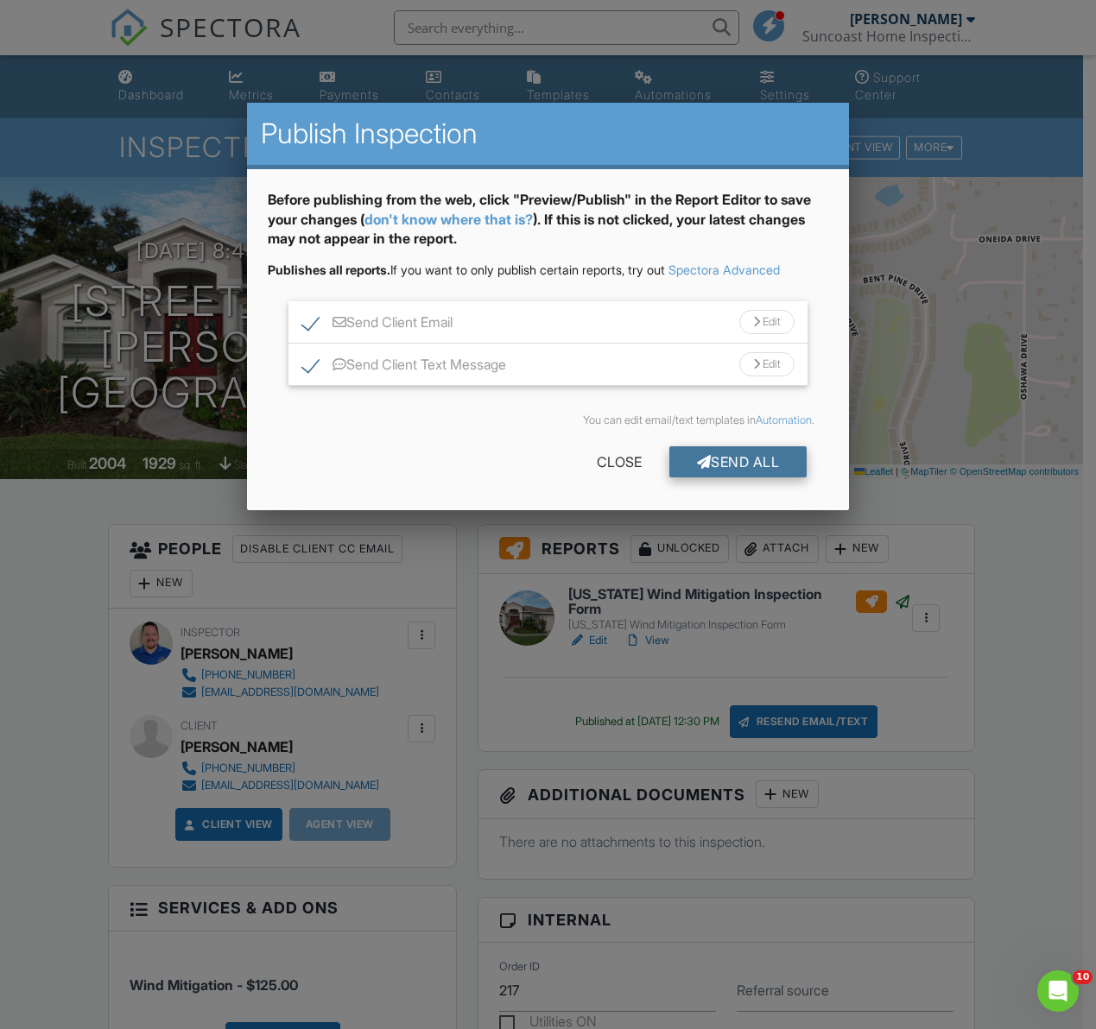
click at [749, 467] on div "Send All" at bounding box center [738, 461] width 138 height 31
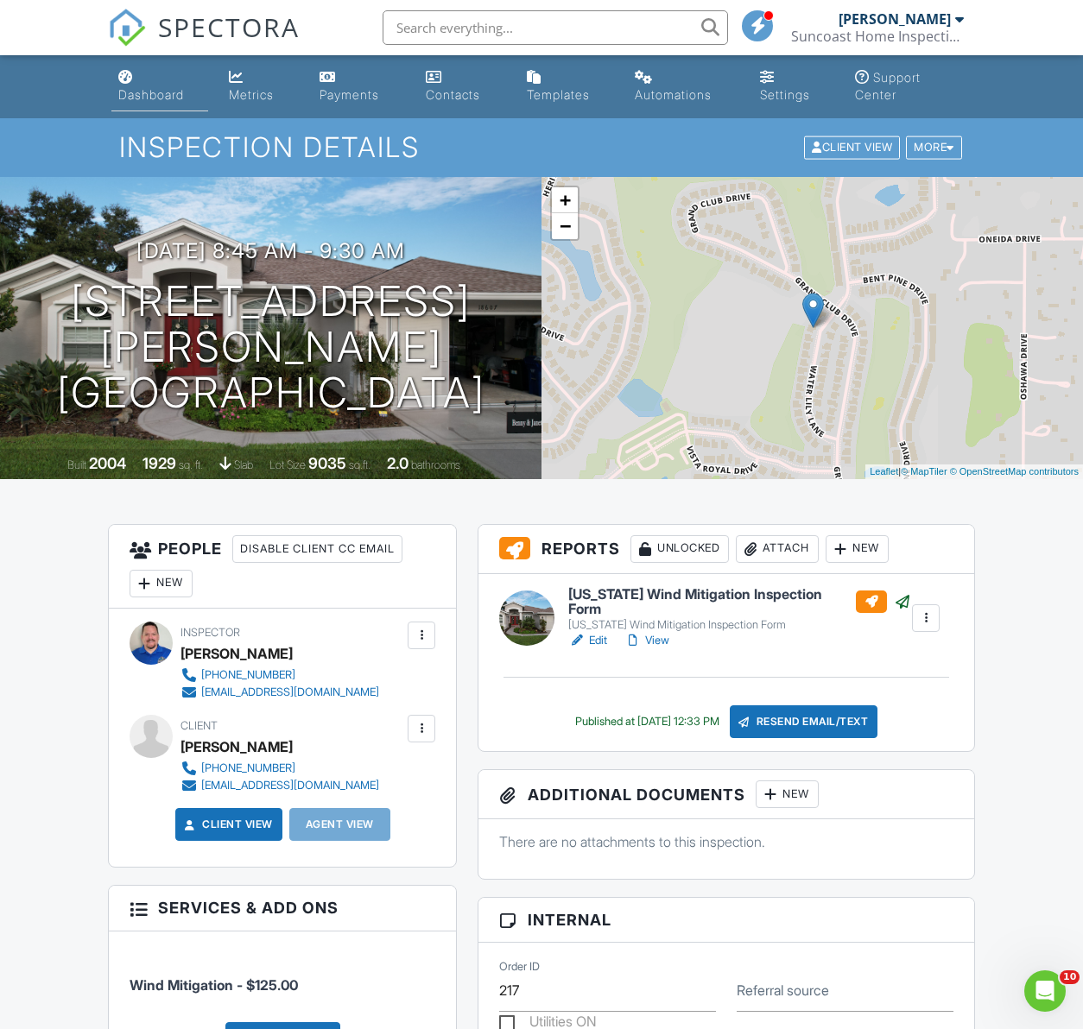
click at [149, 87] on div "Dashboard" at bounding box center [151, 94] width 66 height 15
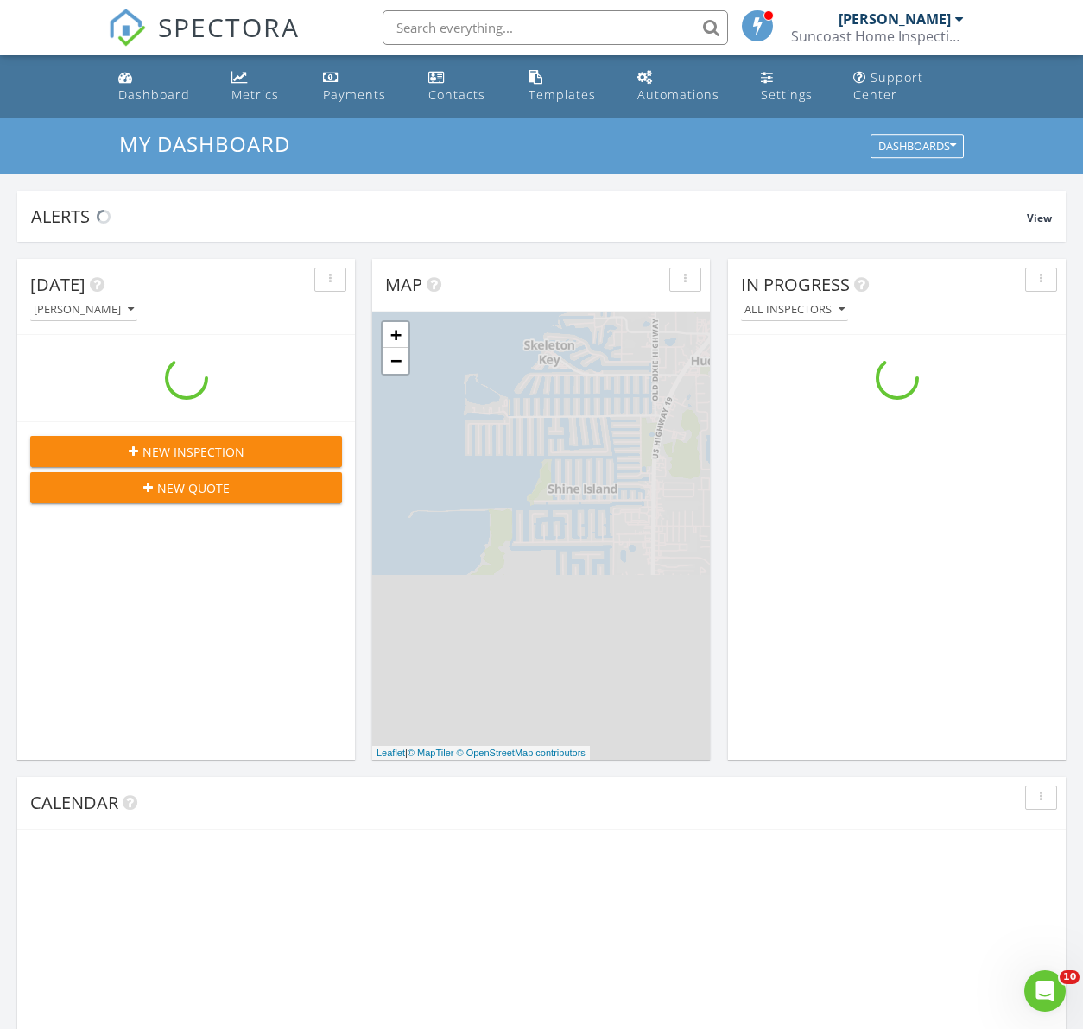
scroll to position [1598, 1110]
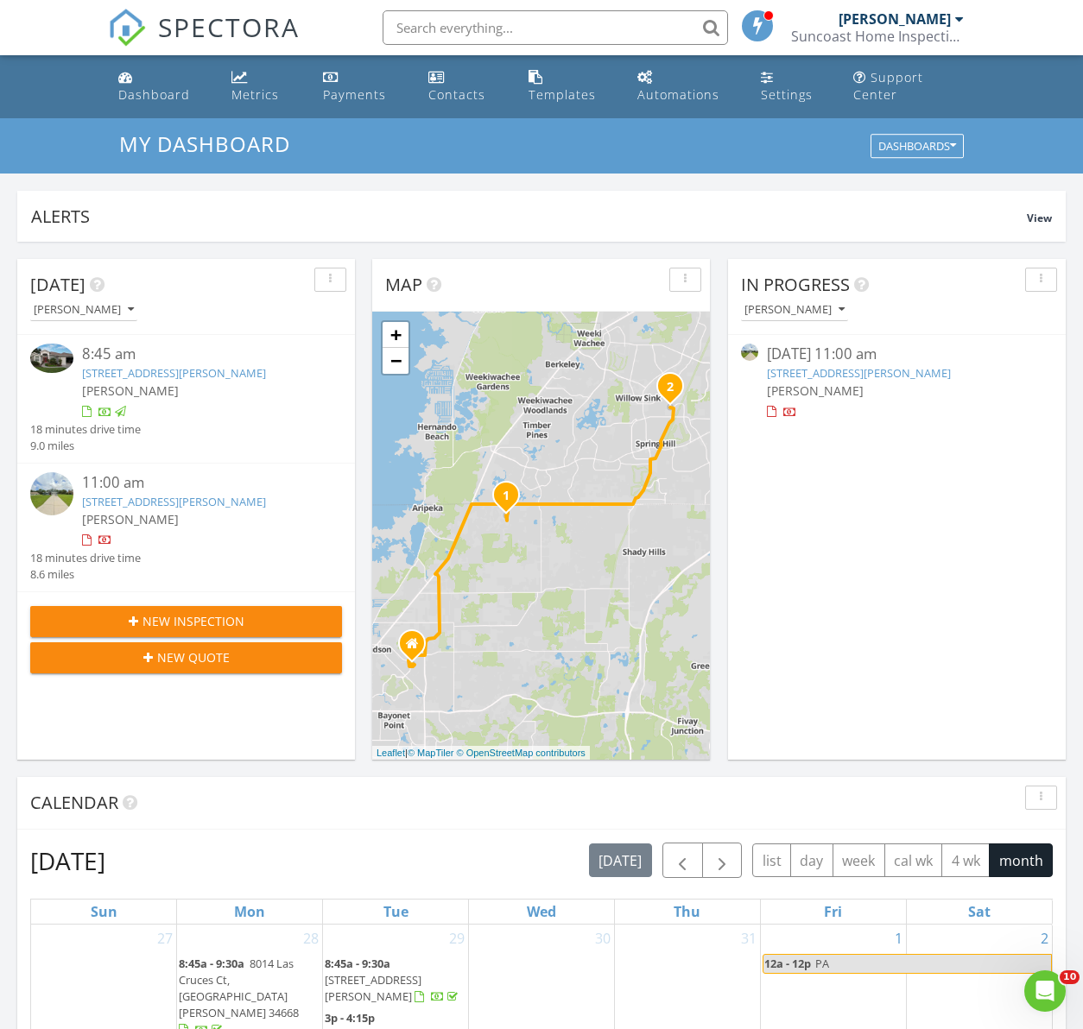
click at [862, 371] on link "12037 Conway St, Spring Hill, FL 34609" at bounding box center [859, 373] width 184 height 16
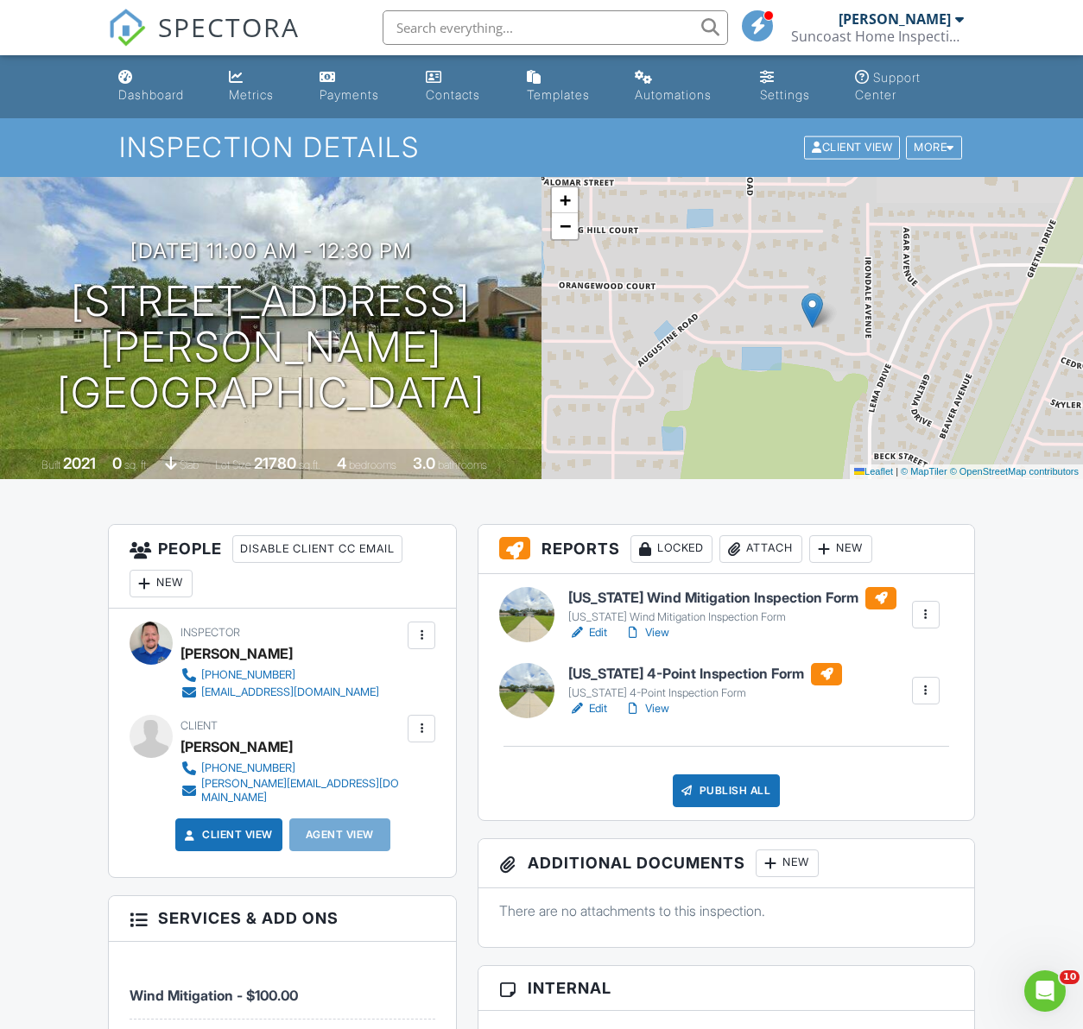
click at [602, 632] on link "Edit" at bounding box center [587, 632] width 39 height 17
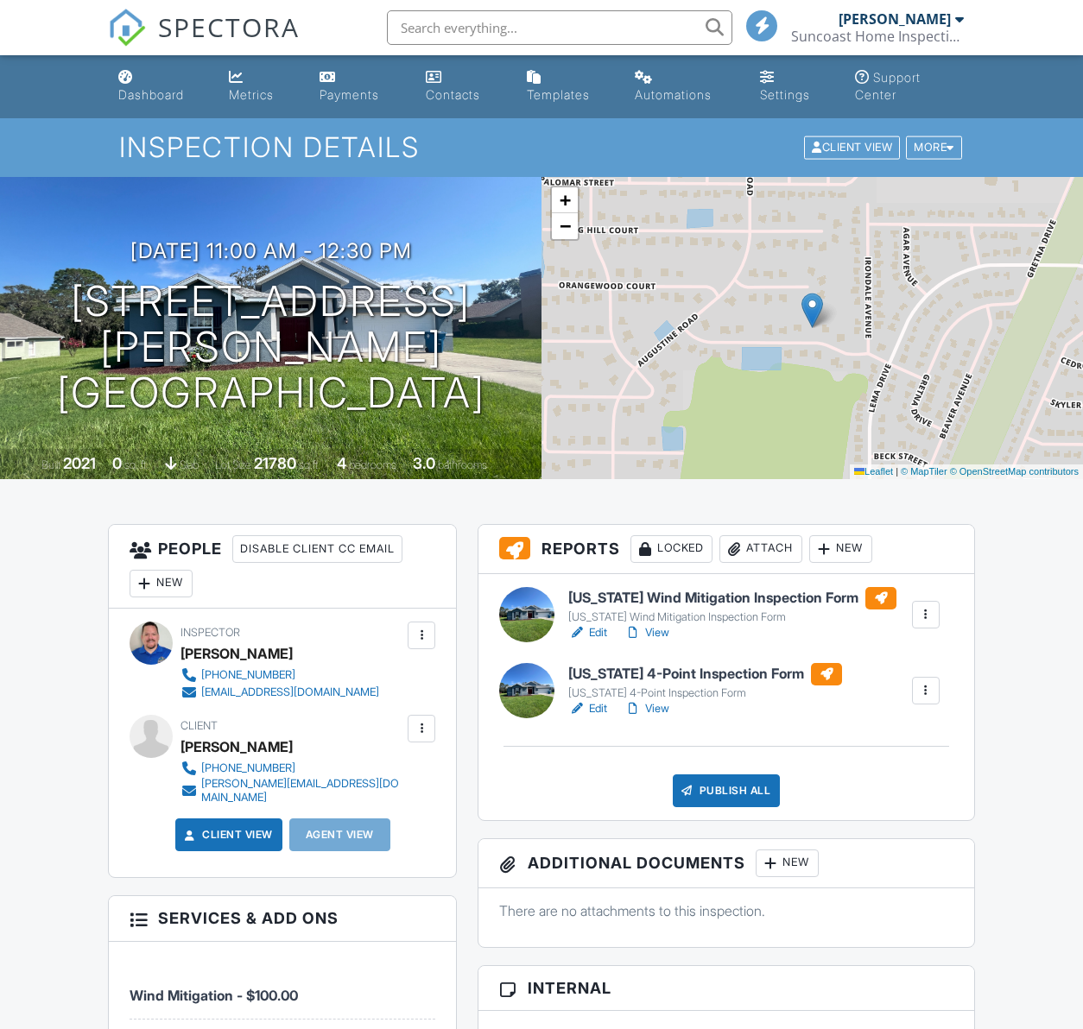
click at [598, 709] on link "Edit" at bounding box center [587, 708] width 39 height 17
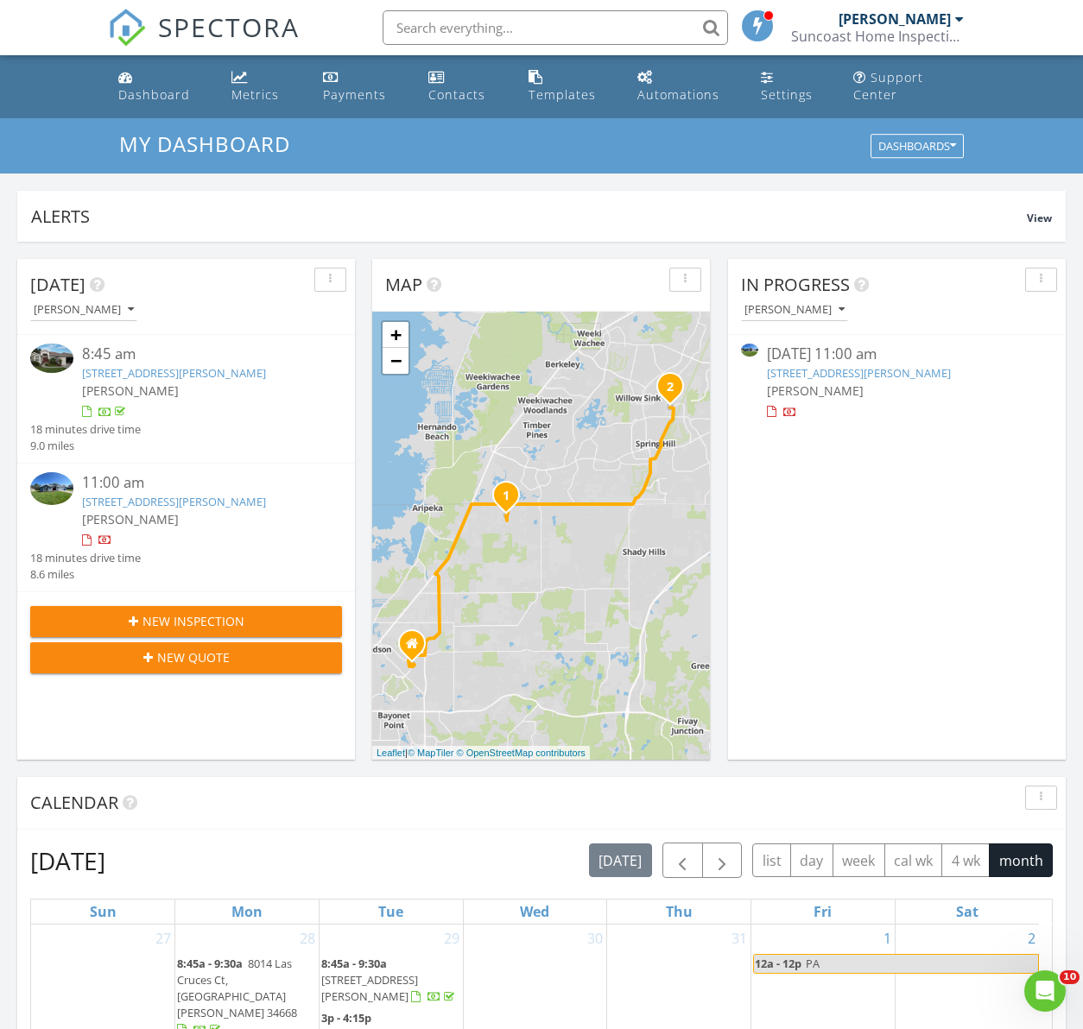
click at [465, 21] on input "text" at bounding box center [555, 27] width 345 height 35
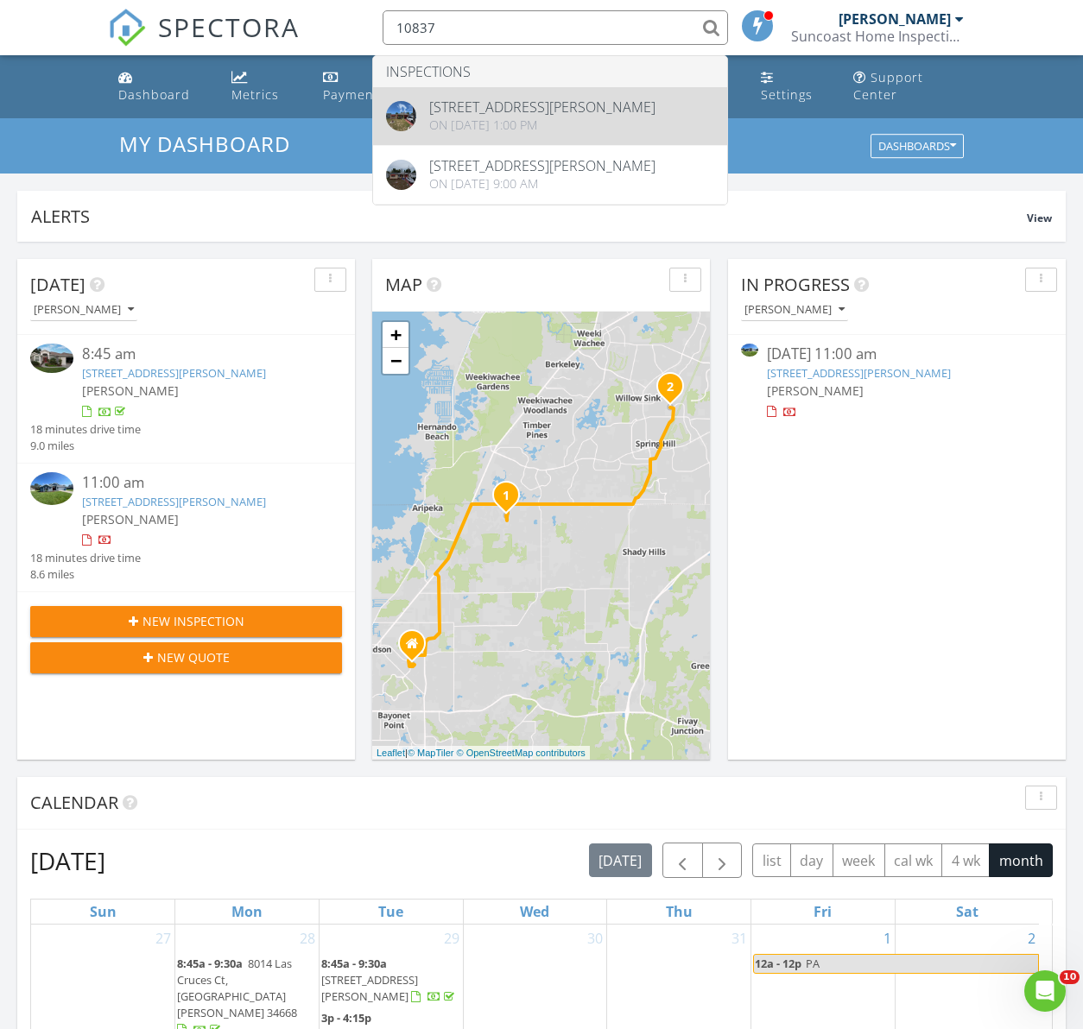
type input "10837"
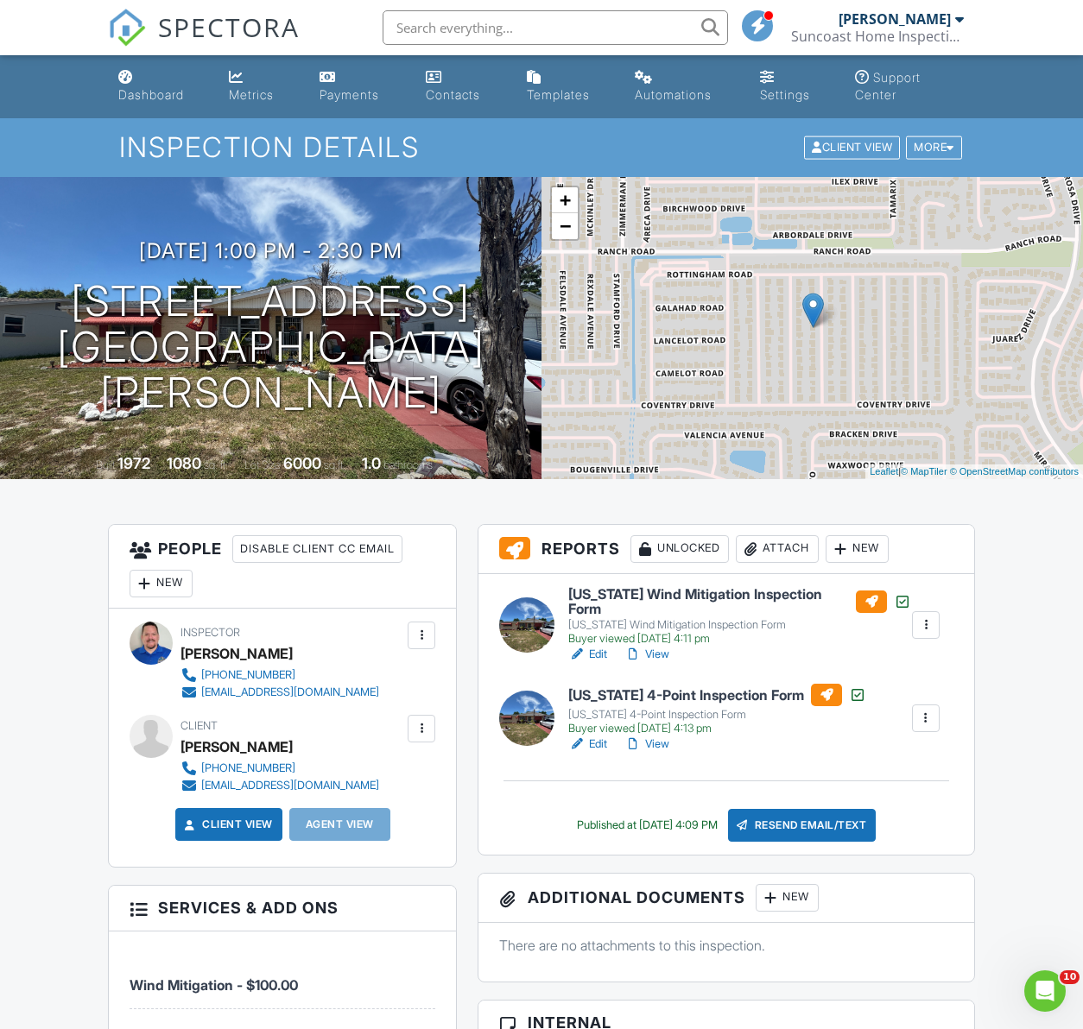
click at [598, 646] on link "Edit" at bounding box center [587, 654] width 39 height 17
